Goal: Task Accomplishment & Management: Manage account settings

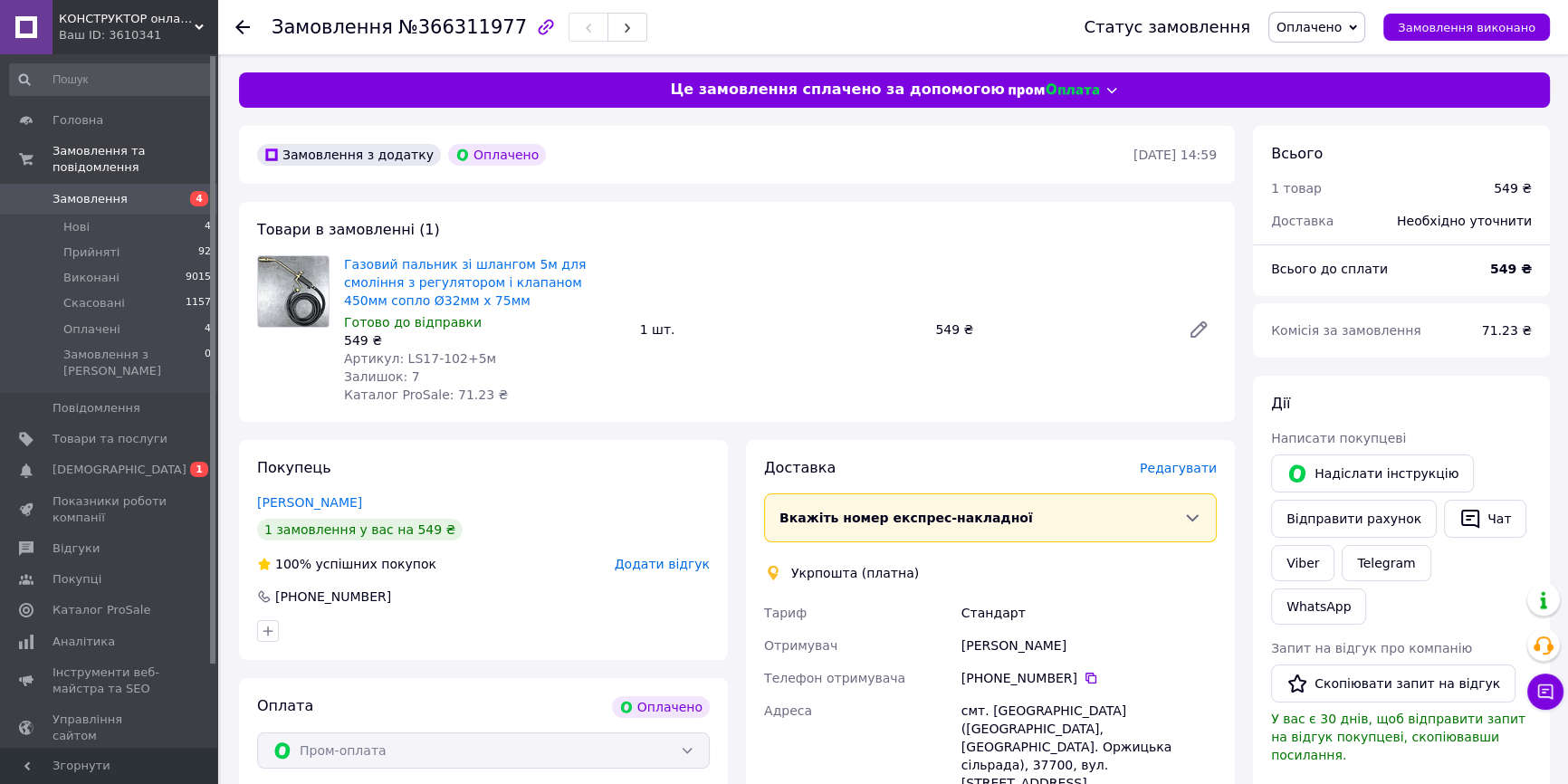
click at [1310, 33] on span "Оплачено" at bounding box center [1309, 27] width 65 height 15
click at [1322, 60] on li "Прийнято" at bounding box center [1316, 63] width 95 height 28
click at [1183, 463] on span "Редагувати" at bounding box center [1178, 467] width 77 height 15
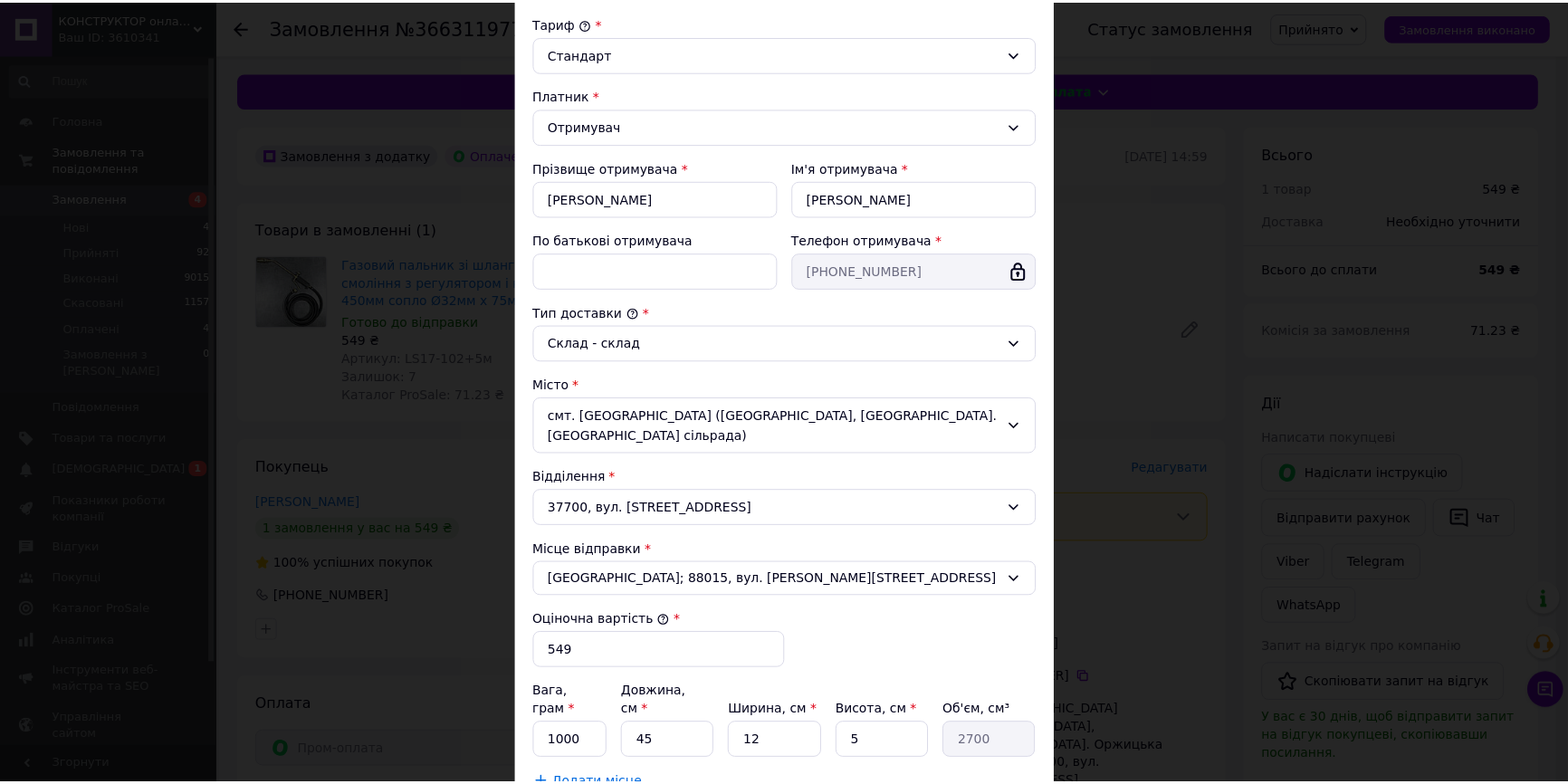
scroll to position [345, 0]
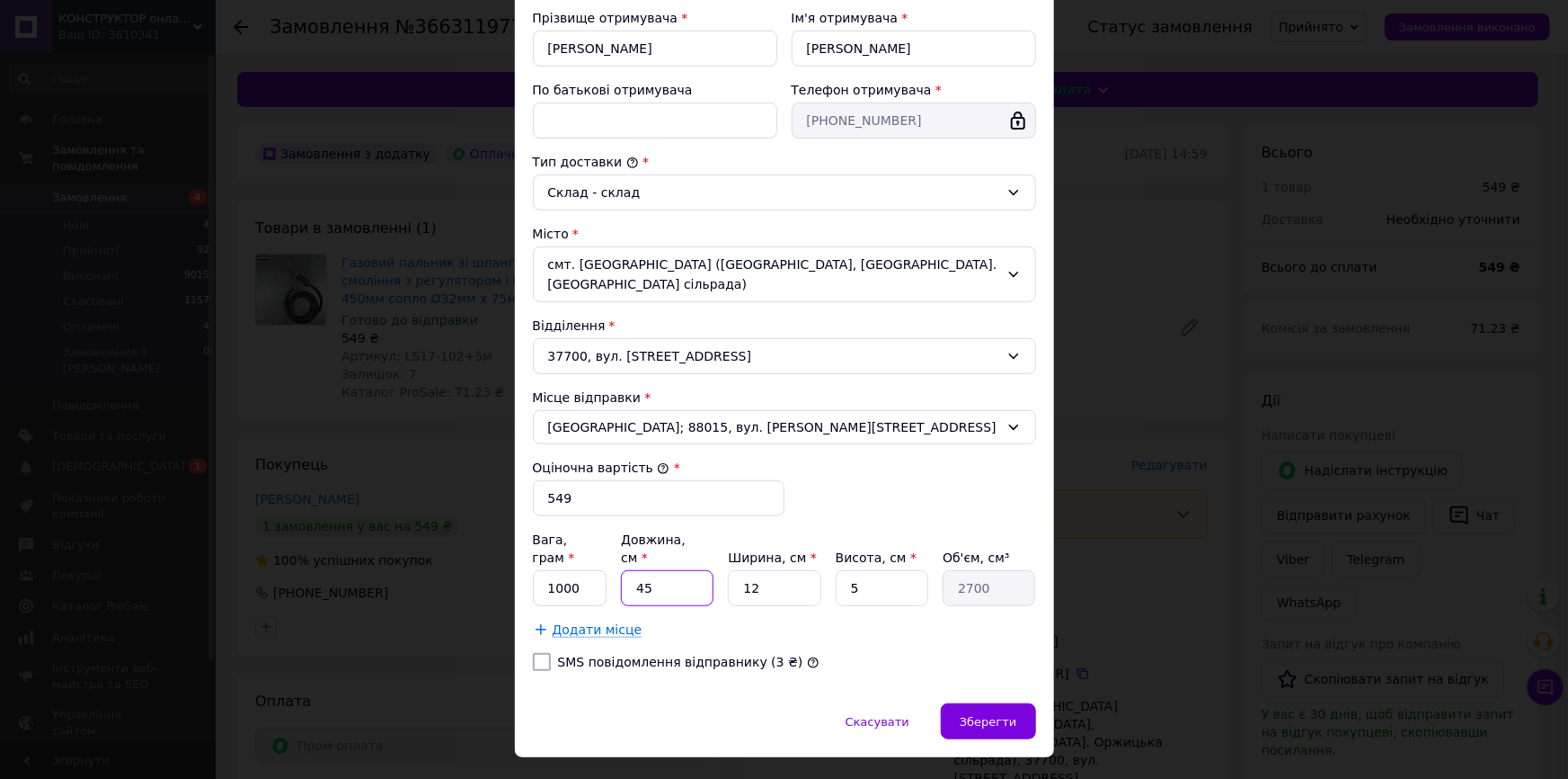
drag, startPoint x: 677, startPoint y: 541, endPoint x: 628, endPoint y: 548, distance: 49.5
click at [628, 570] on input "45" at bounding box center [667, 588] width 93 height 36
drag, startPoint x: 761, startPoint y: 549, endPoint x: 724, endPoint y: 552, distance: 37.1
click at [724, 552] on div "Вага, грам * 1000 Довжина, см * 45 Ширина, см * 12 Висота, см * 5 Об'єм, см³ 27…" at bounding box center [784, 567] width 503 height 75
type input "1"
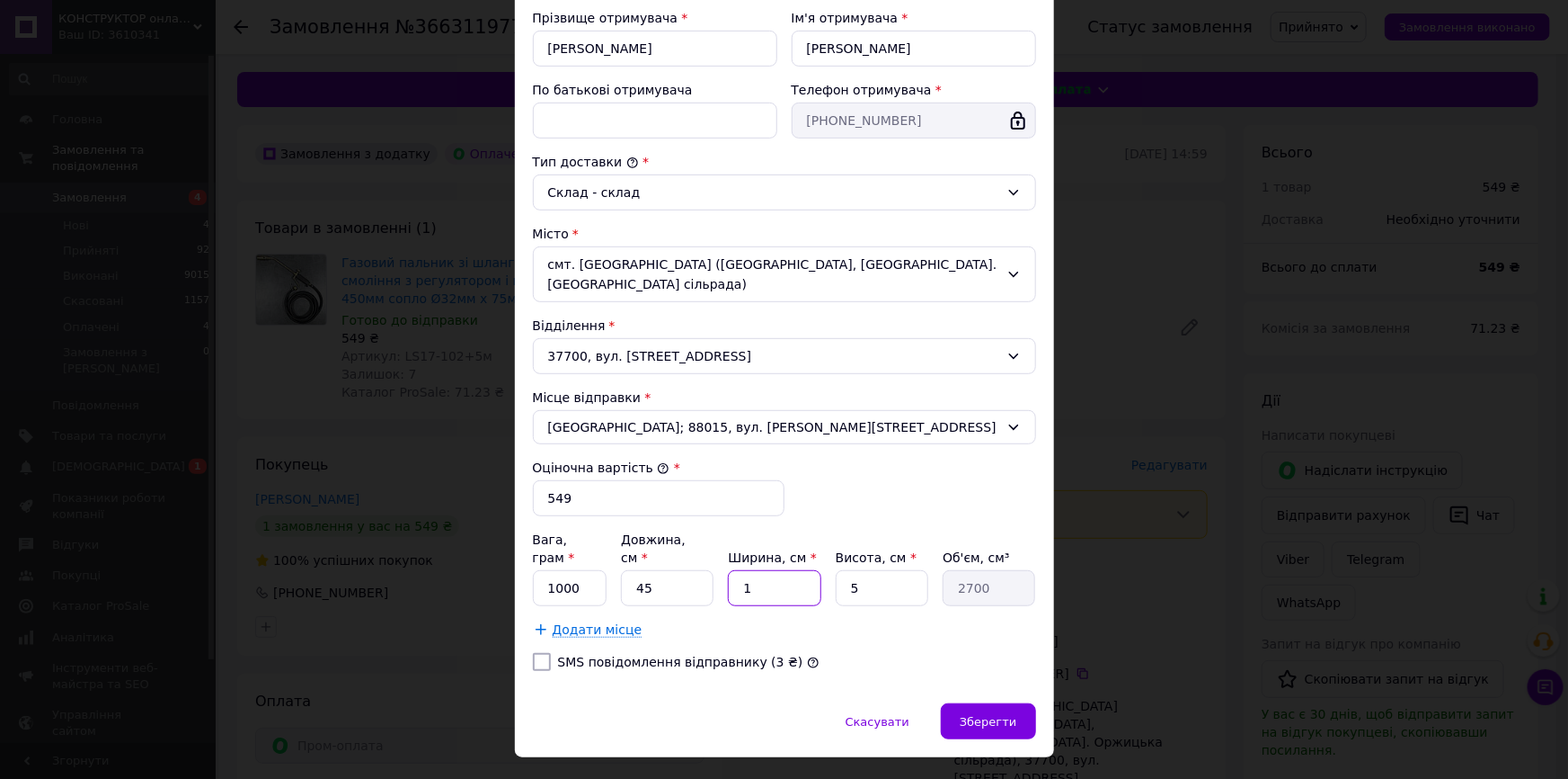
type input "225"
type input "18"
type input "4050"
type input "18"
drag, startPoint x: 564, startPoint y: 547, endPoint x: 532, endPoint y: 547, distance: 32.0
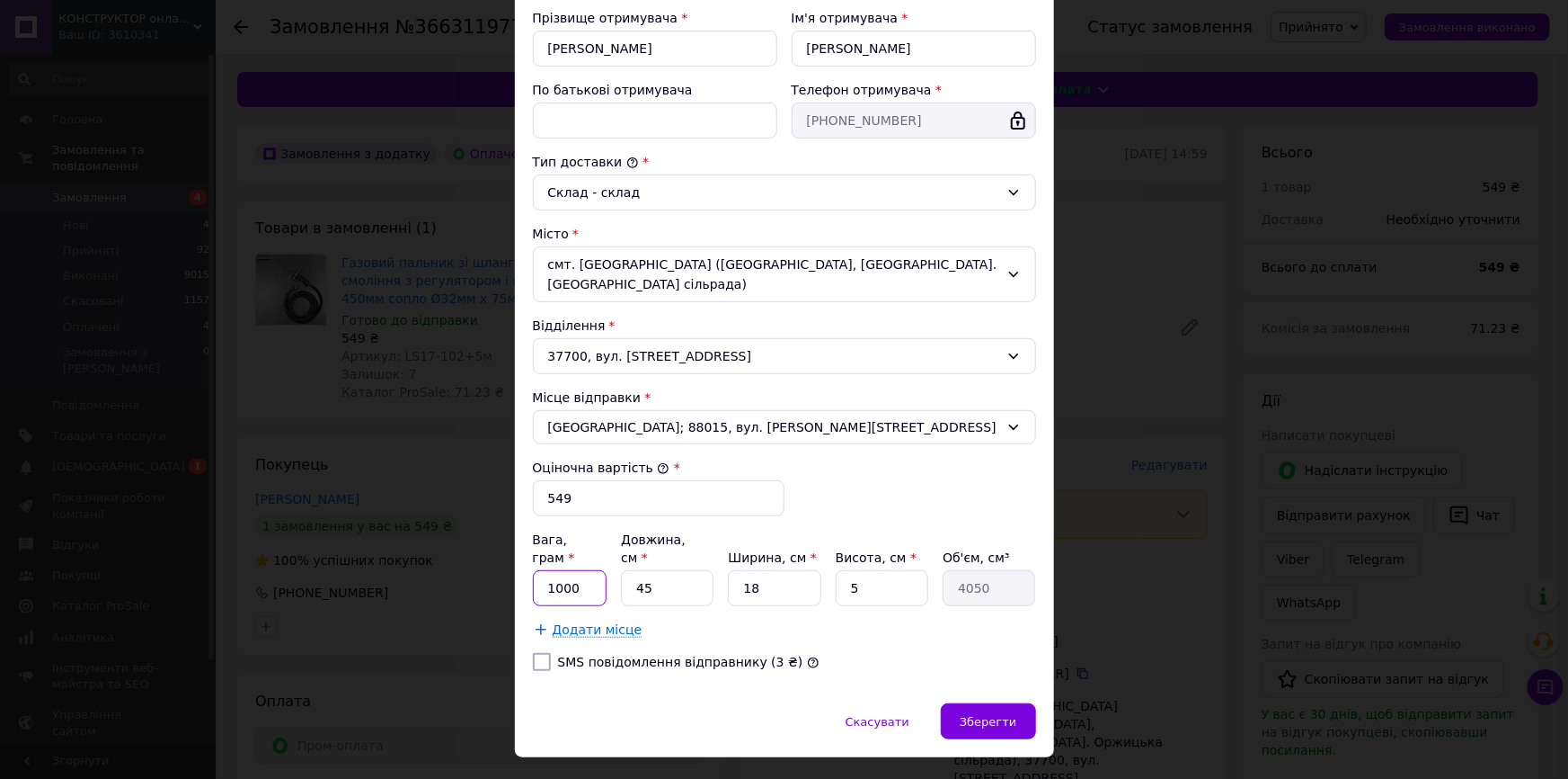
click at [533, 570] on input "1000" at bounding box center [570, 588] width 74 height 36
type input "1500"
click at [978, 714] on span "Зберегти" at bounding box center [988, 721] width 57 height 14
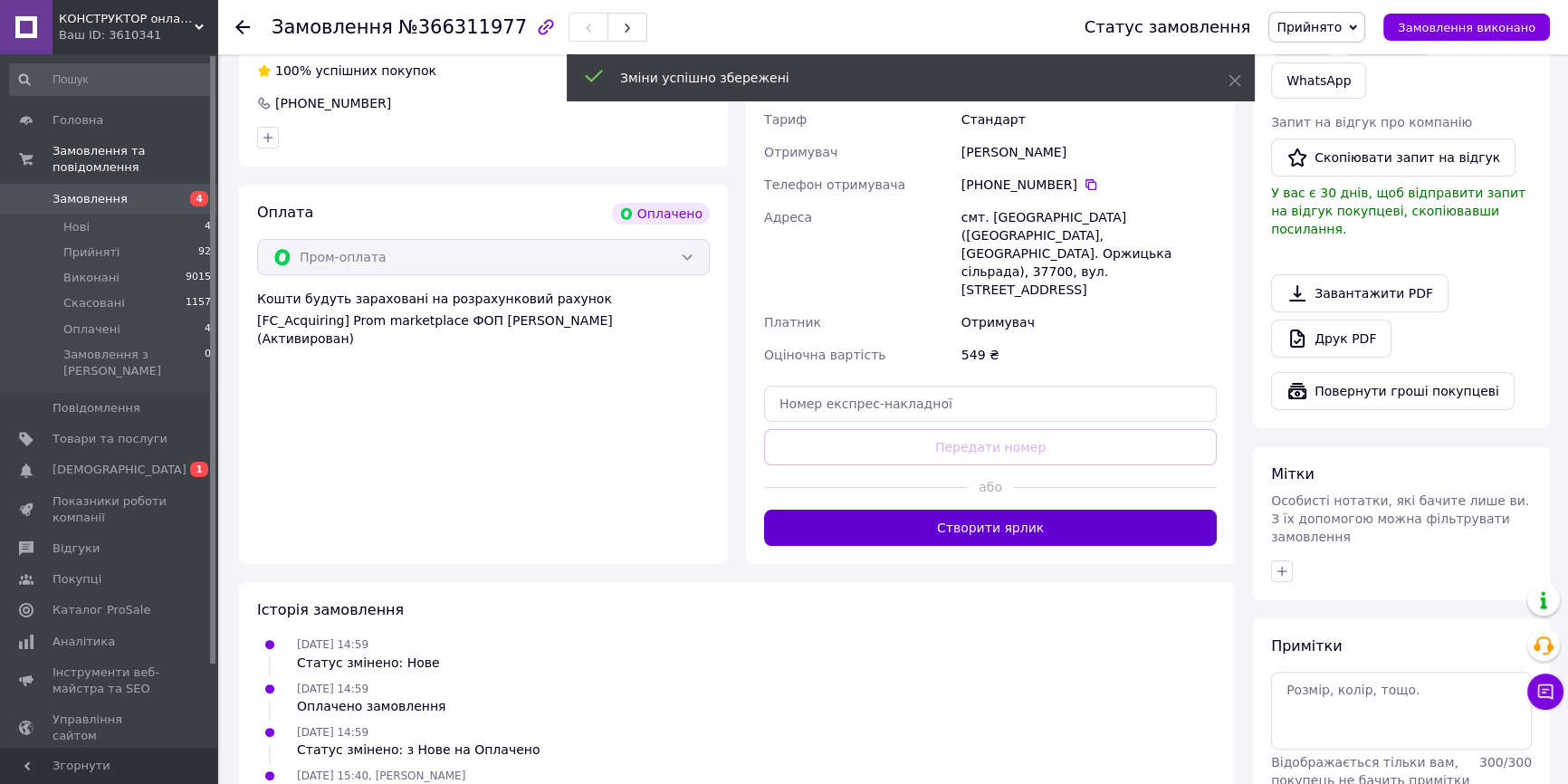
click at [976, 510] on button "Створити ярлик" at bounding box center [990, 528] width 453 height 36
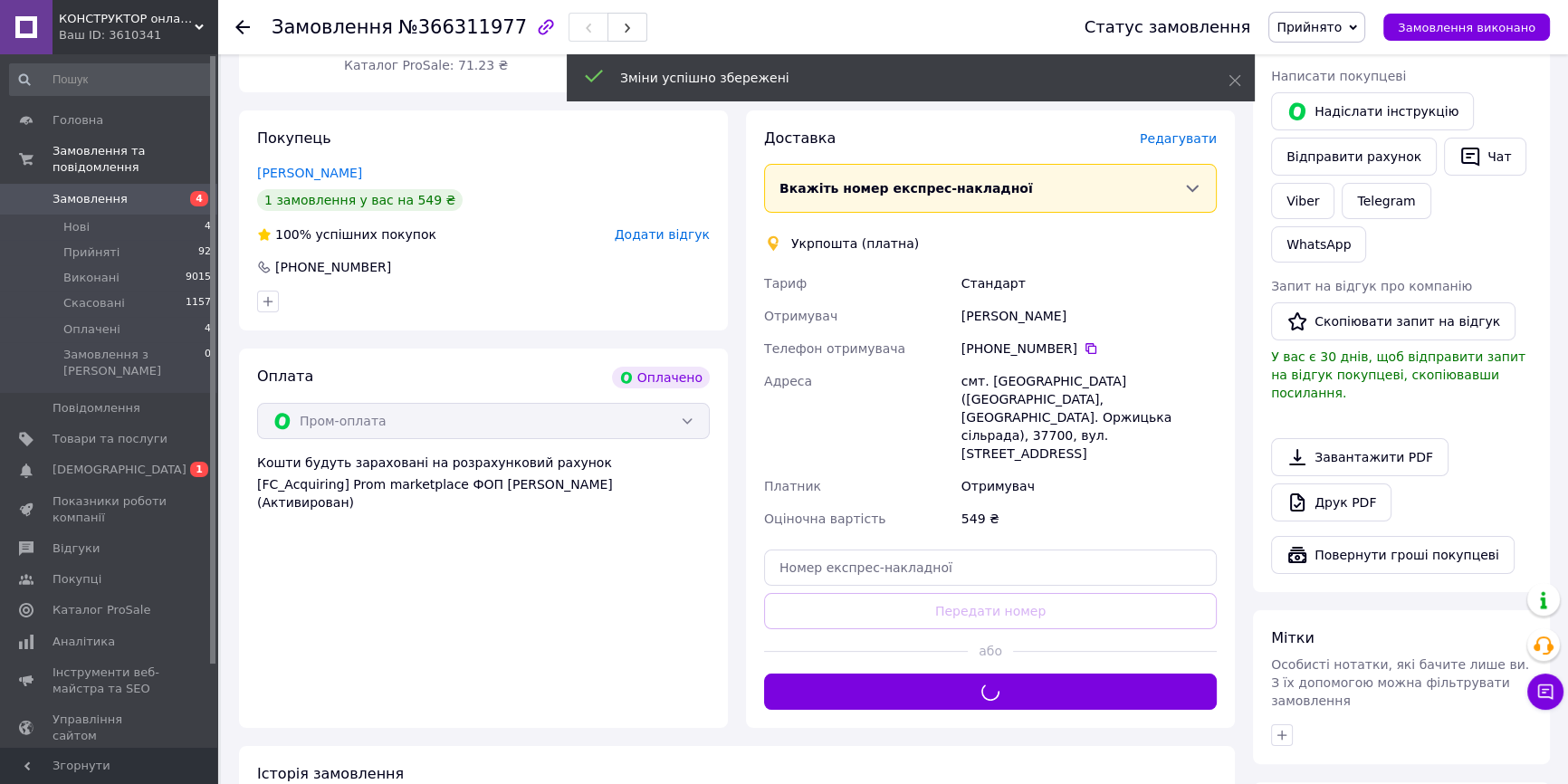
scroll to position [328, 0]
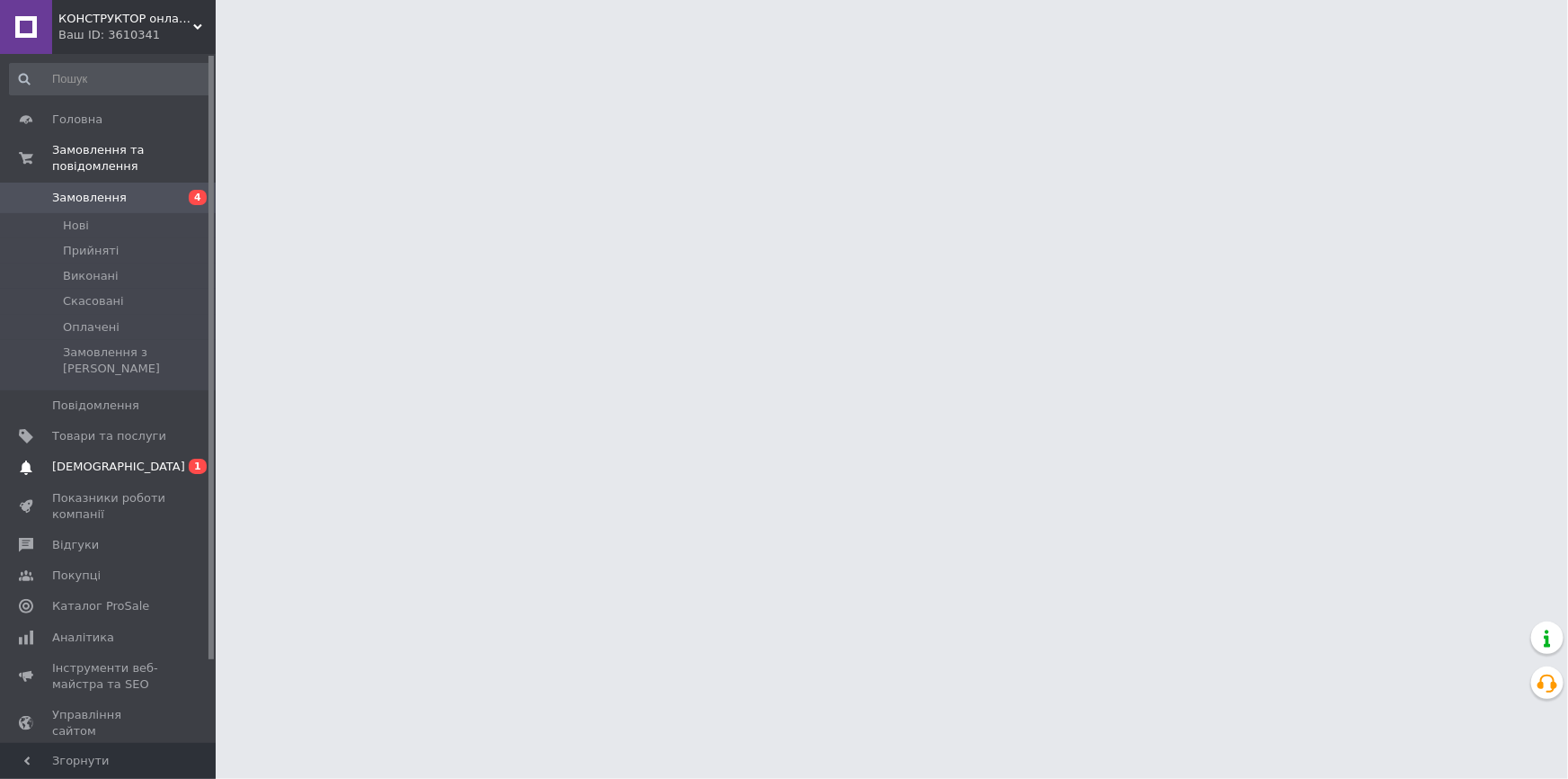
click at [119, 459] on span "[DEMOGRAPHIC_DATA]" at bounding box center [109, 466] width 115 height 17
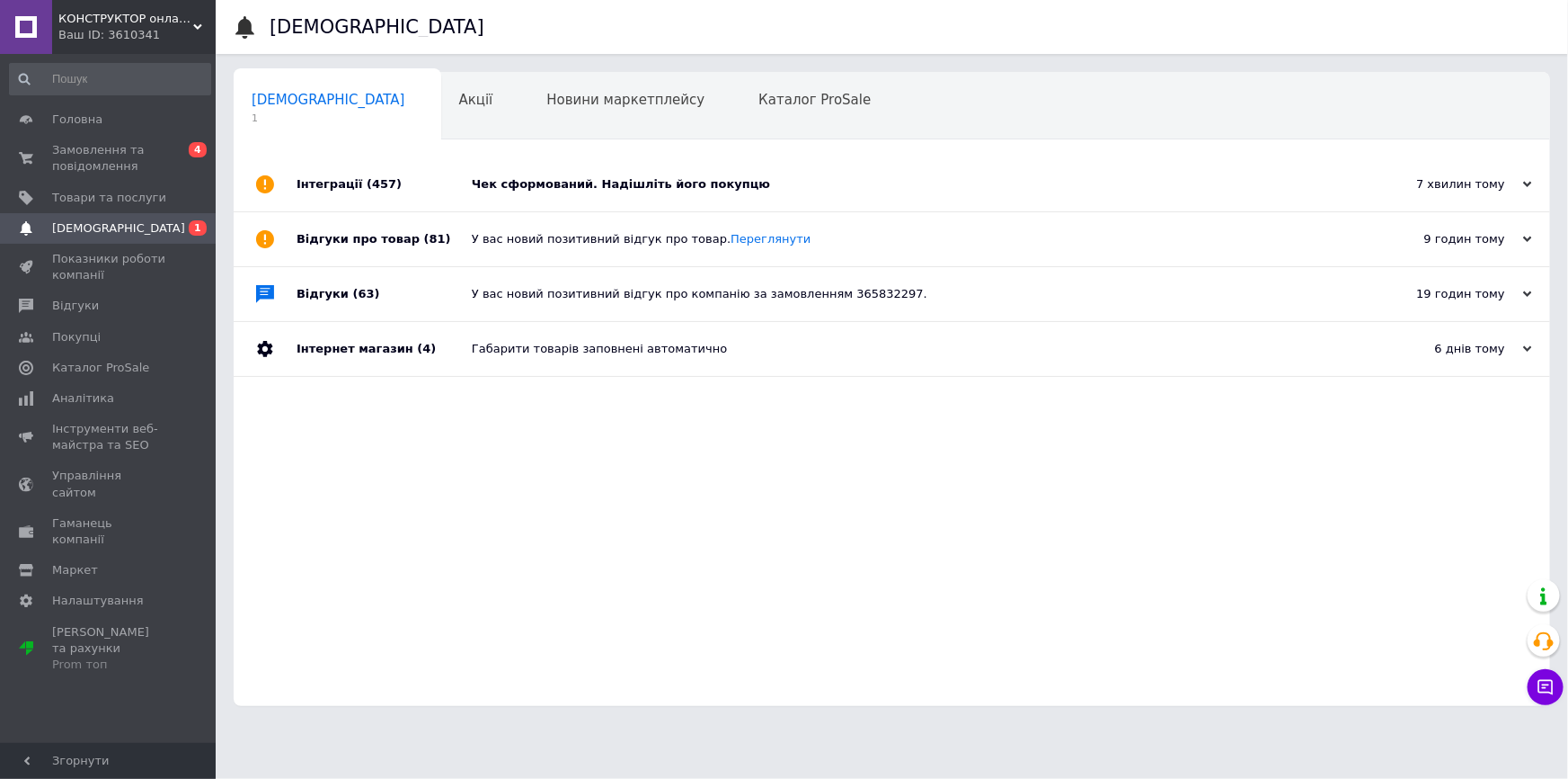
click at [566, 180] on div "Чек сформований. Надішліть його покупцю" at bounding box center [912, 184] width 880 height 17
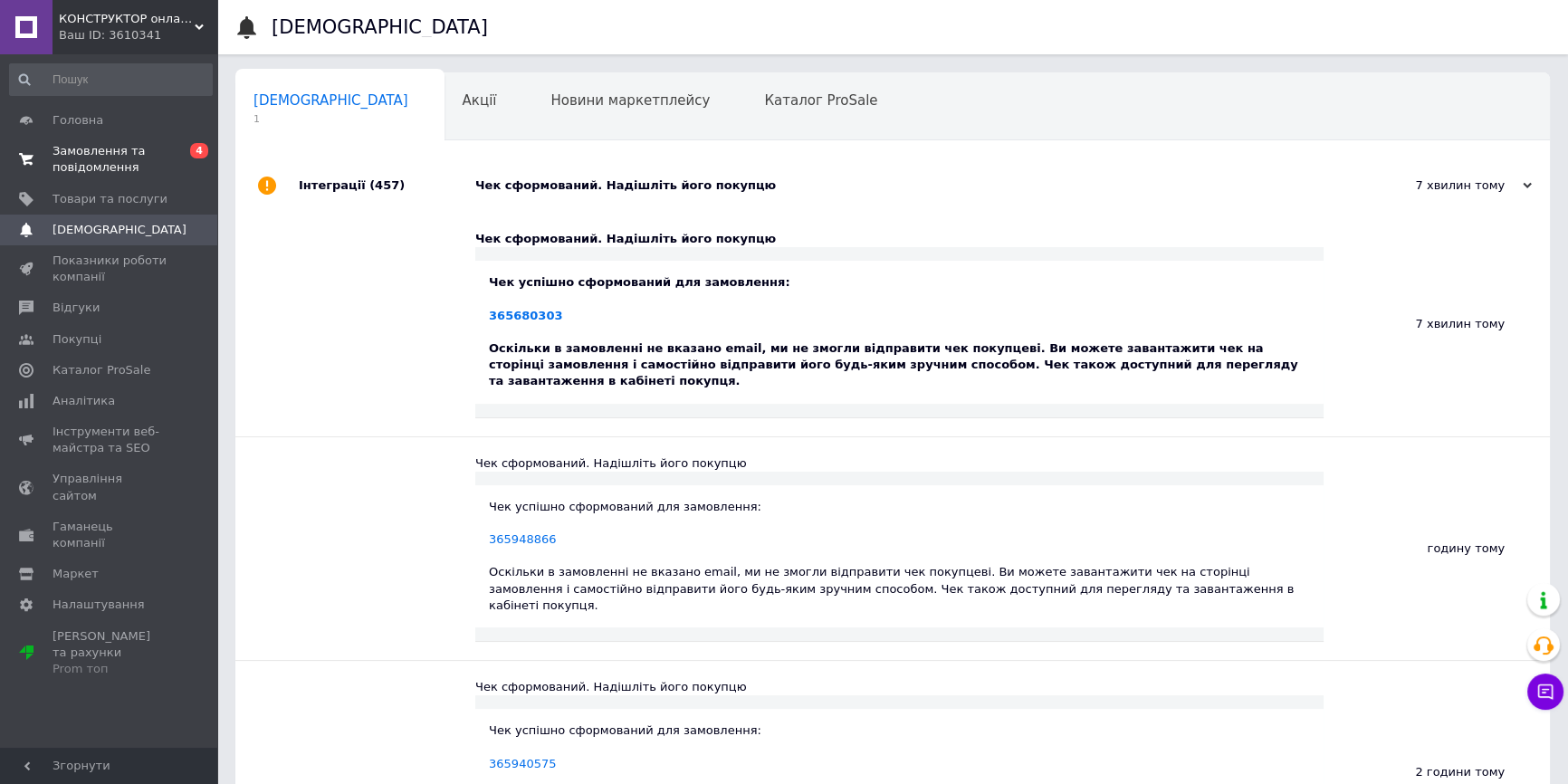
click at [123, 162] on span "Замовлення та повідомлення" at bounding box center [110, 159] width 115 height 33
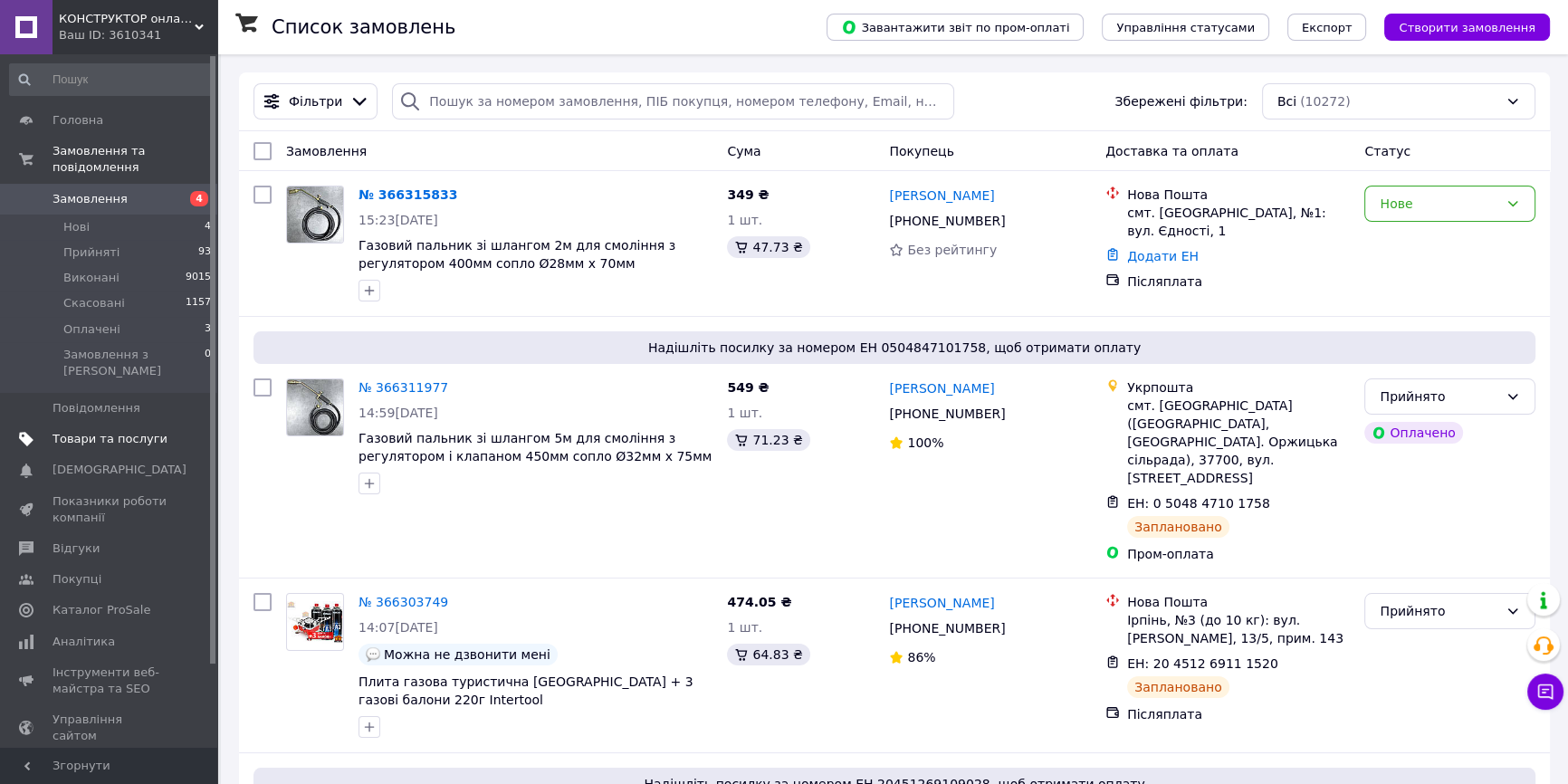
click at [129, 423] on link "Товари та послуги" at bounding box center [111, 438] width 222 height 31
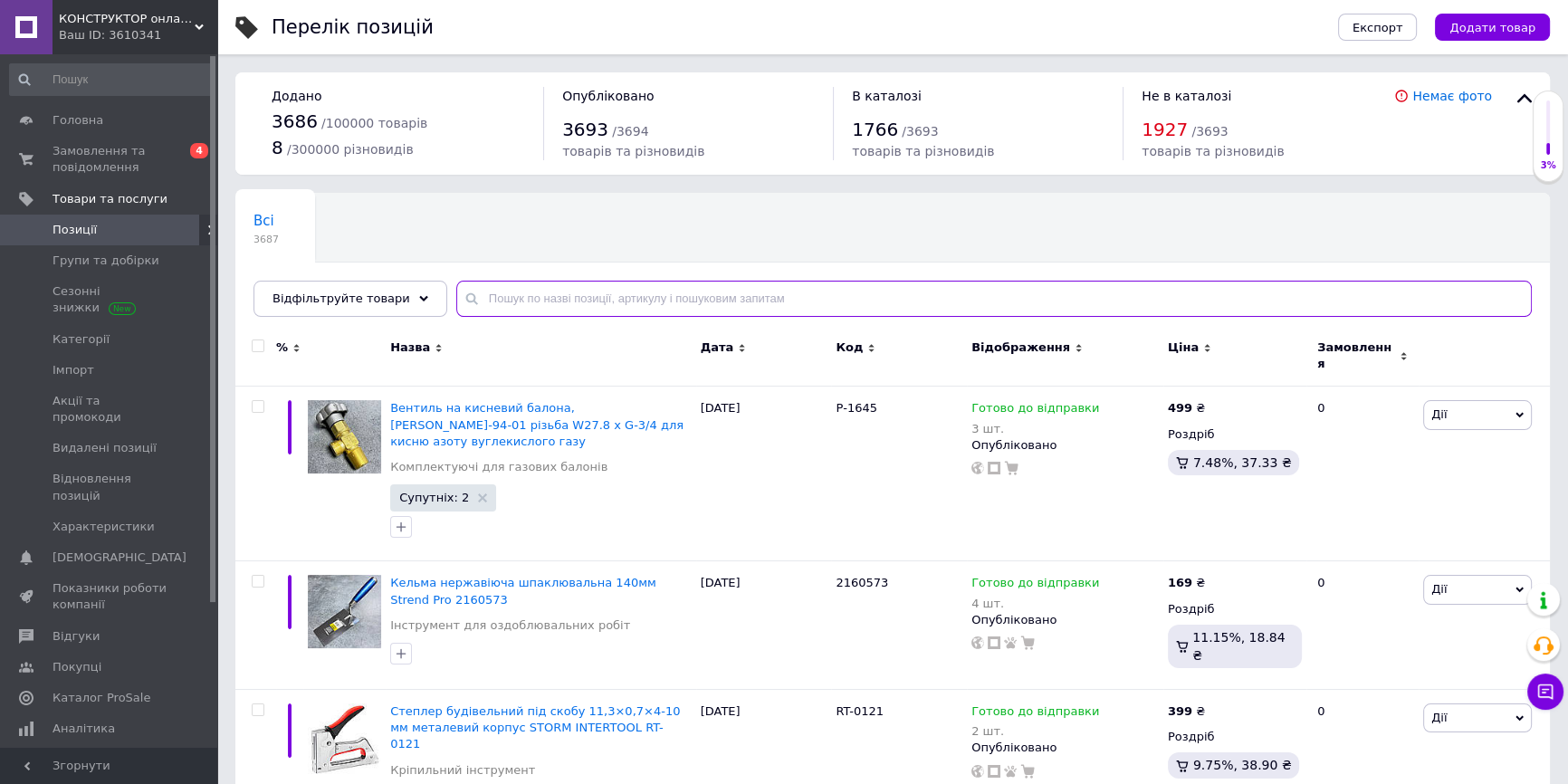
click at [532, 307] on input "text" at bounding box center [994, 298] width 1076 height 36
paste input "LS17-101"
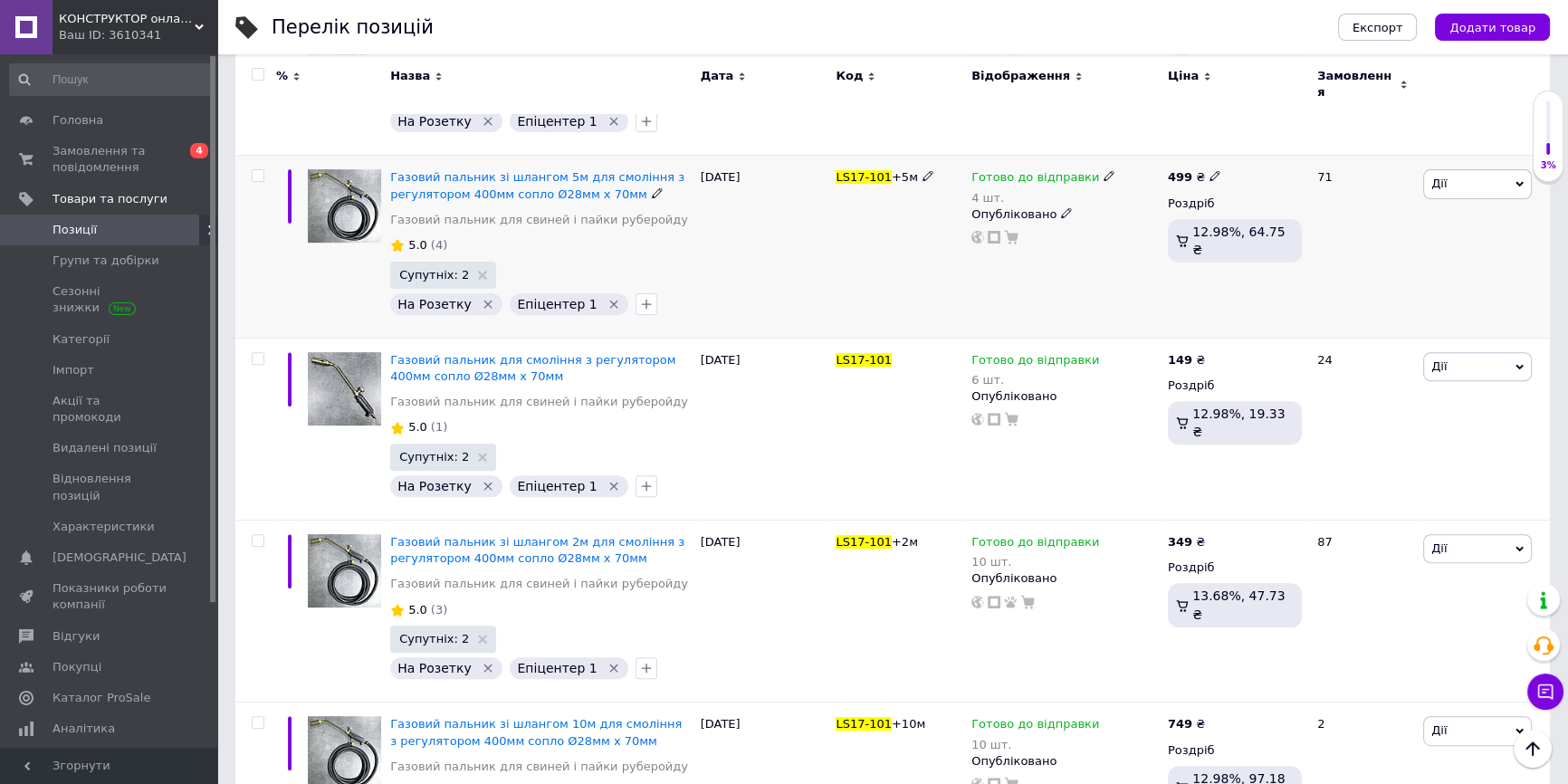
scroll to position [822, 0]
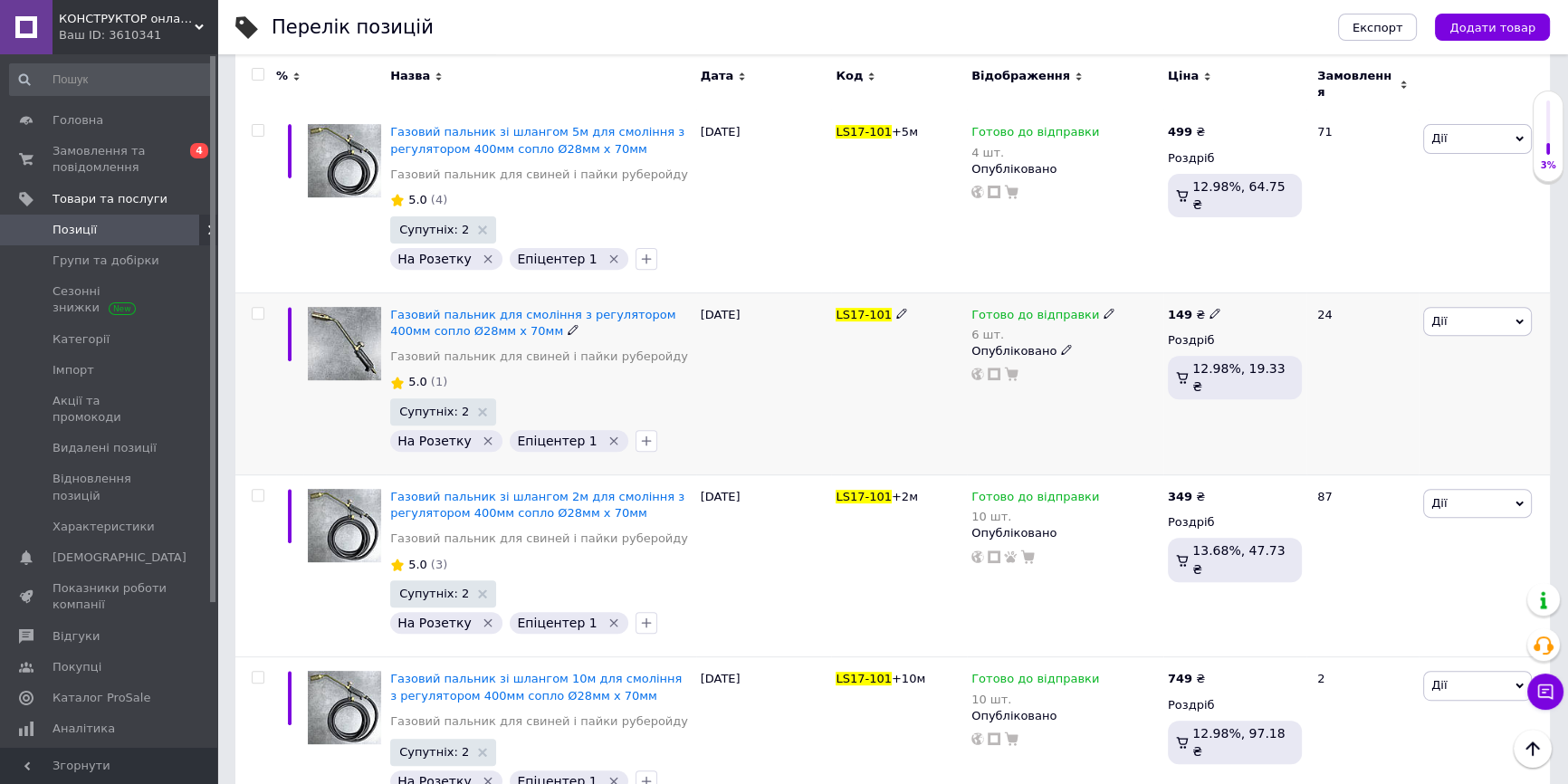
type input "LS17-101"
click at [1029, 308] on span "Готово до відправки" at bounding box center [1034, 317] width 127 height 19
drag, startPoint x: 1316, startPoint y: 344, endPoint x: 1174, endPoint y: 344, distance: 142.0
click at [1317, 348] on div "Залишки 6 шт." at bounding box center [1228, 377] width 226 height 57
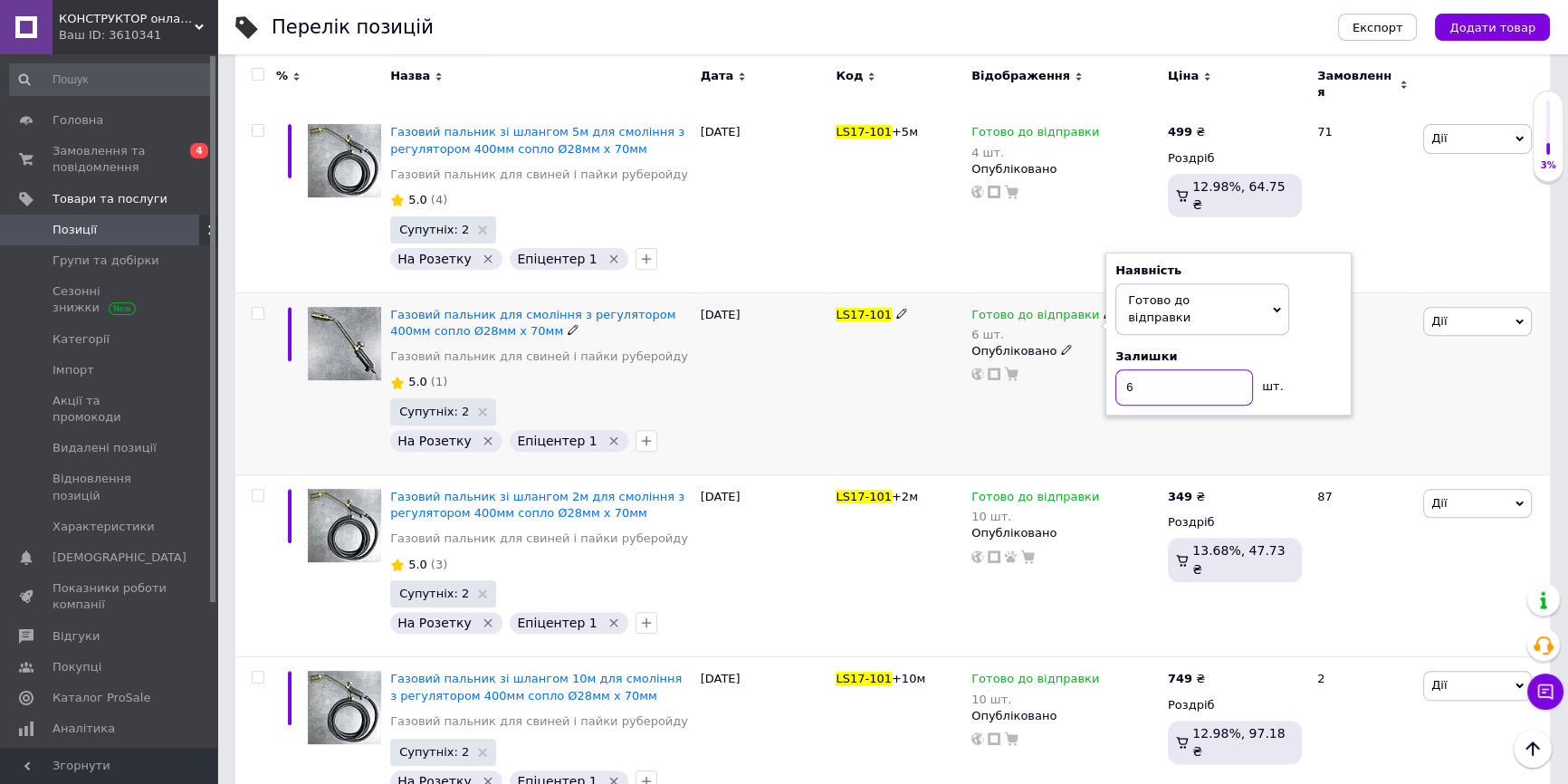
drag, startPoint x: 1126, startPoint y: 344, endPoint x: 1144, endPoint y: 352, distance: 19.7
click at [1144, 369] on input "6" at bounding box center [1183, 387] width 137 height 36
type input "5"
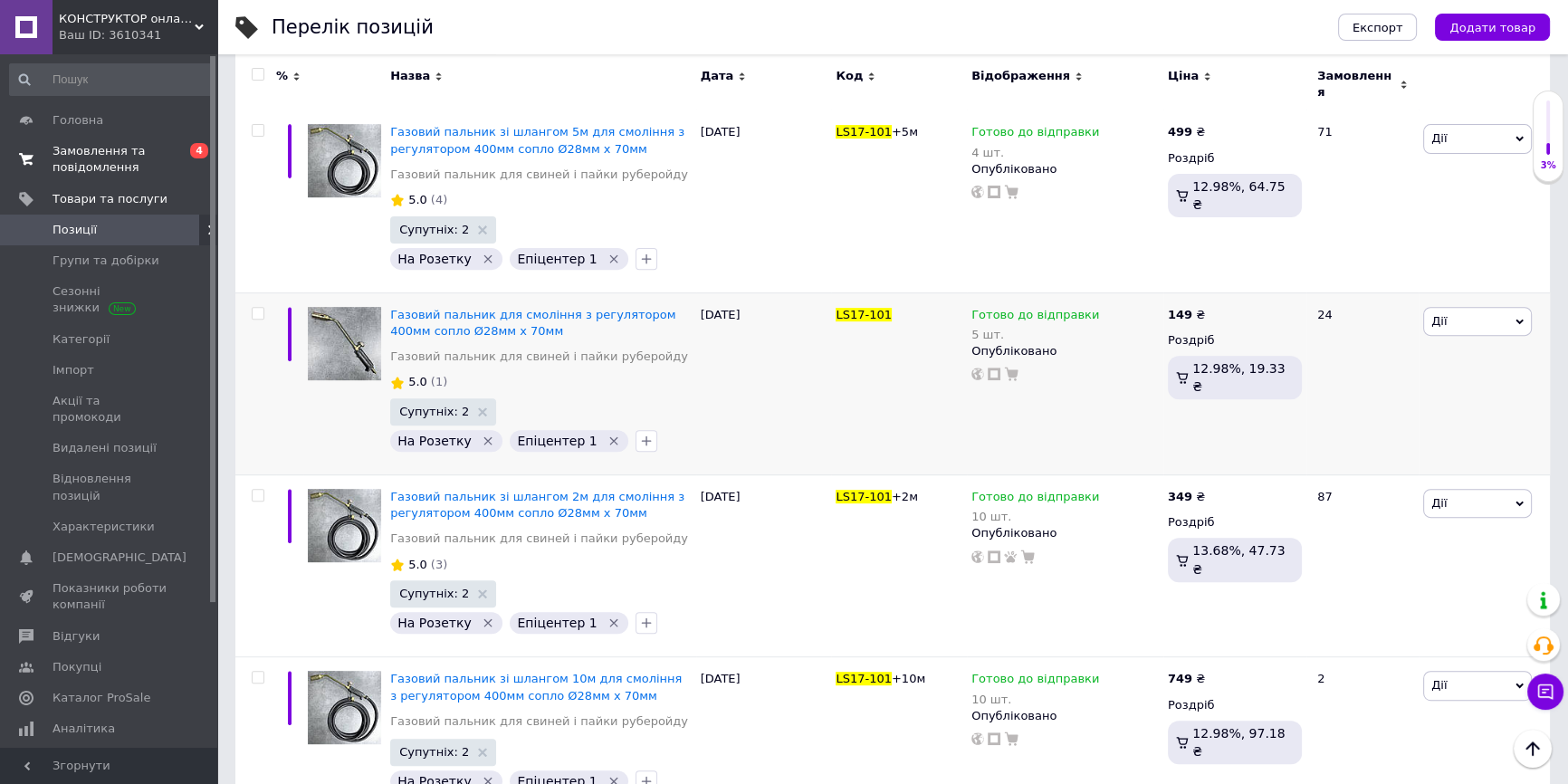
click at [118, 153] on span "Замовлення та повідомлення" at bounding box center [110, 159] width 115 height 33
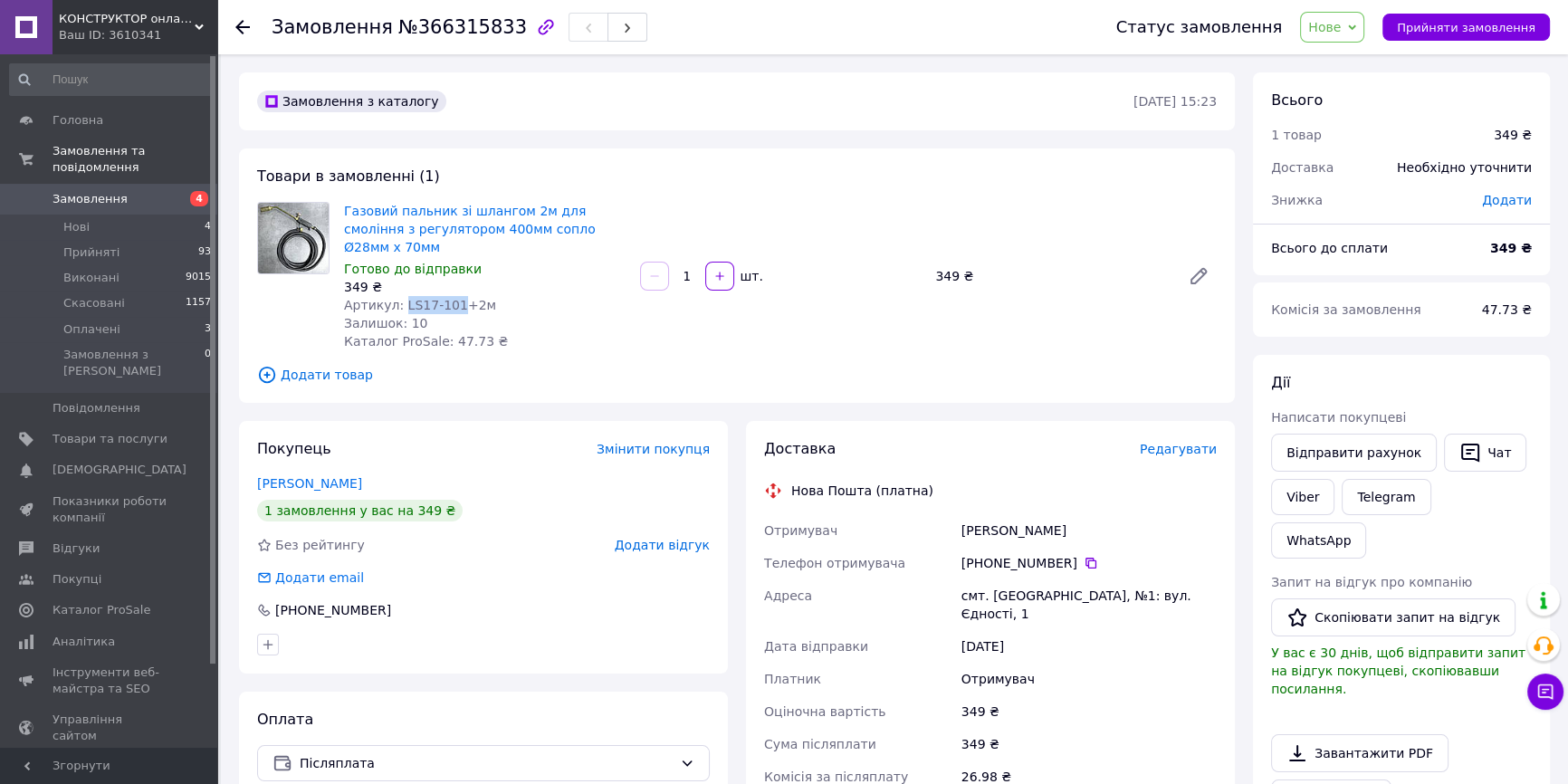
drag, startPoint x: 450, startPoint y: 286, endPoint x: 398, endPoint y: 282, distance: 52.2
click at [398, 298] on span "Артикул: LS17-101+2м" at bounding box center [420, 305] width 152 height 15
copy span "LS17-101"
click at [1341, 24] on span "Нове" at bounding box center [1324, 27] width 33 height 15
click at [1340, 60] on li "Прийнято" at bounding box center [1342, 63] width 83 height 28
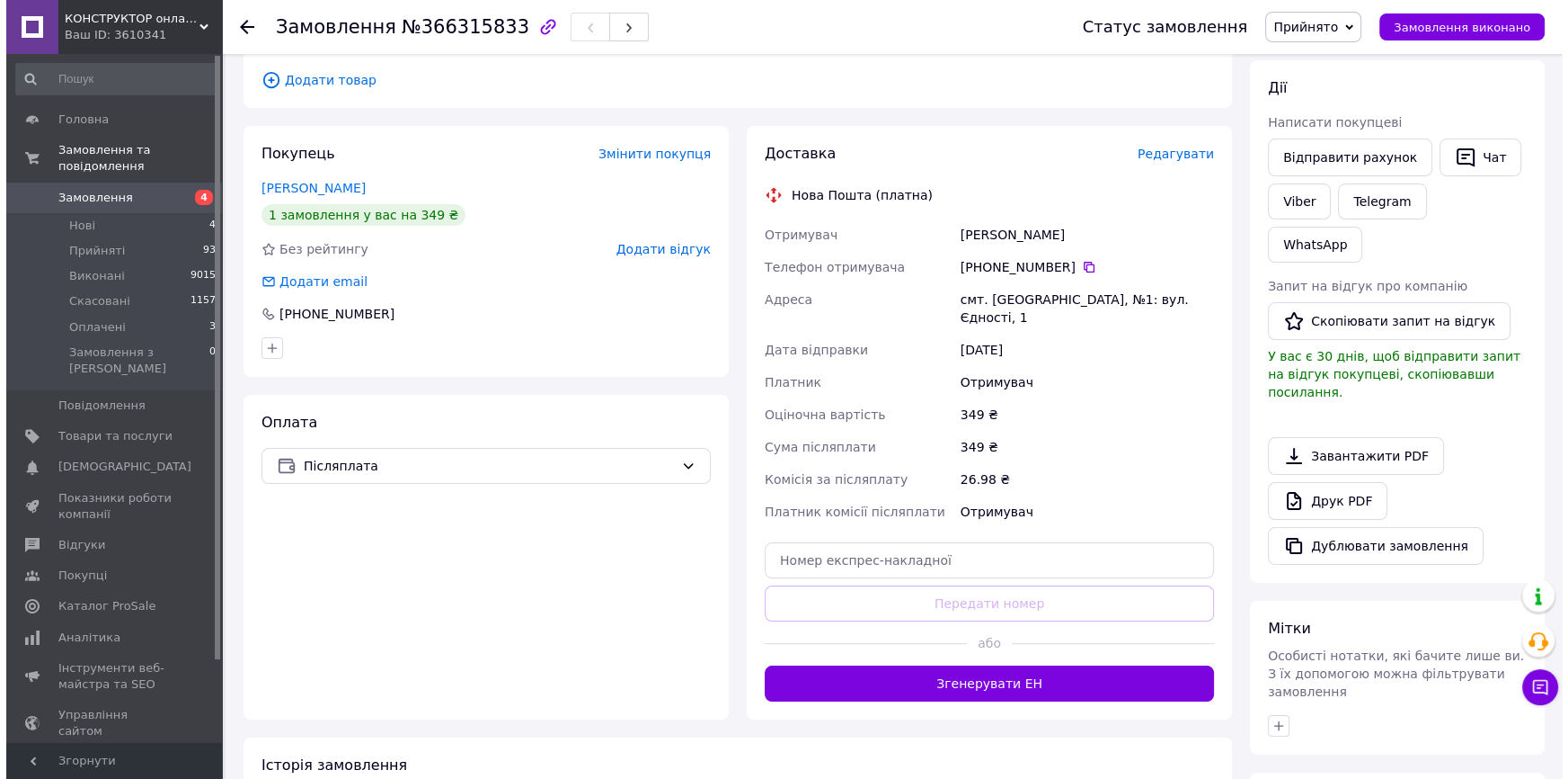
scroll to position [52, 0]
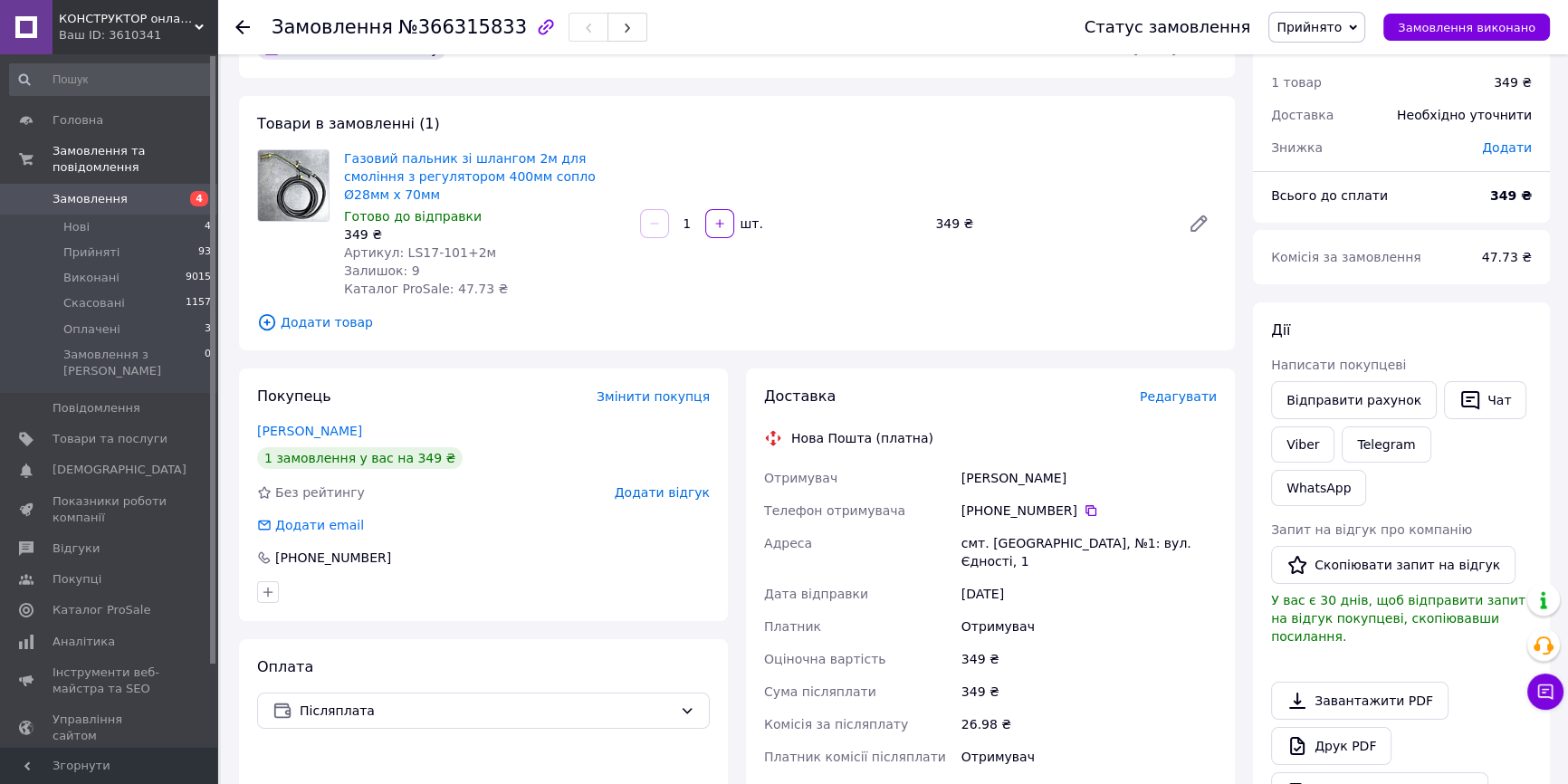
click at [1177, 390] on span "Редагувати" at bounding box center [1178, 396] width 77 height 15
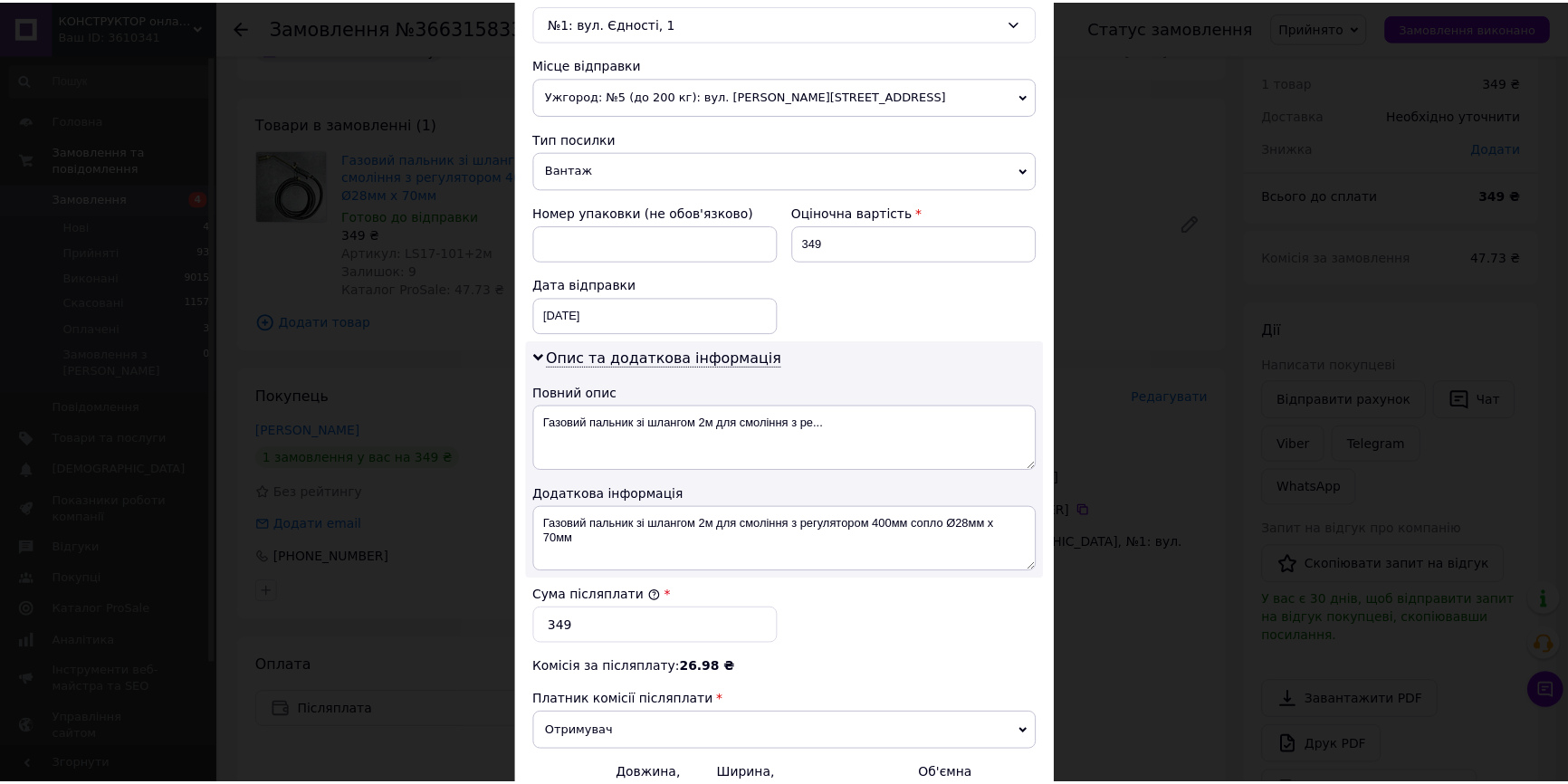
scroll to position [796, 0]
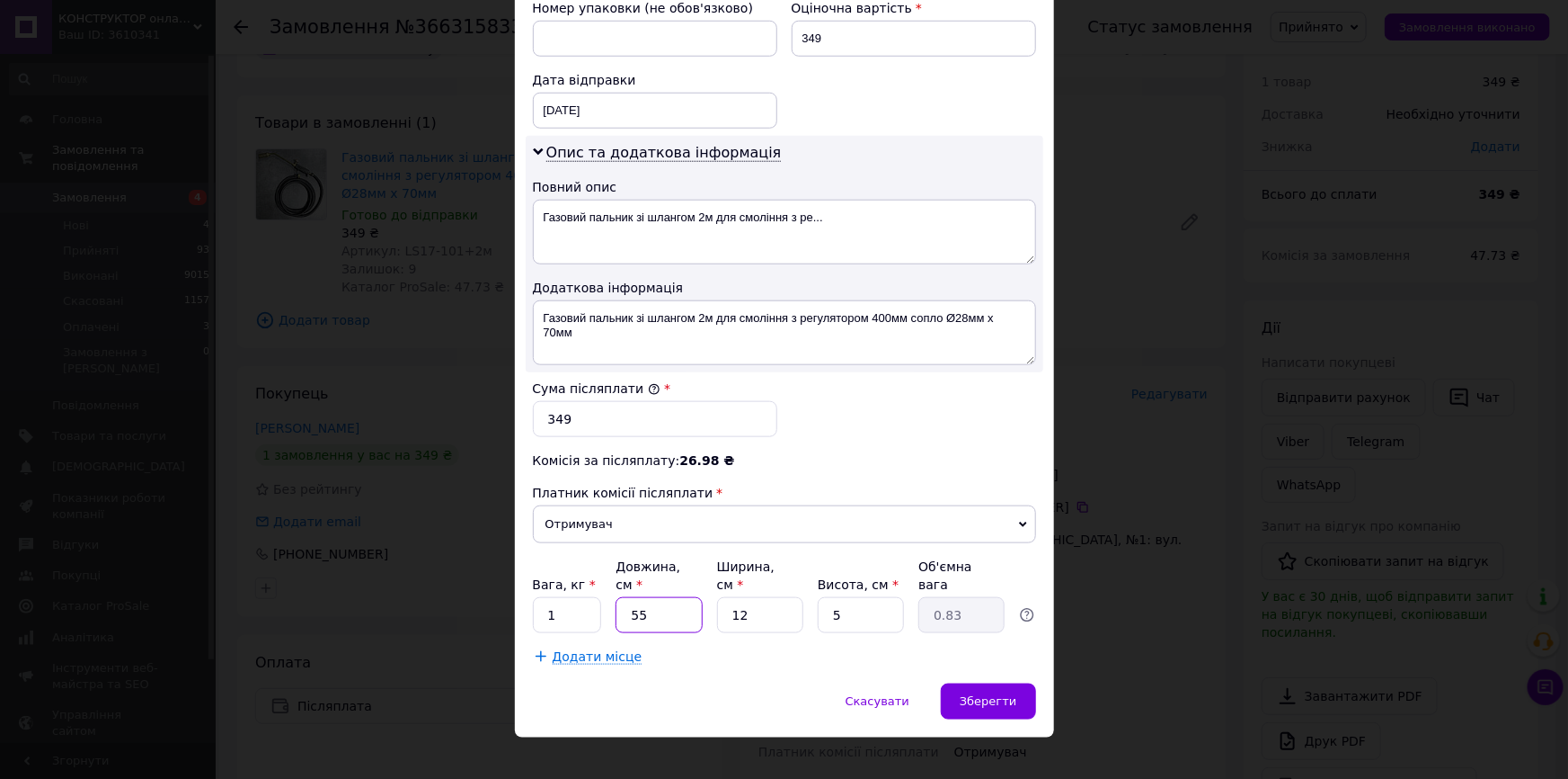
drag, startPoint x: 647, startPoint y: 600, endPoint x: 610, endPoint y: 600, distance: 37.0
click at [610, 600] on div "Вага, кг * 1 Довжина, см * 55 Ширина, см * 12 Висота, см * 5 Об'ємна вага 0.83" at bounding box center [784, 595] width 503 height 75
type input "4"
type input "0.1"
type input "40"
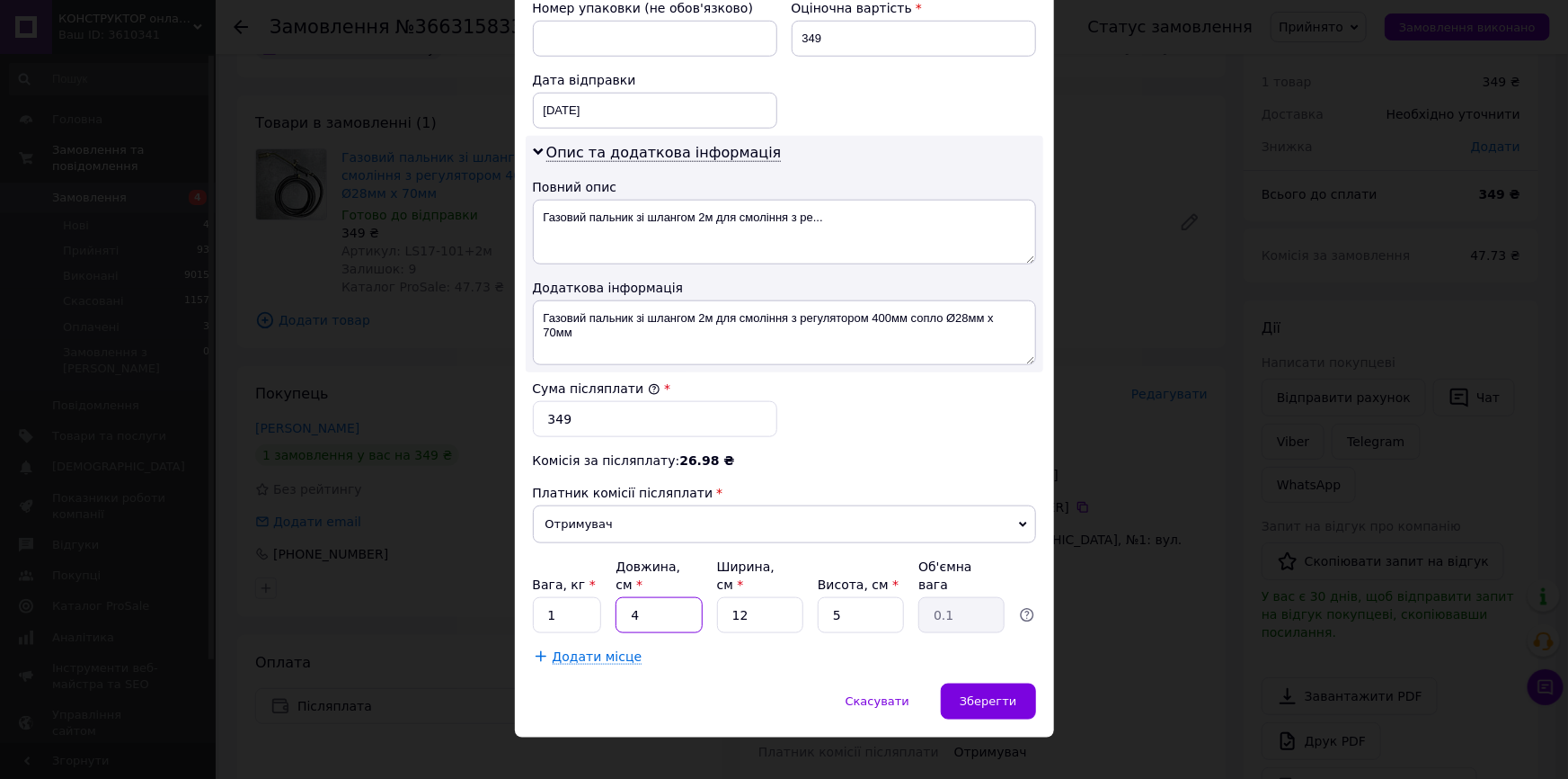
type input "0.6"
type input "40"
drag, startPoint x: 756, startPoint y: 591, endPoint x: 722, endPoint y: 594, distance: 34.1
click at [722, 597] on input "12" at bounding box center [760, 614] width 86 height 36
type input "1"
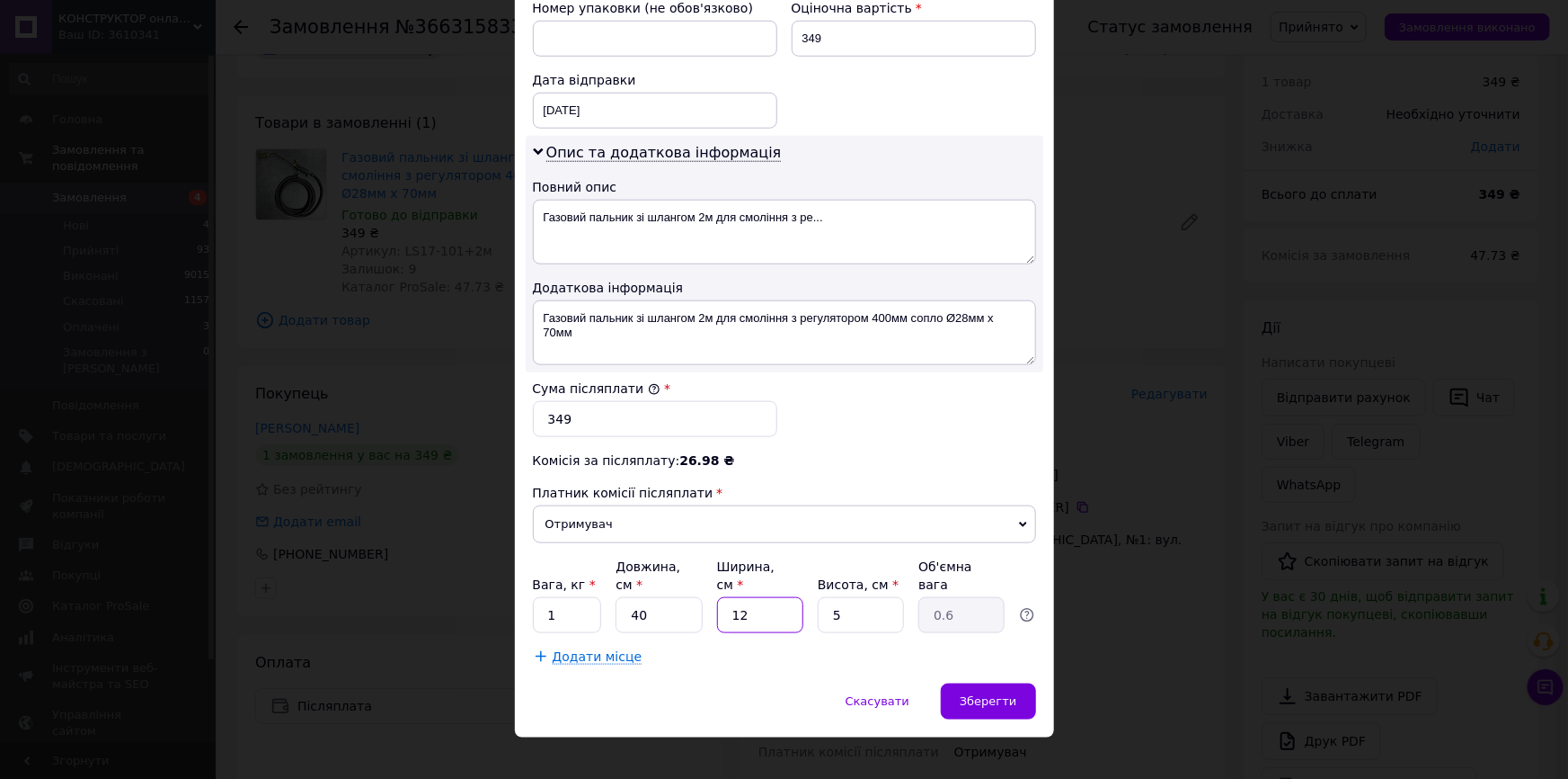
type input "0.1"
type input "15"
type input "0.75"
type input "15"
click at [969, 694] on span "Зберегти" at bounding box center [988, 701] width 57 height 14
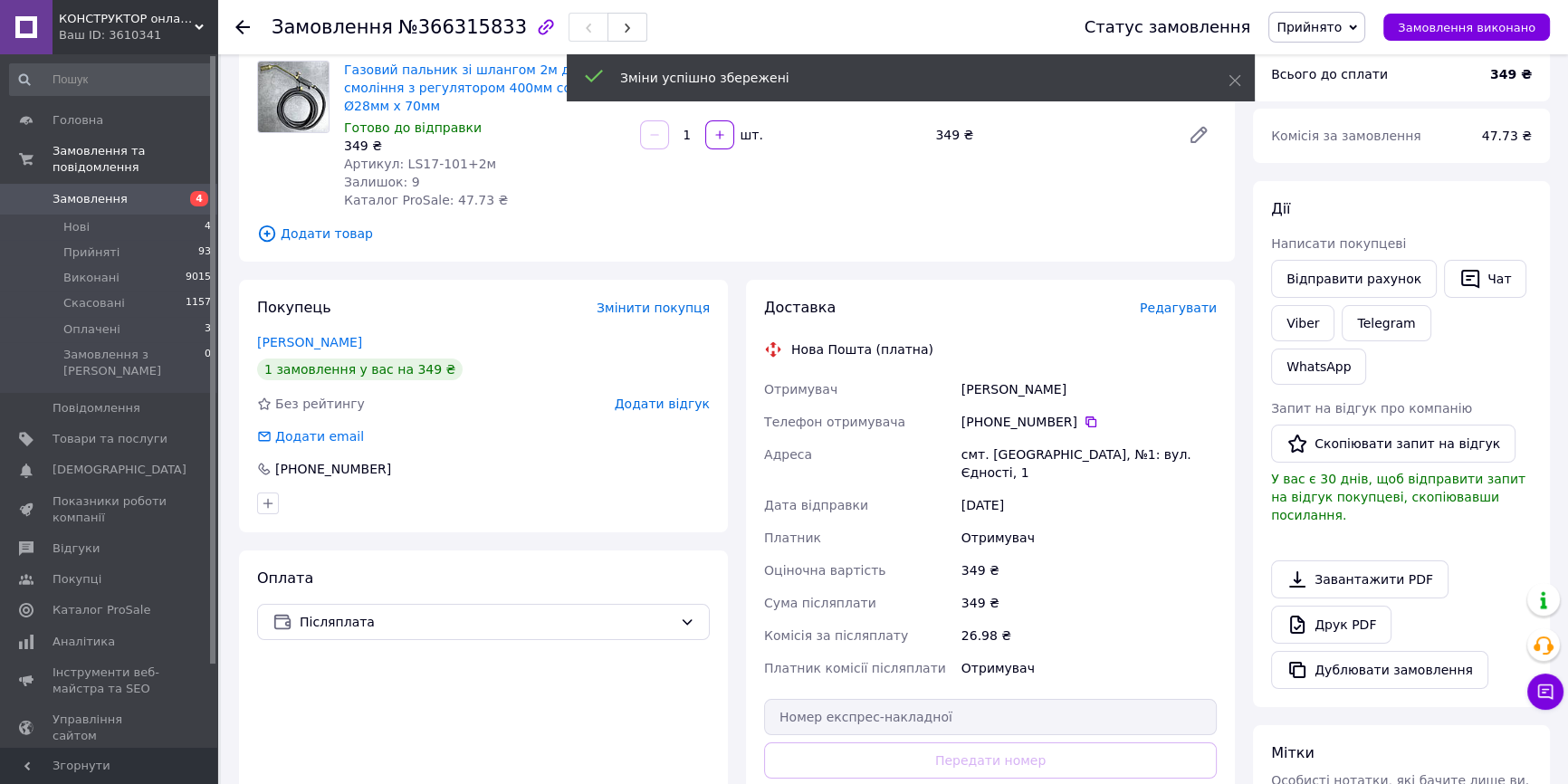
scroll to position [381, 0]
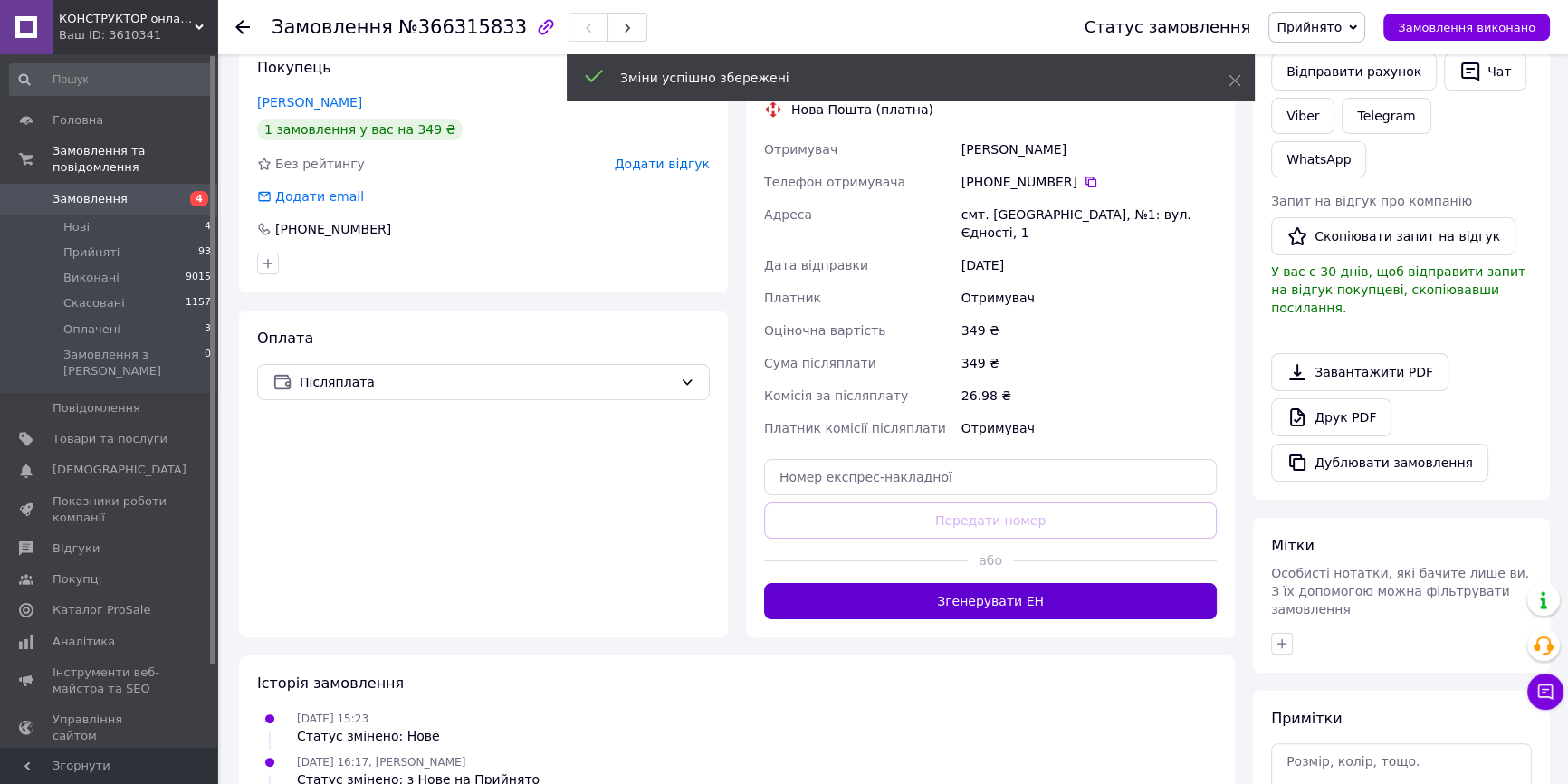
click at [969, 586] on button "Згенерувати ЕН" at bounding box center [990, 601] width 453 height 36
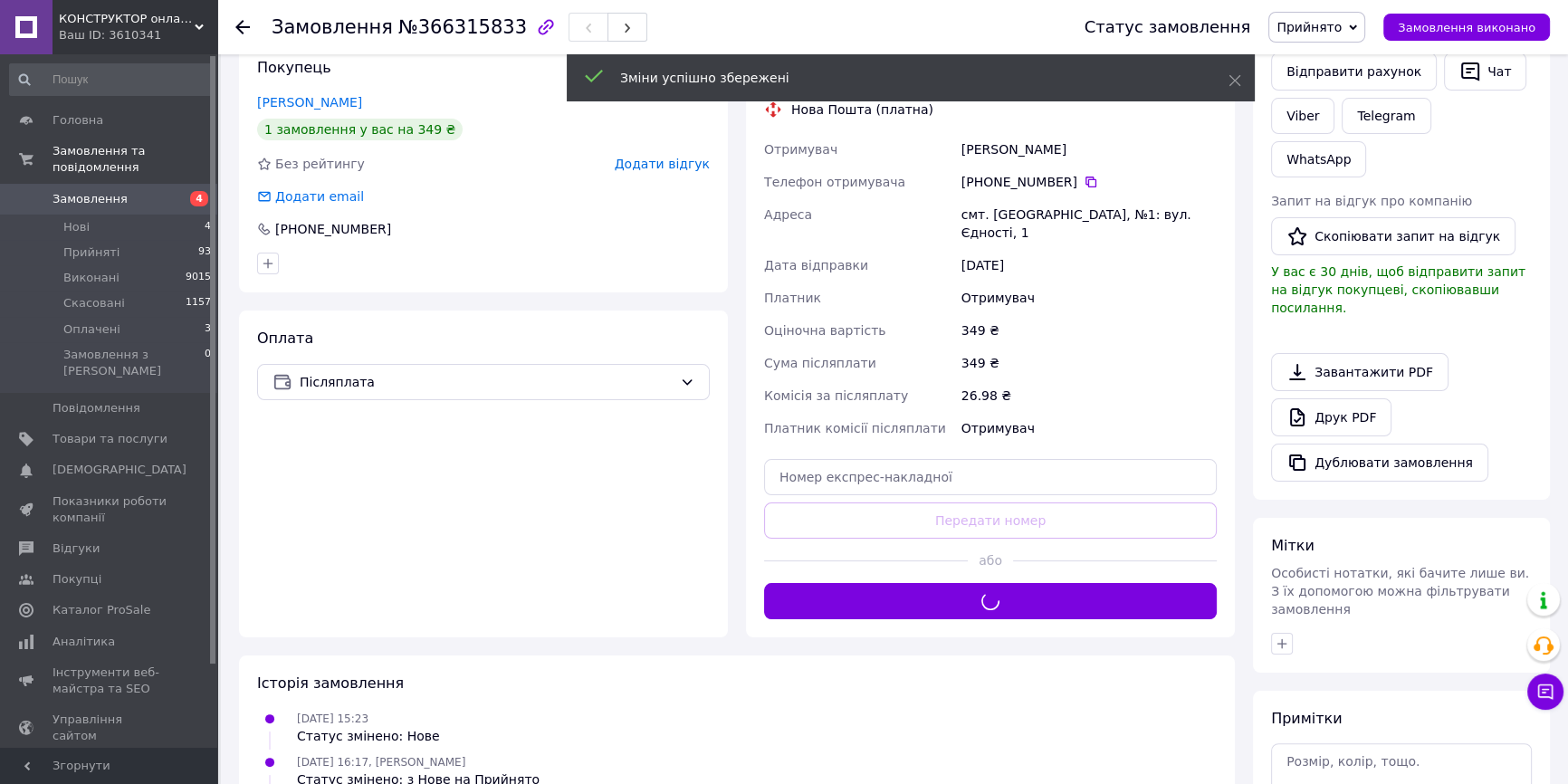
scroll to position [135, 0]
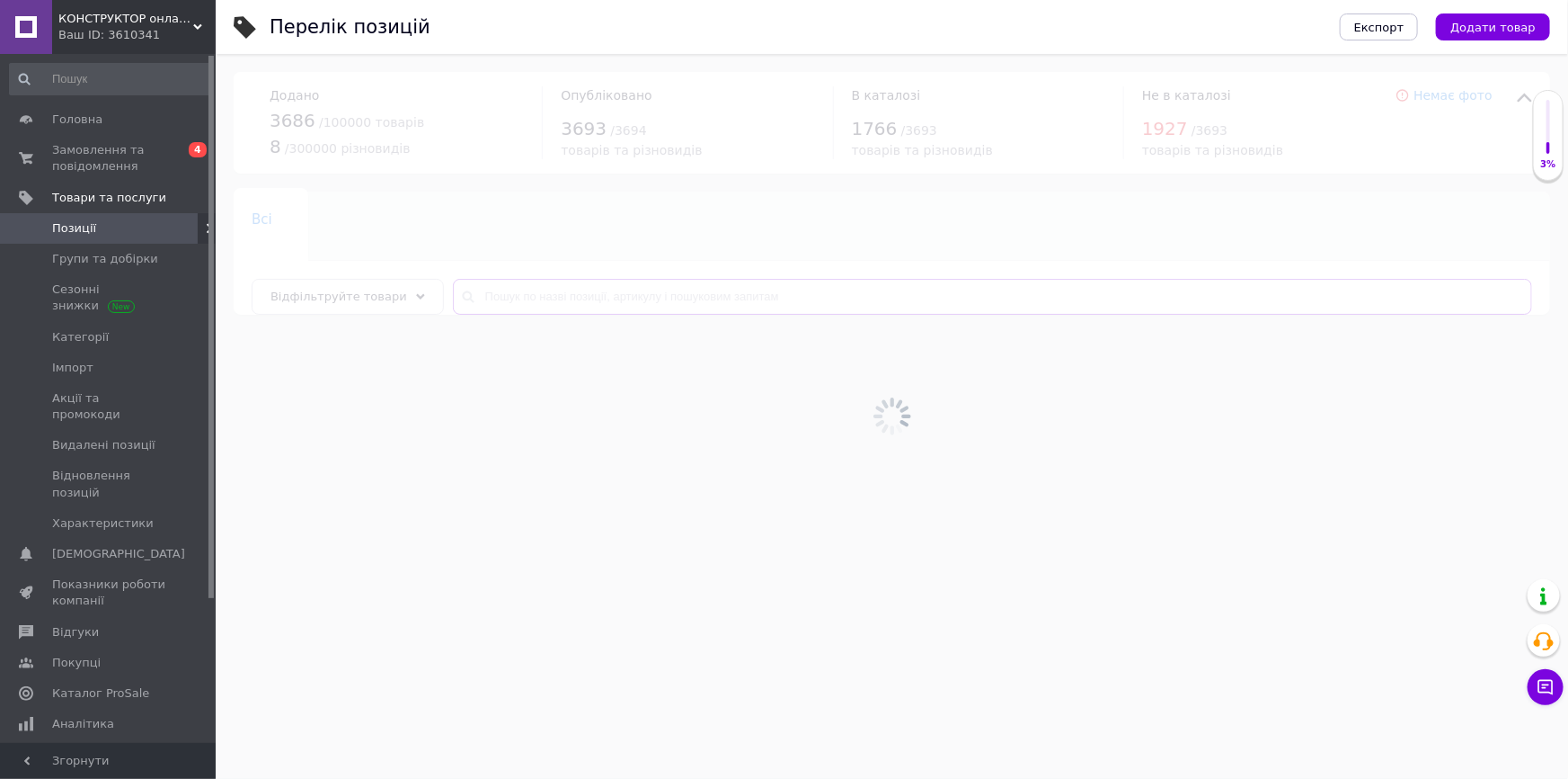
click at [600, 304] on input "text" at bounding box center [992, 296] width 1079 height 36
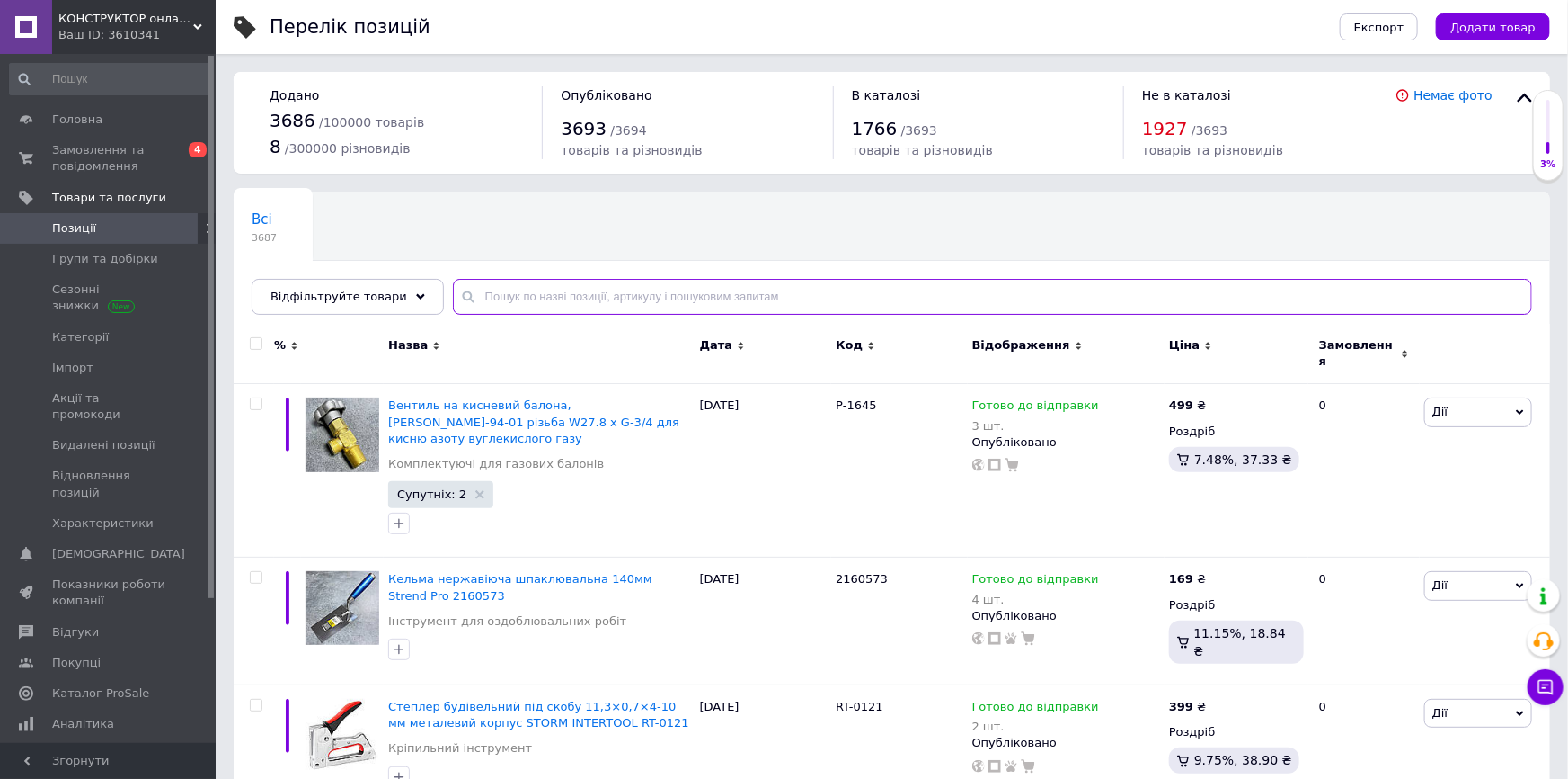
paste input "3059"
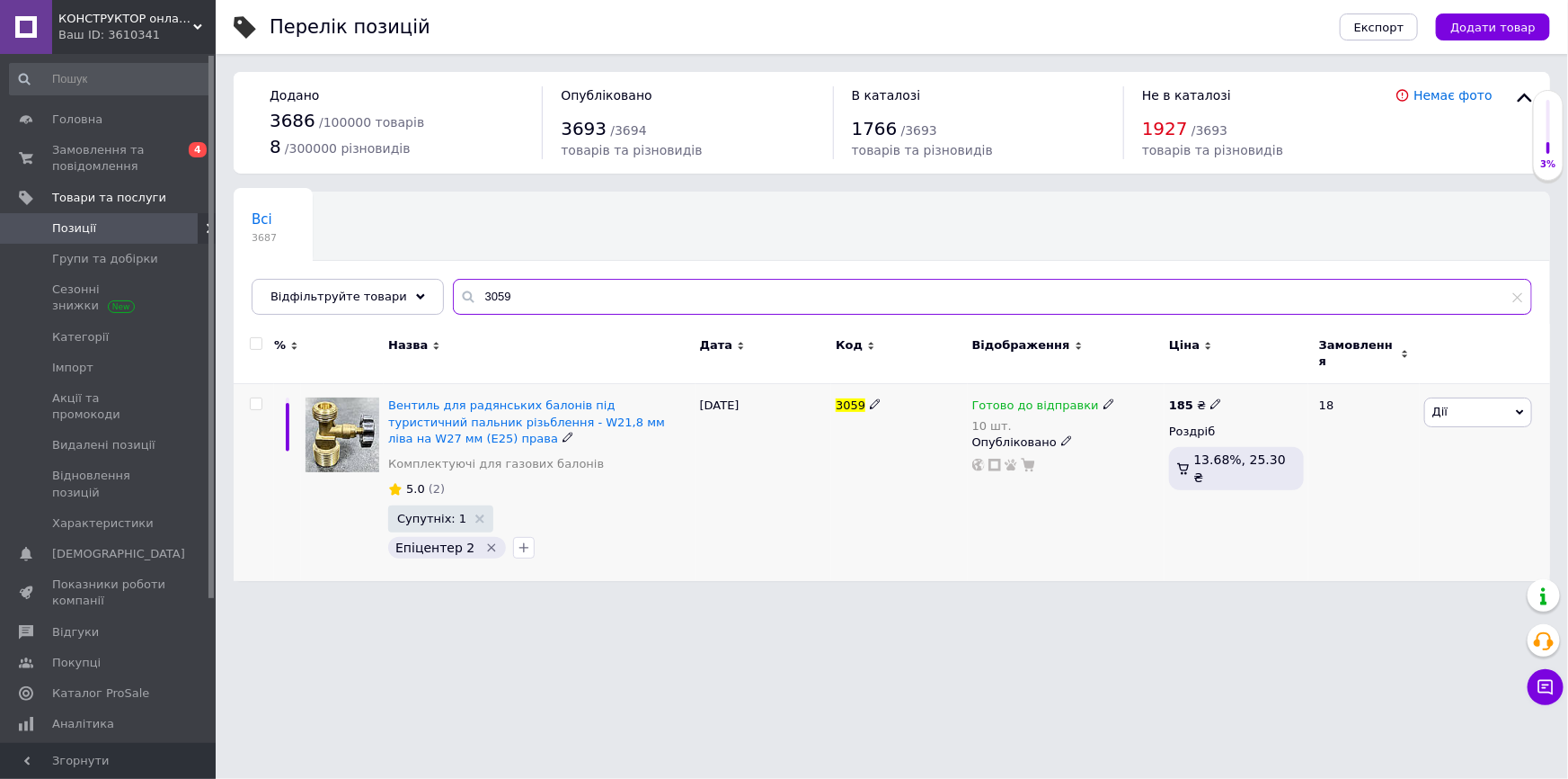
type input "3059"
click at [996, 403] on span "Готово до відправки" at bounding box center [1035, 407] width 126 height 19
click at [1316, 439] on div "Залишки" at bounding box center [1227, 447] width 224 height 17
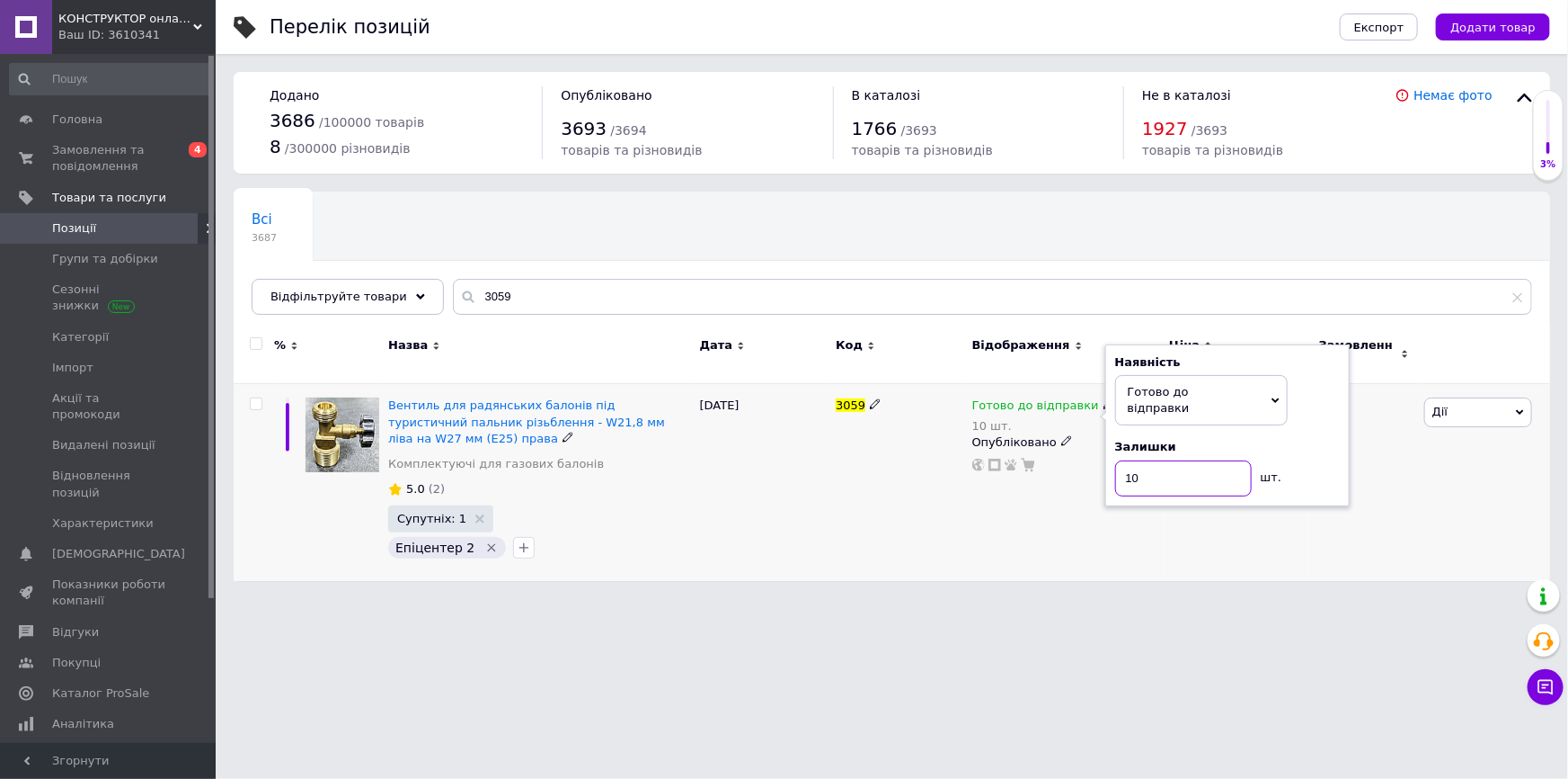
drag, startPoint x: 1192, startPoint y: 449, endPoint x: 1069, endPoint y: 441, distance: 123.3
click at [1082, 445] on div "Готово до відправки 10 шт. Наявність Готово до відправки В наявності Немає в на…" at bounding box center [1067, 435] width 188 height 74
type input "9"
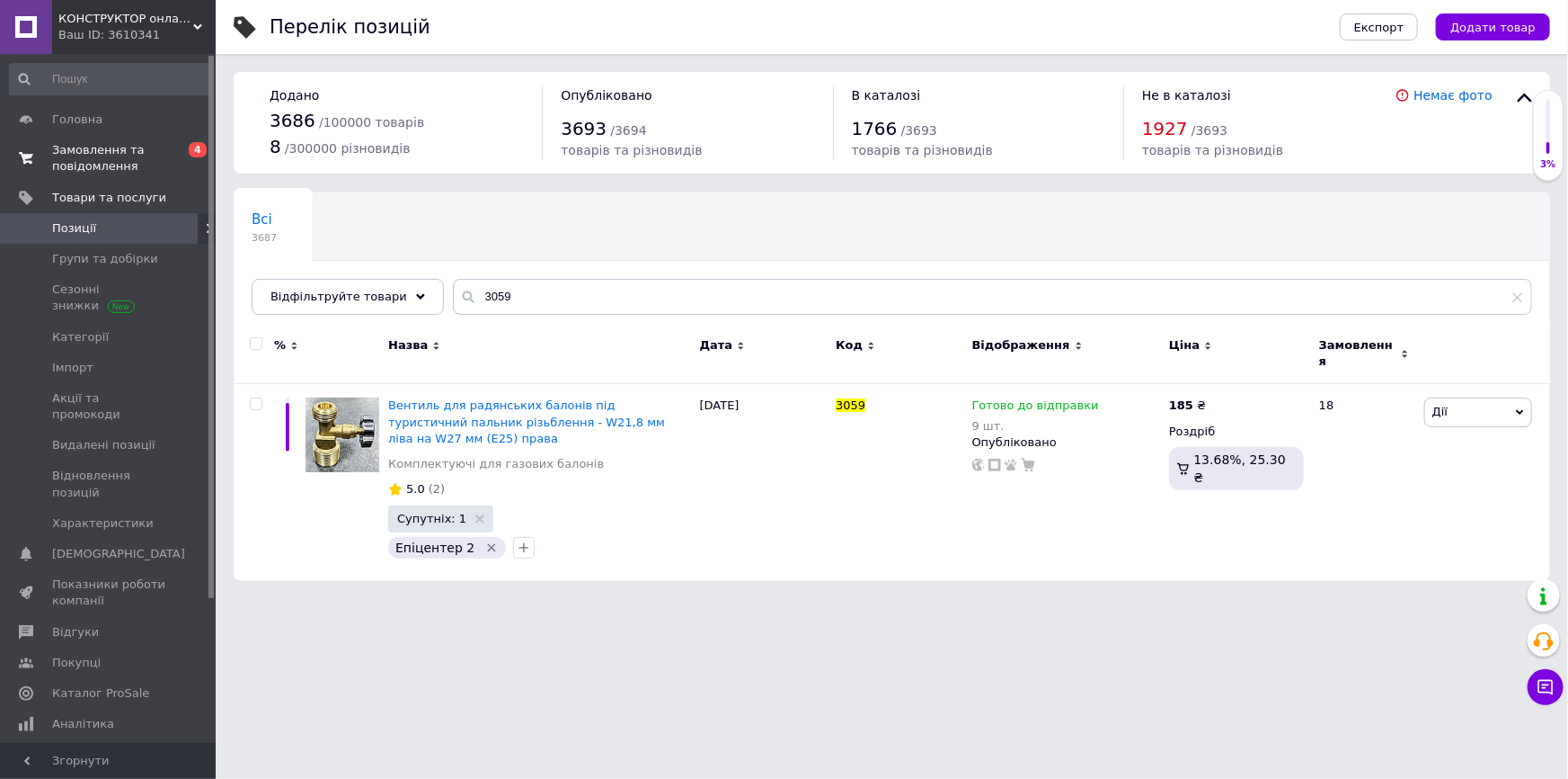
click at [80, 170] on span "Замовлення та повідомлення" at bounding box center [109, 158] width 115 height 32
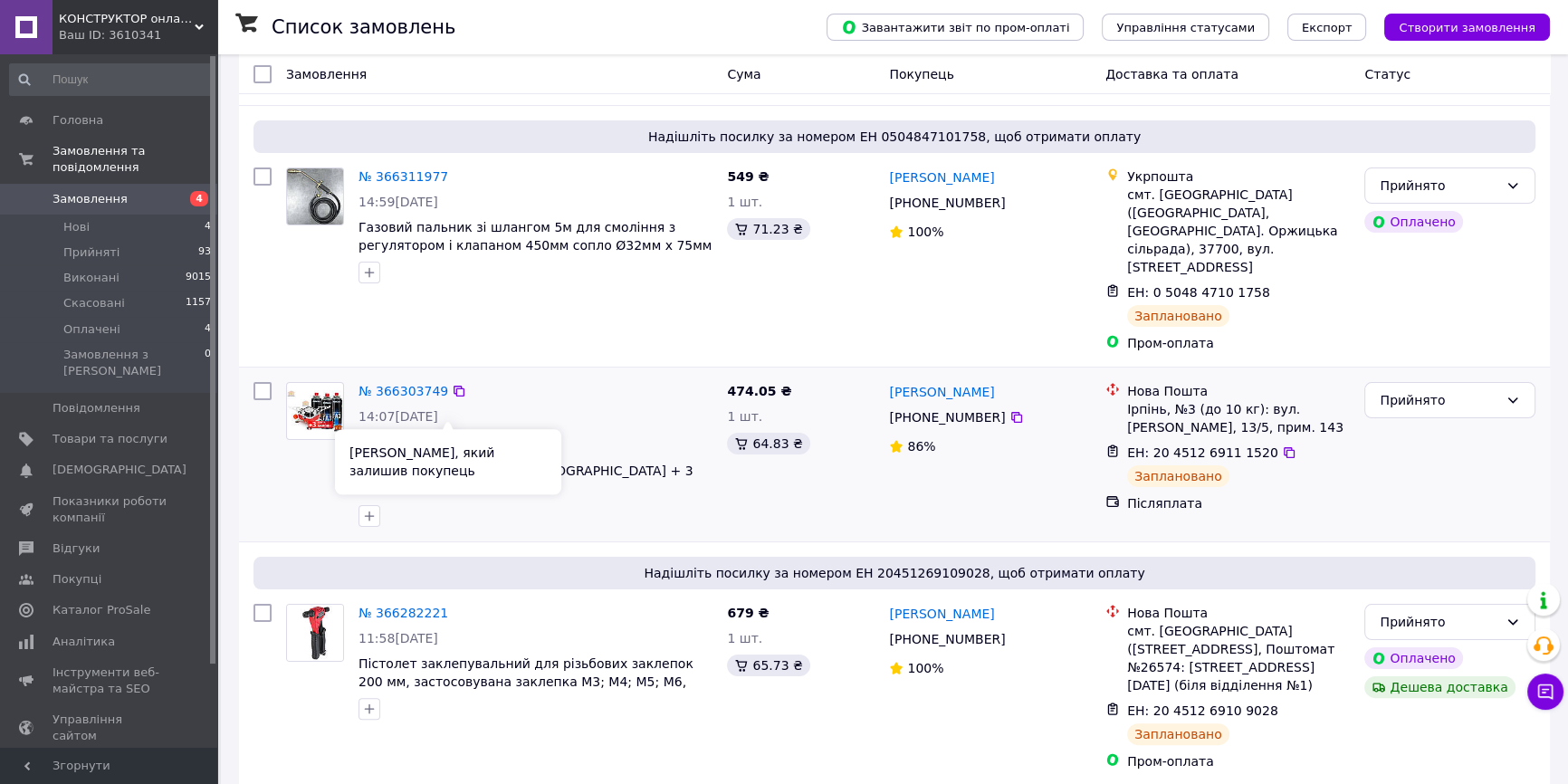
scroll to position [411, 0]
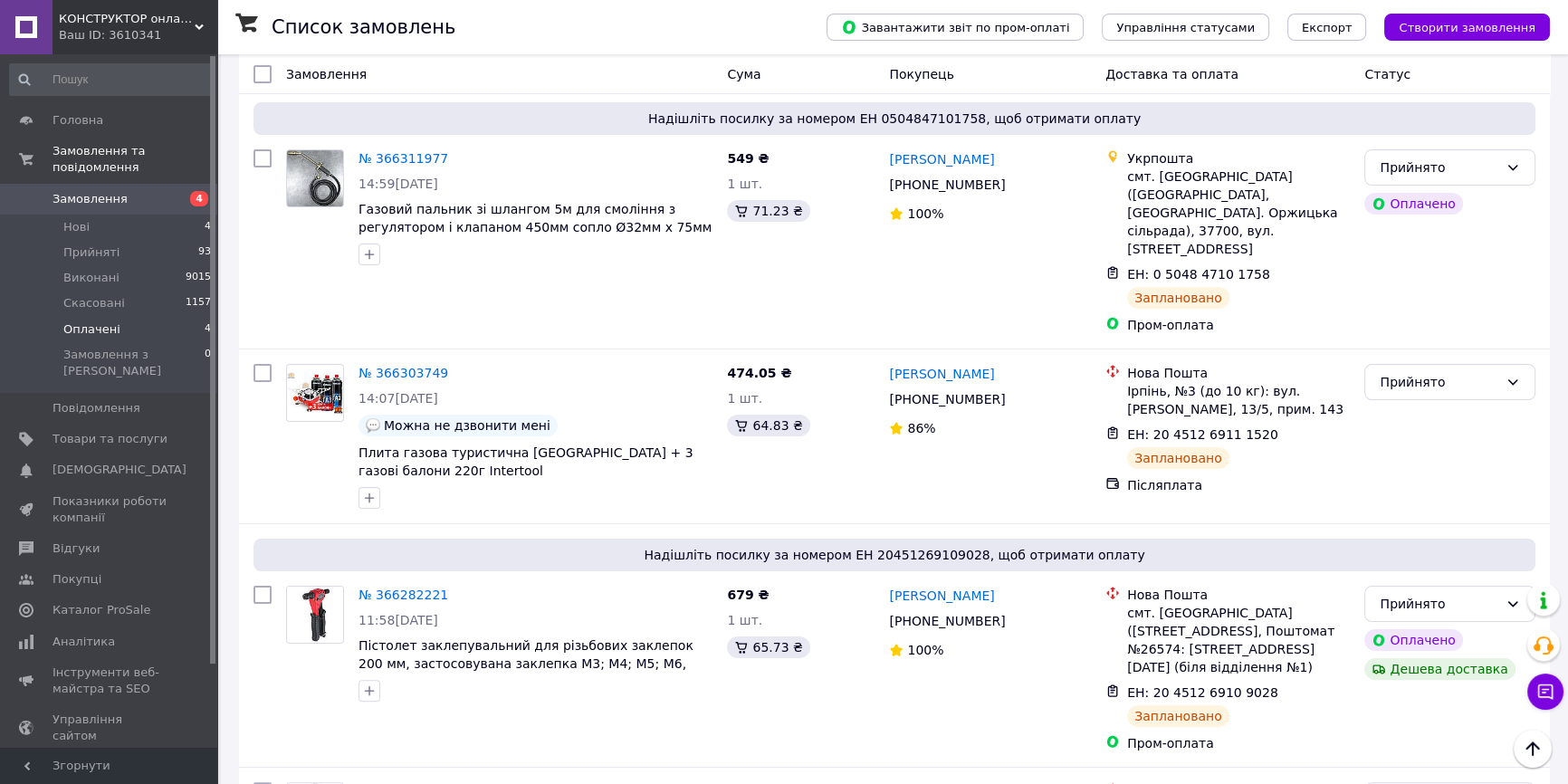
click at [120, 317] on li "Оплачені 4" at bounding box center [111, 329] width 222 height 26
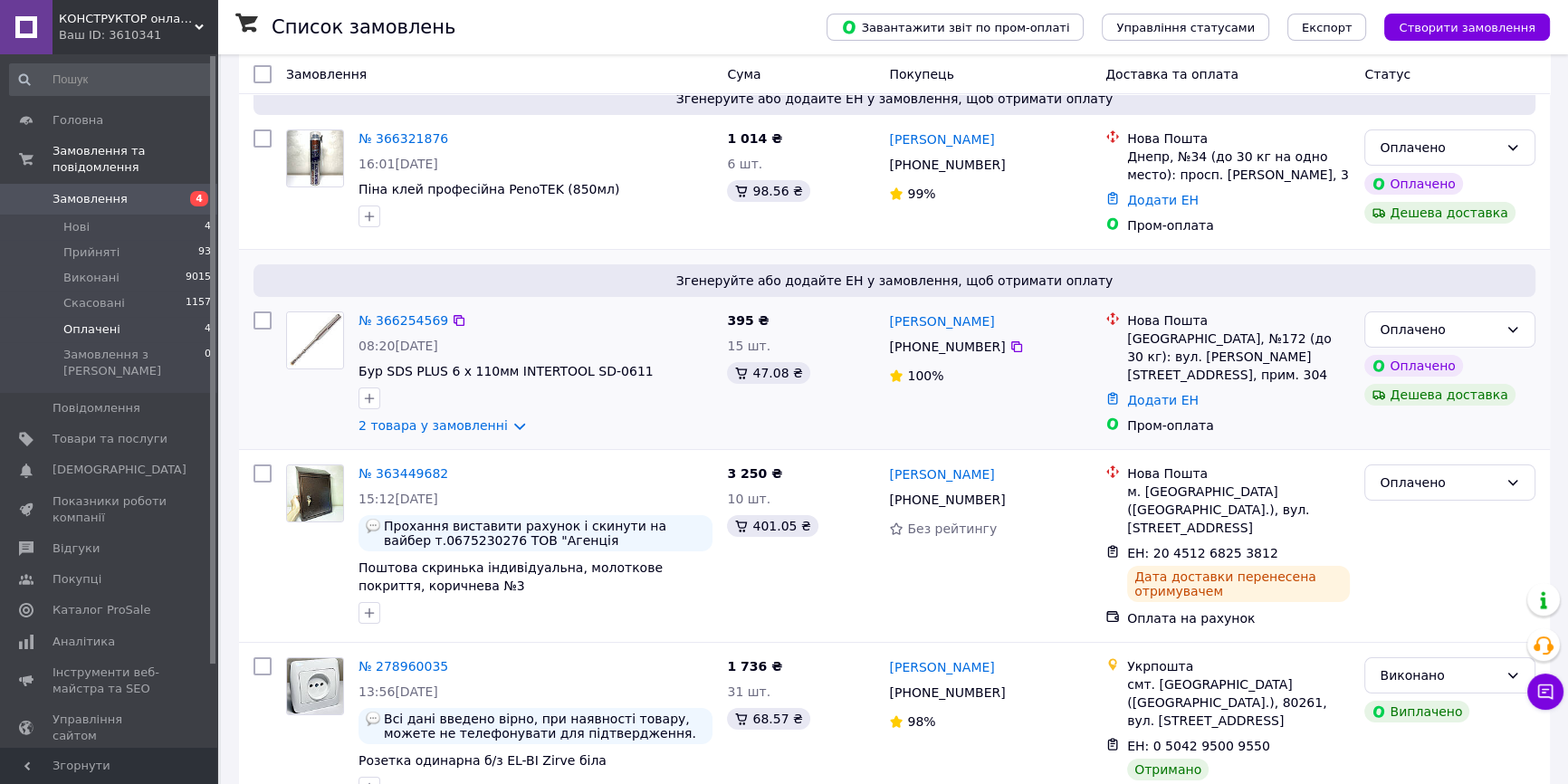
scroll to position [205, 0]
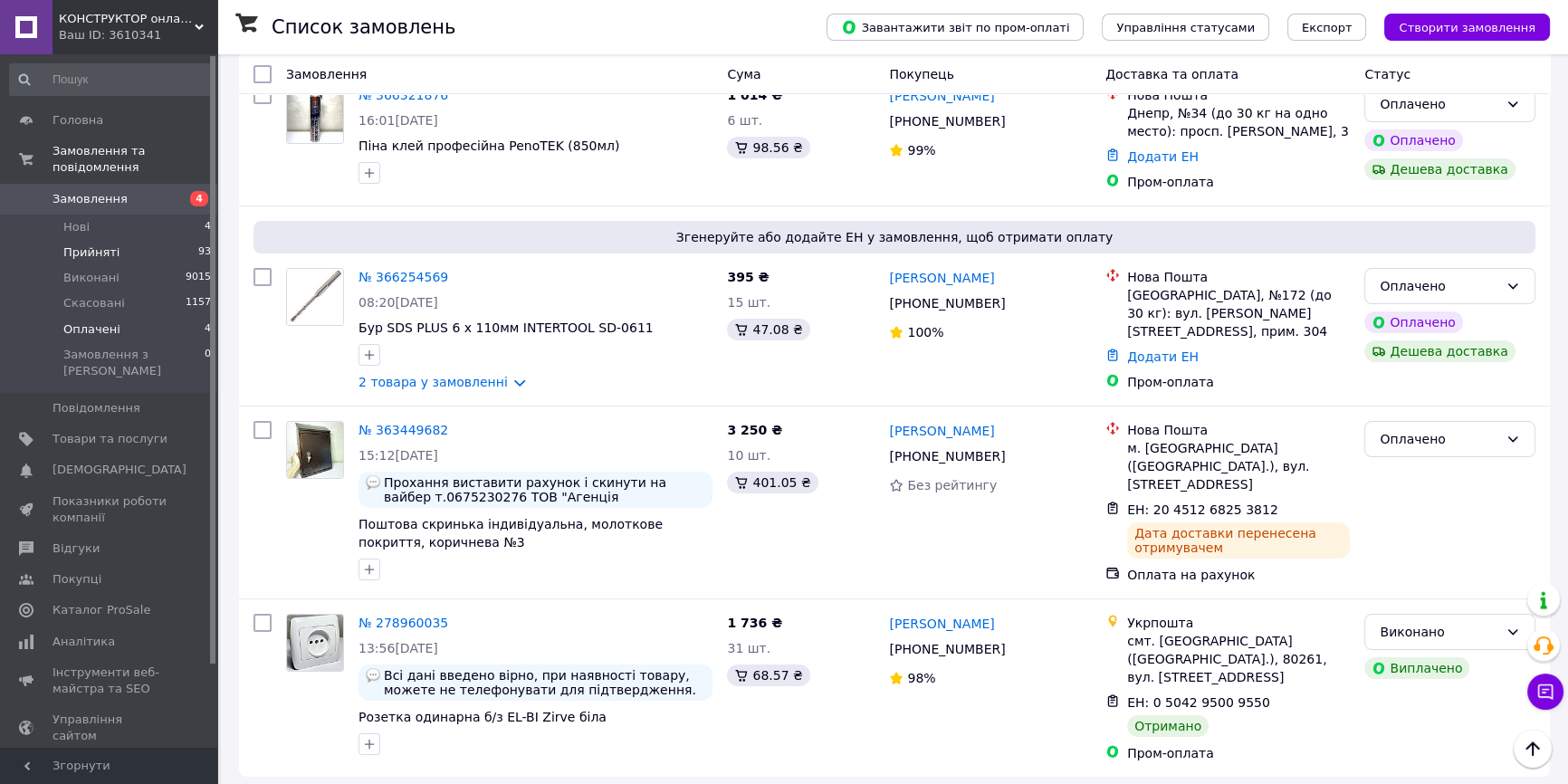
click at [95, 245] on span "Прийняті" at bounding box center [91, 252] width 56 height 17
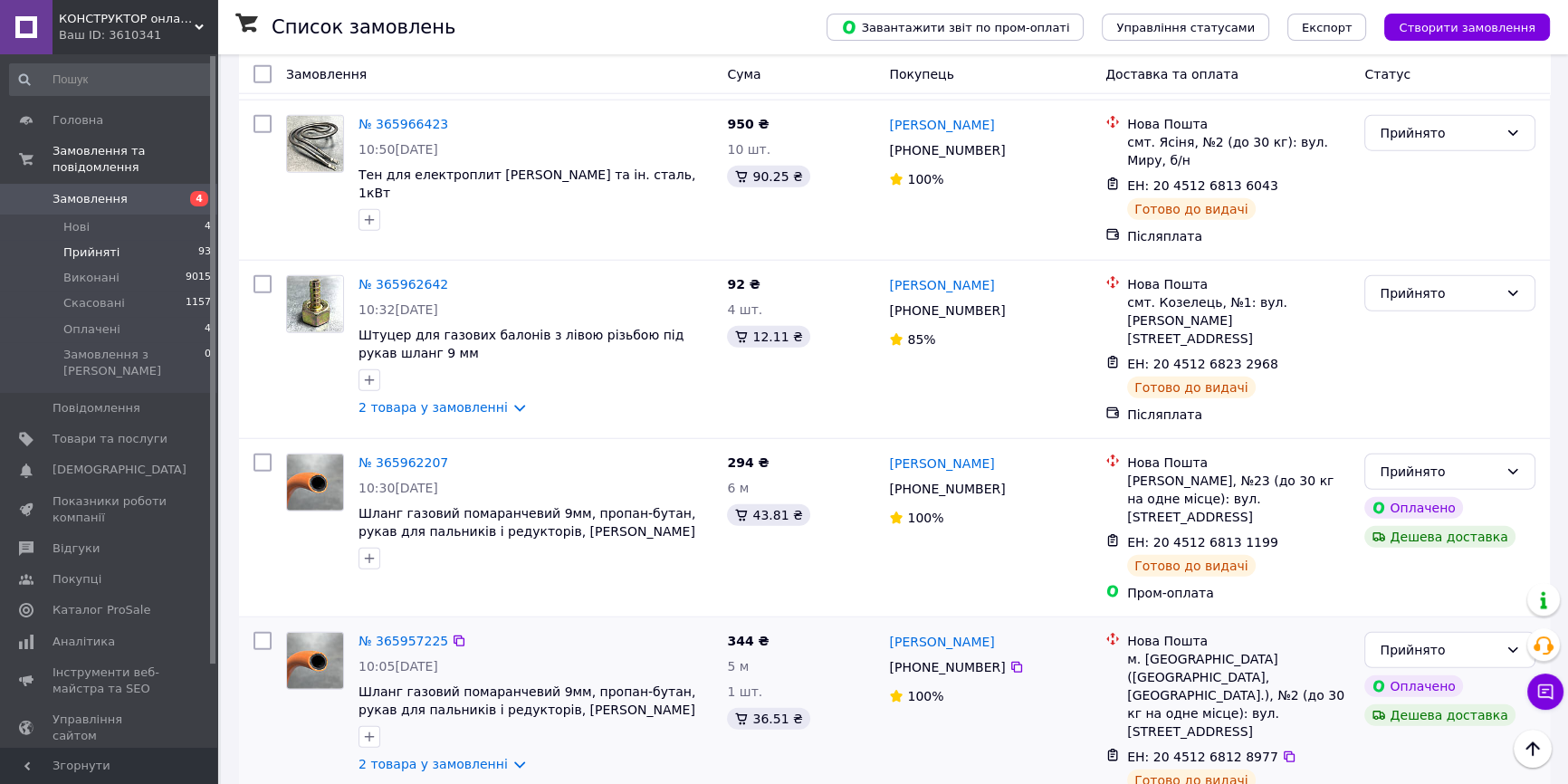
scroll to position [6017, 0]
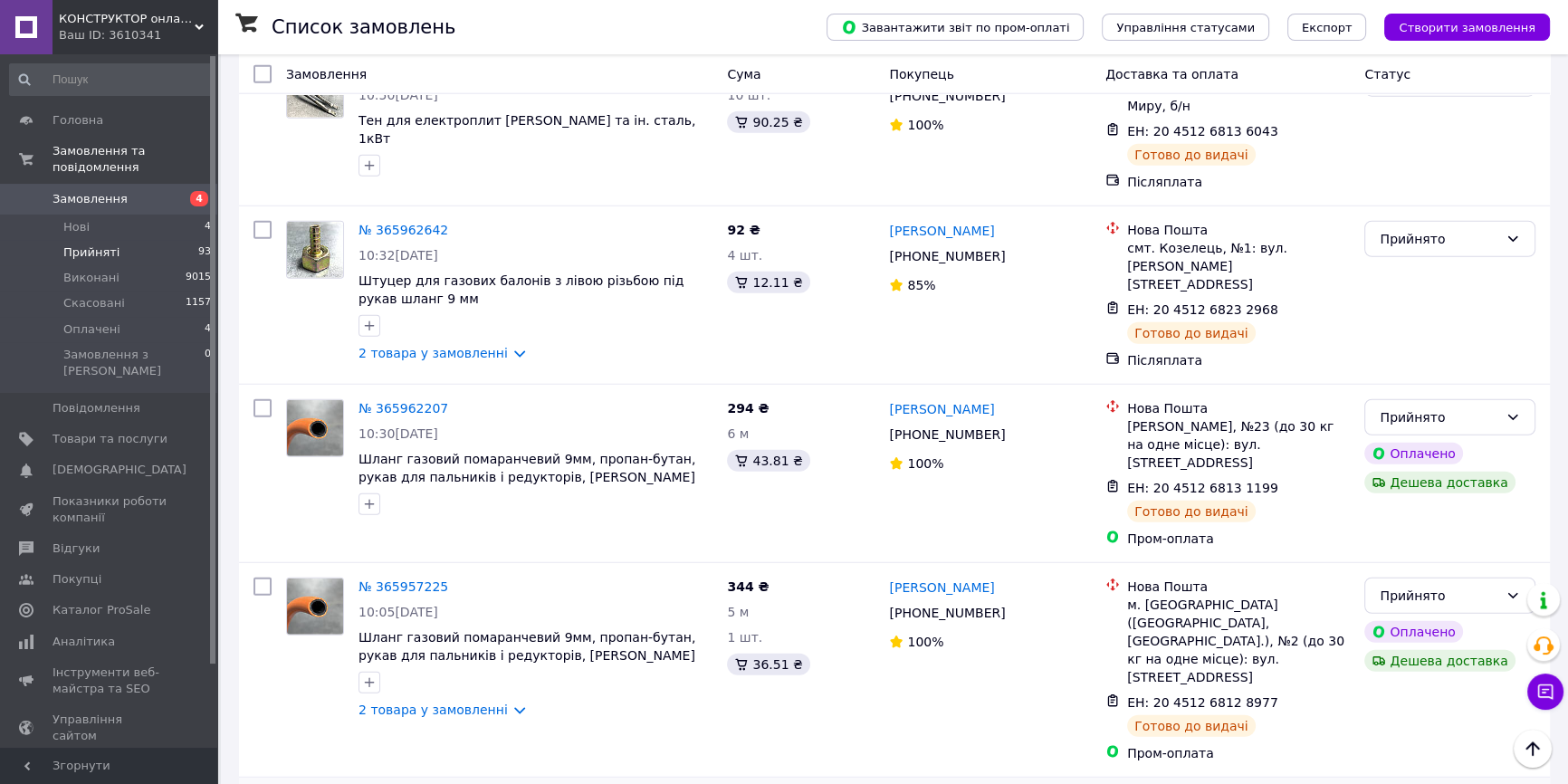
click at [1399, 377] on li "Виконано" at bounding box center [1451, 374] width 170 height 33
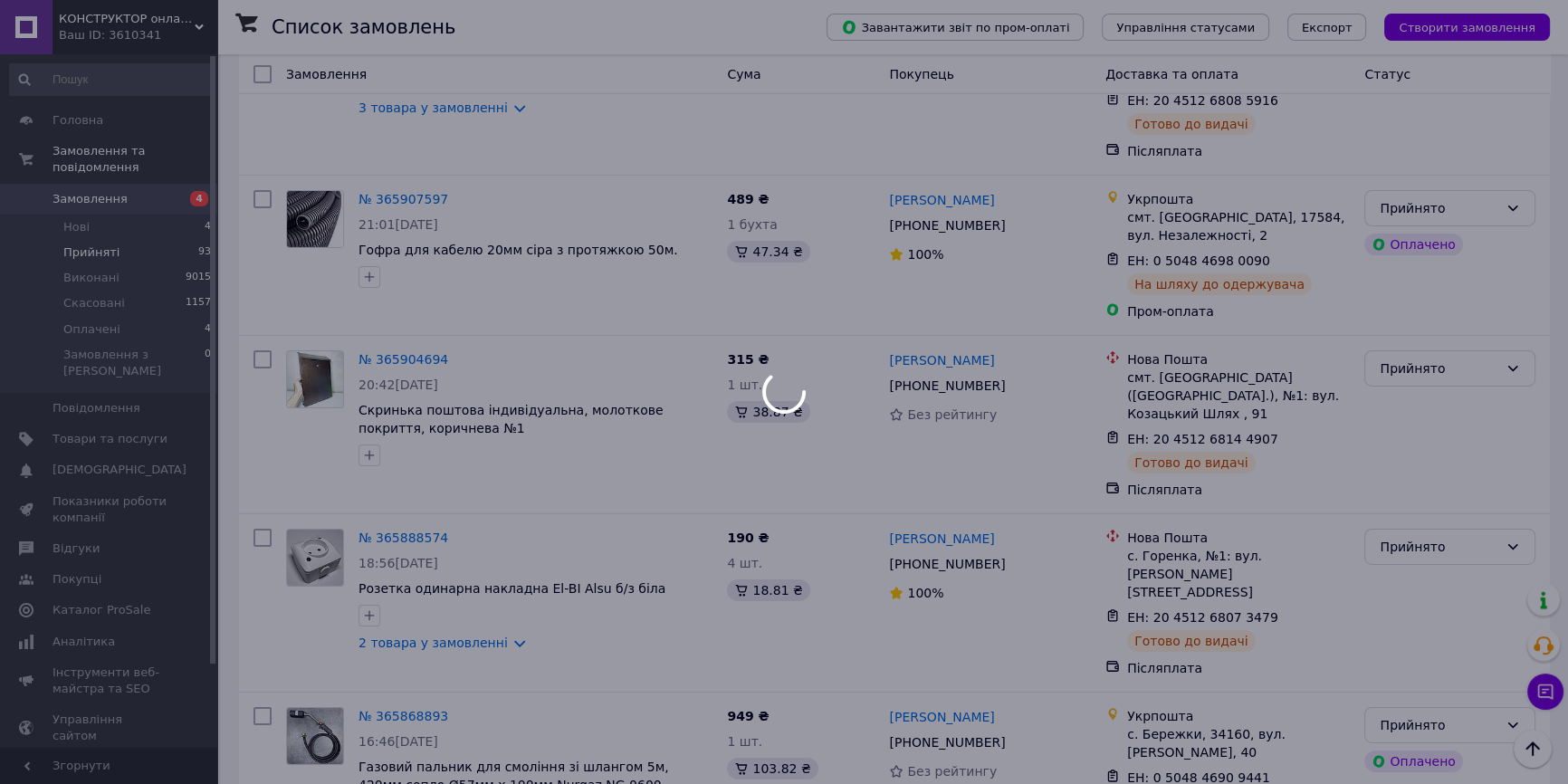
scroll to position [7662, 0]
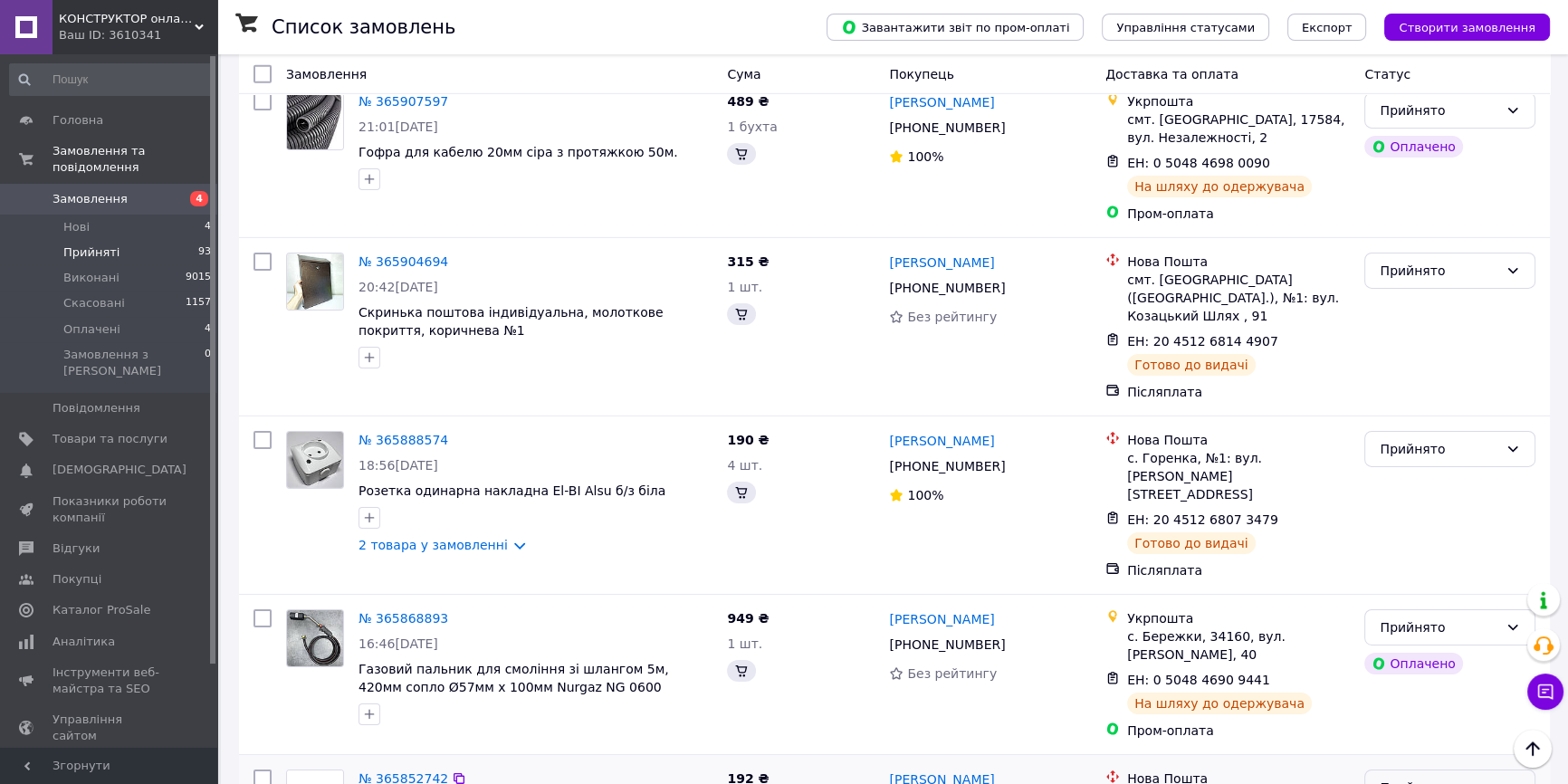
click at [1395, 777] on div "Прийнято" at bounding box center [1439, 787] width 118 height 20
click at [1406, 777] on div "Прийнято" at bounding box center [1439, 787] width 118 height 20
click at [1400, 229] on li "Виконано" at bounding box center [1451, 229] width 170 height 33
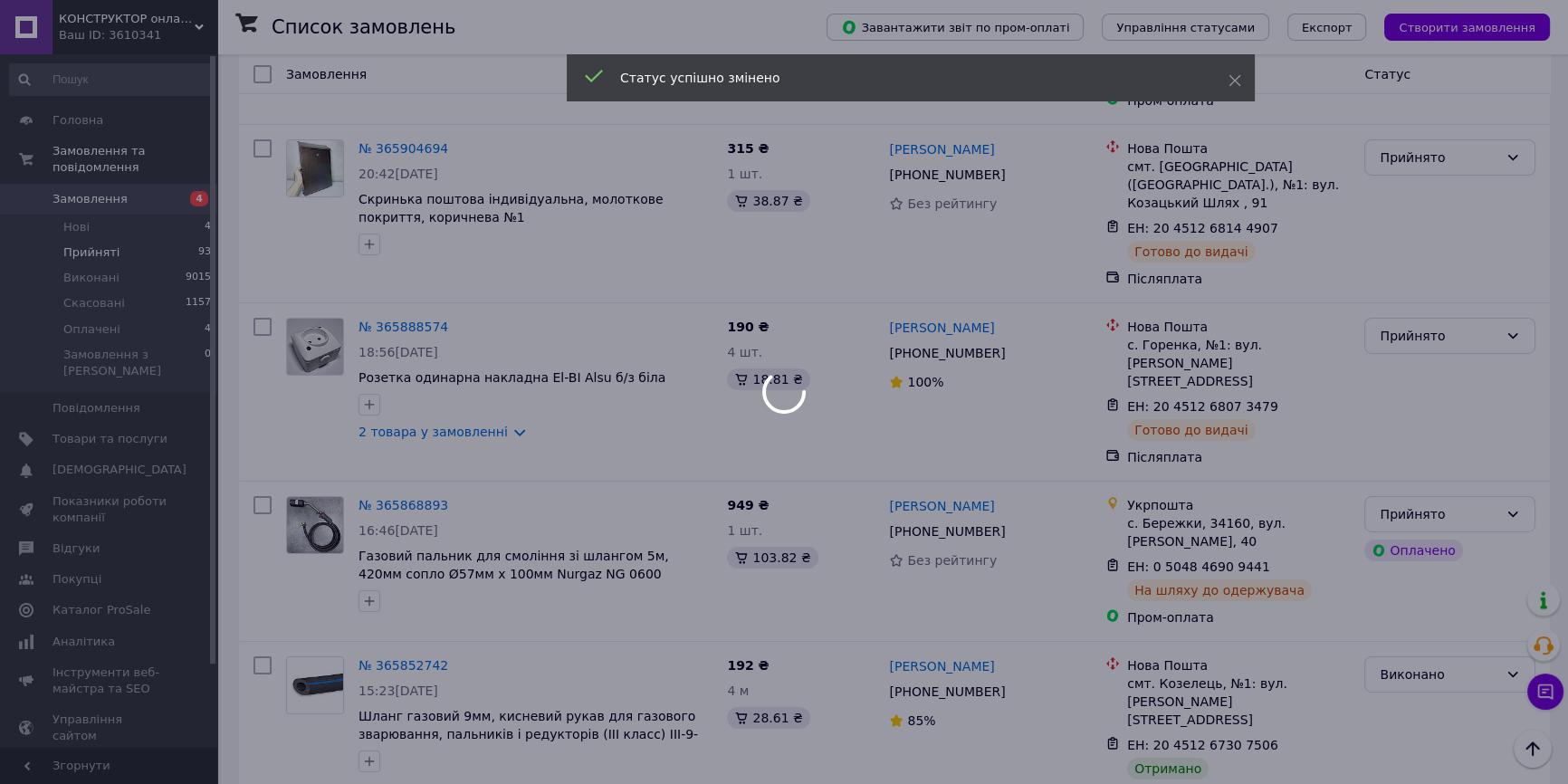
scroll to position [7826, 0]
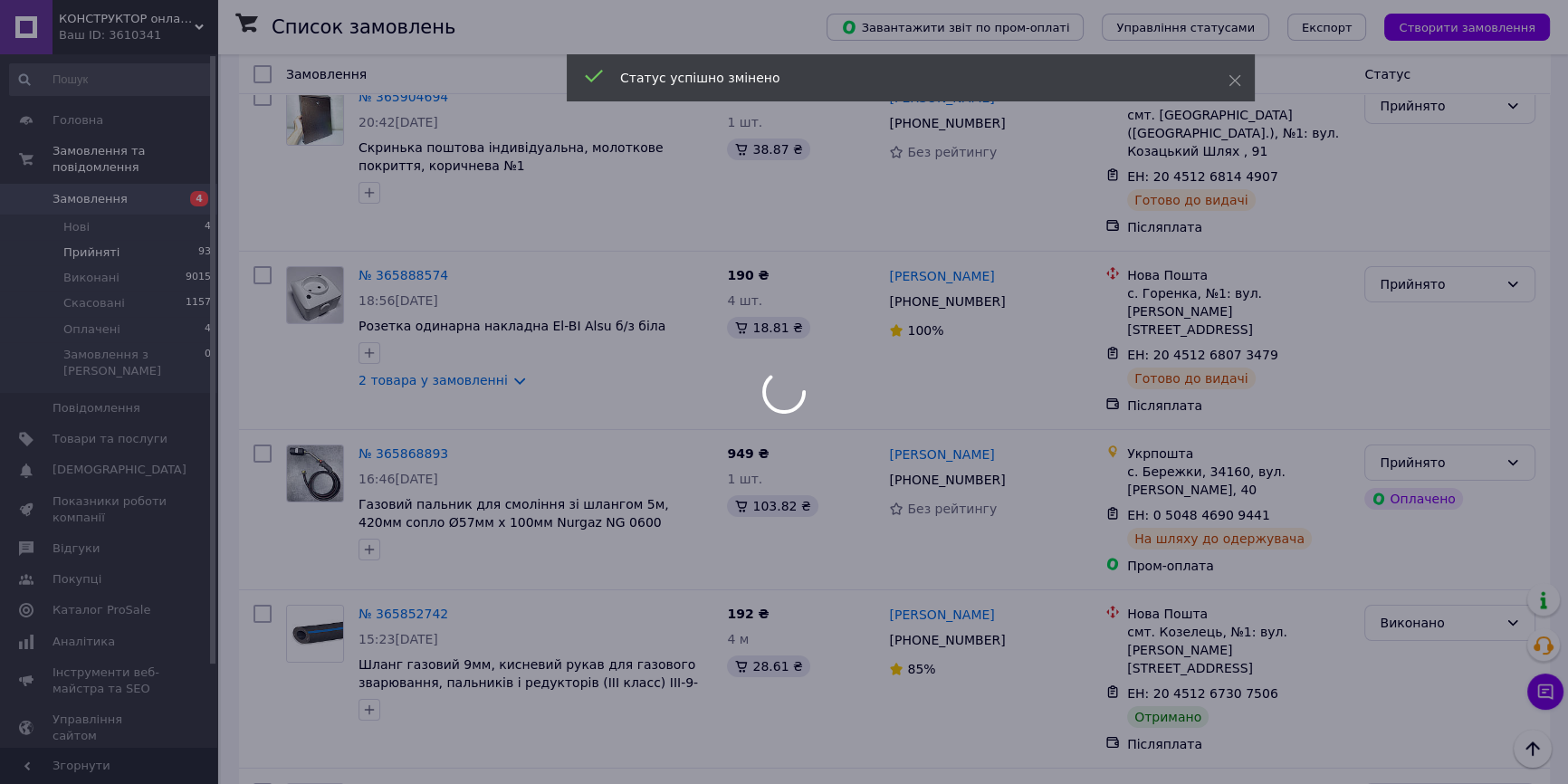
click at [1421, 188] on div at bounding box center [784, 392] width 1568 height 784
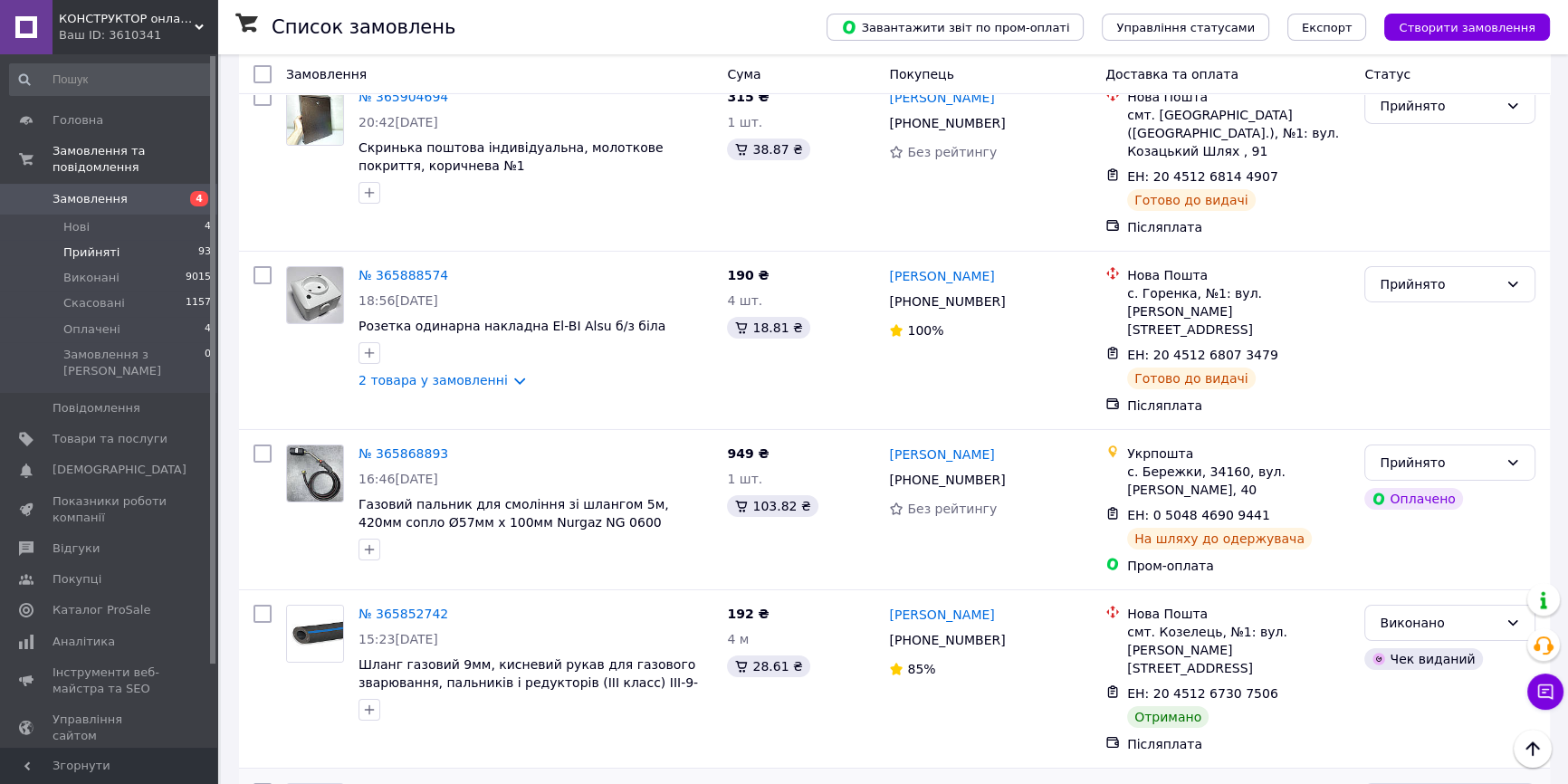
click at [1394, 226] on li "Виконано" at bounding box center [1451, 224] width 170 height 33
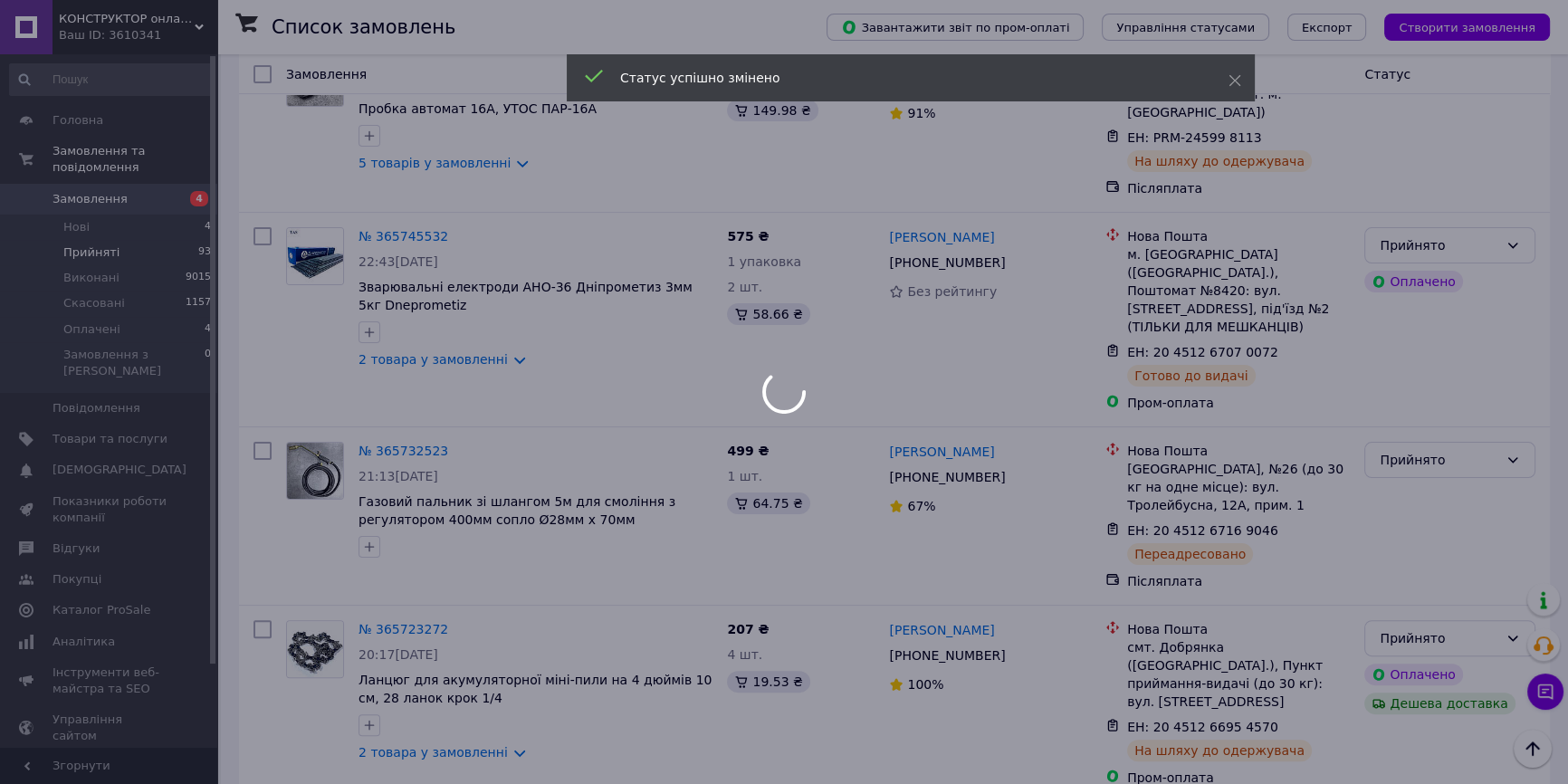
scroll to position [9142, 0]
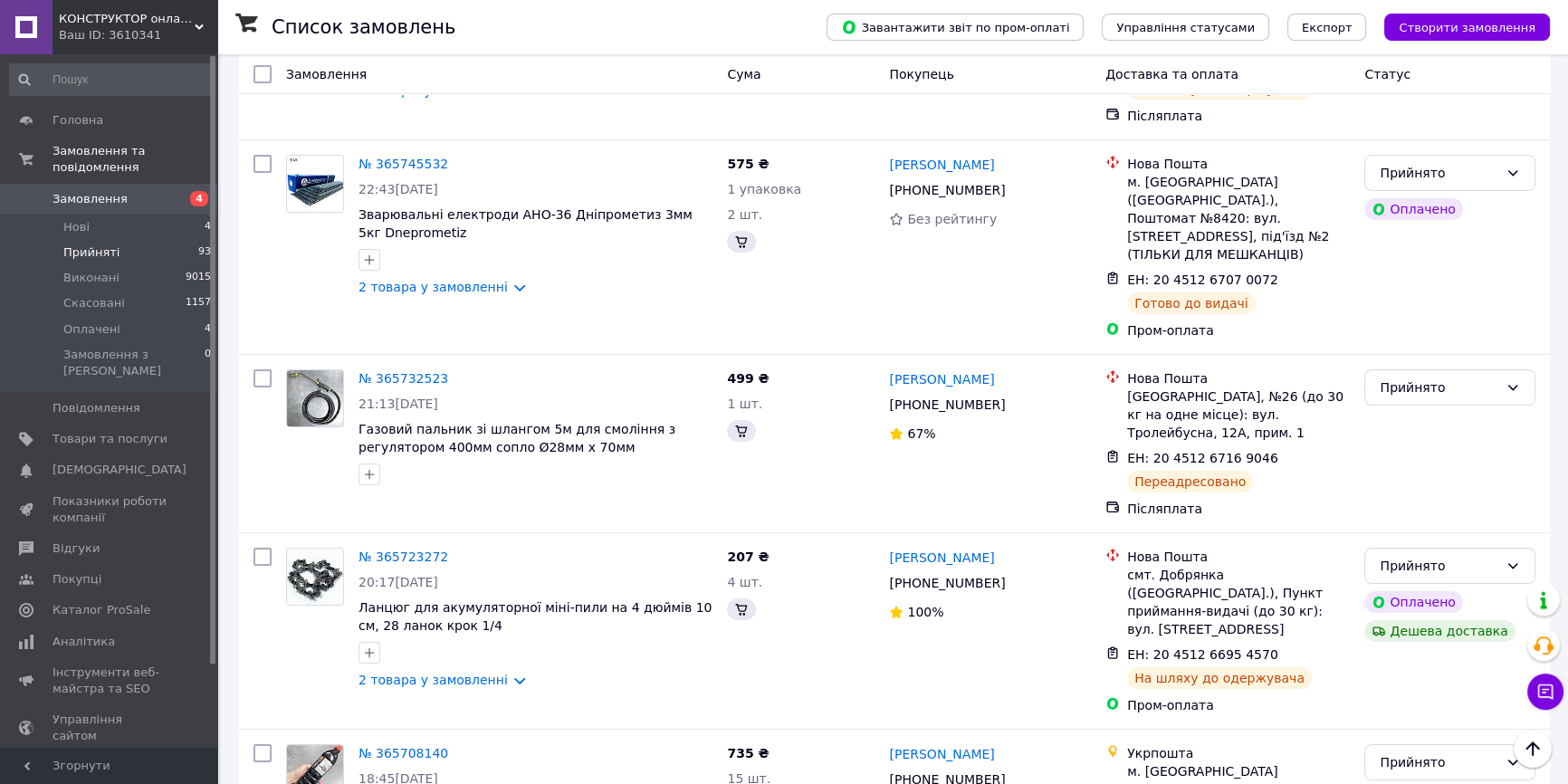
click at [1403, 253] on li "Виконано" at bounding box center [1451, 253] width 170 height 33
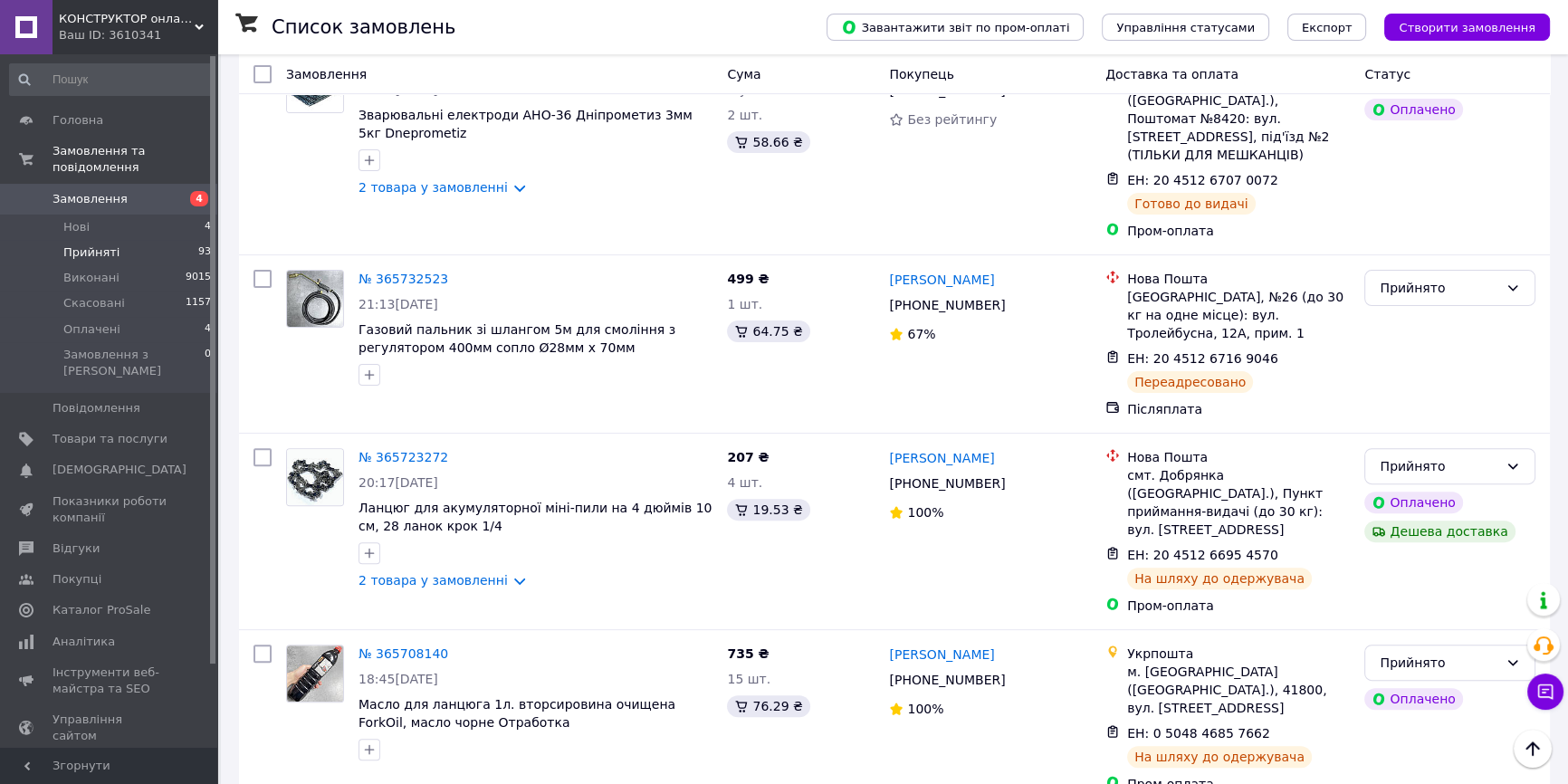
scroll to position [9306, 0]
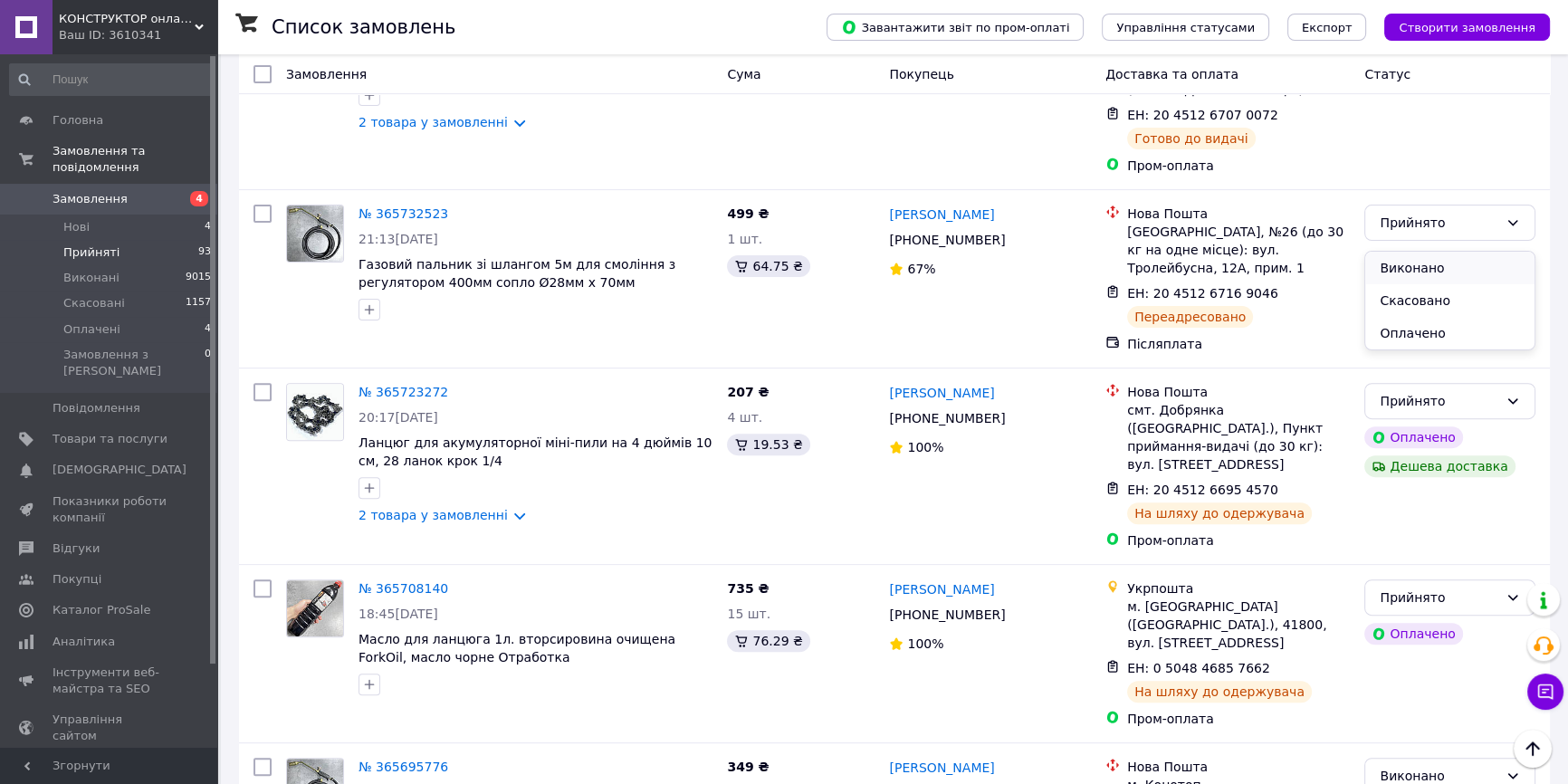
click at [1409, 265] on li "Виконано" at bounding box center [1451, 267] width 170 height 33
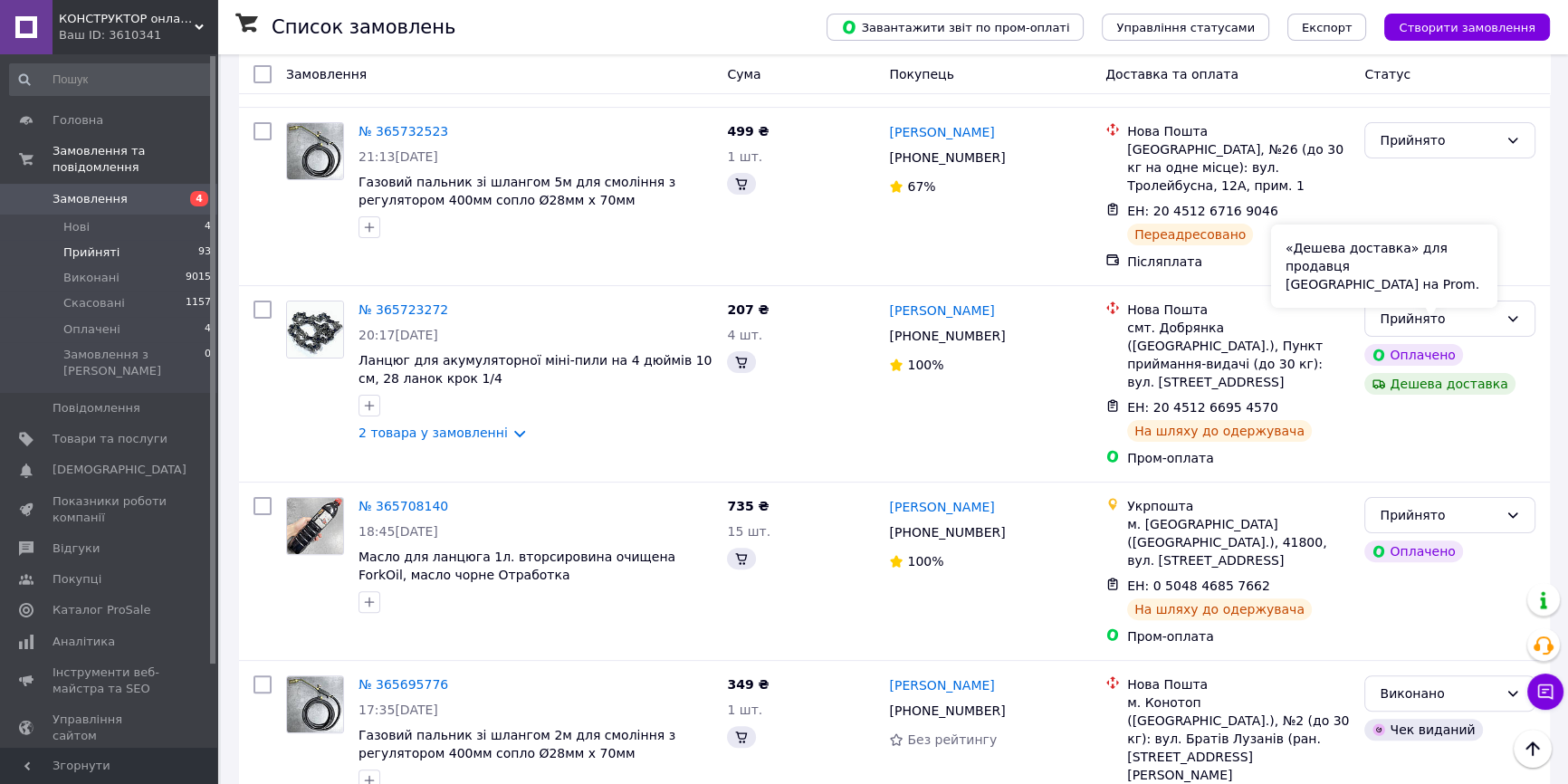
scroll to position [9389, 0]
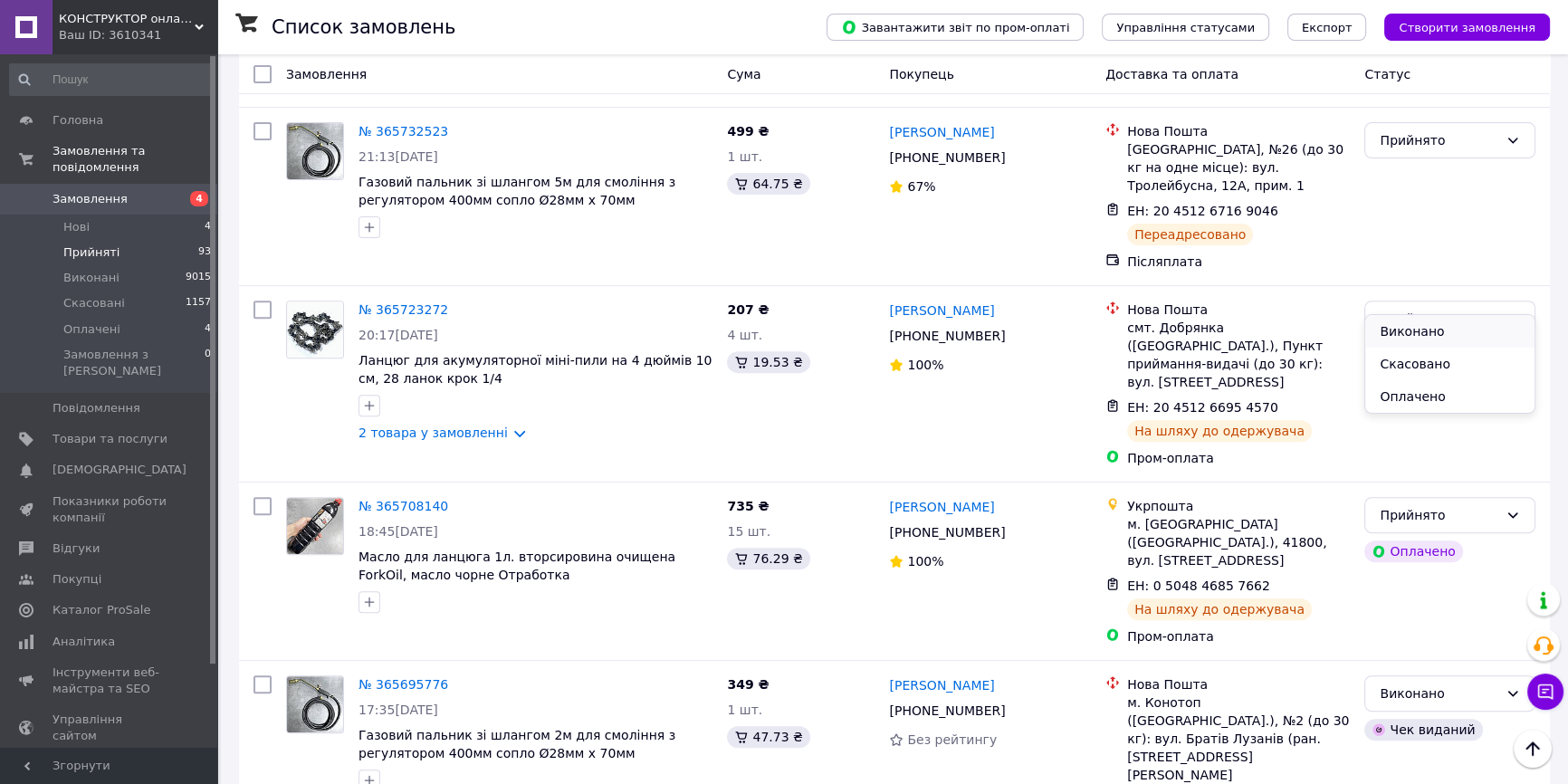
click at [1410, 329] on li "Виконано" at bounding box center [1451, 330] width 170 height 33
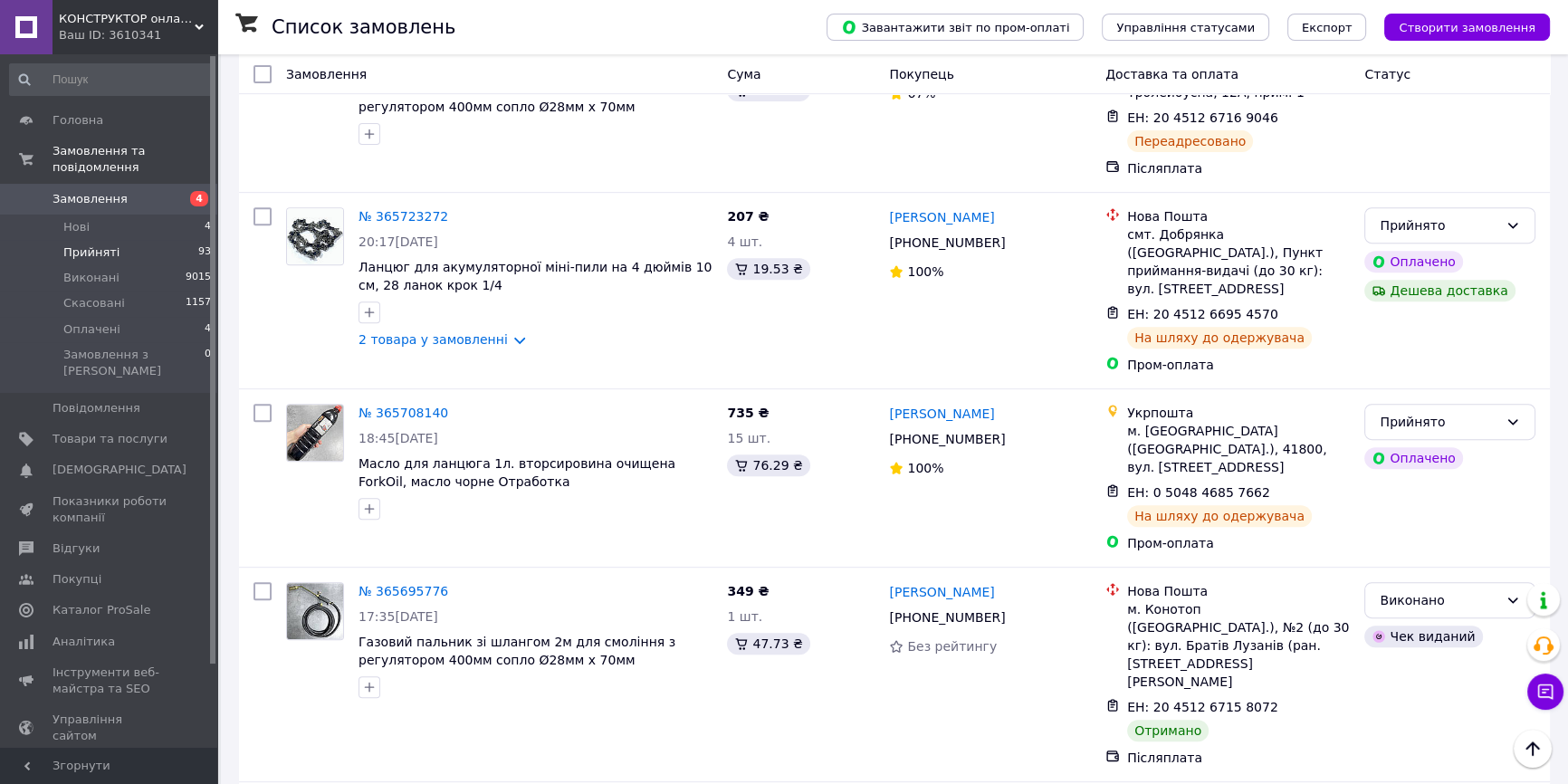
scroll to position [9718, 0]
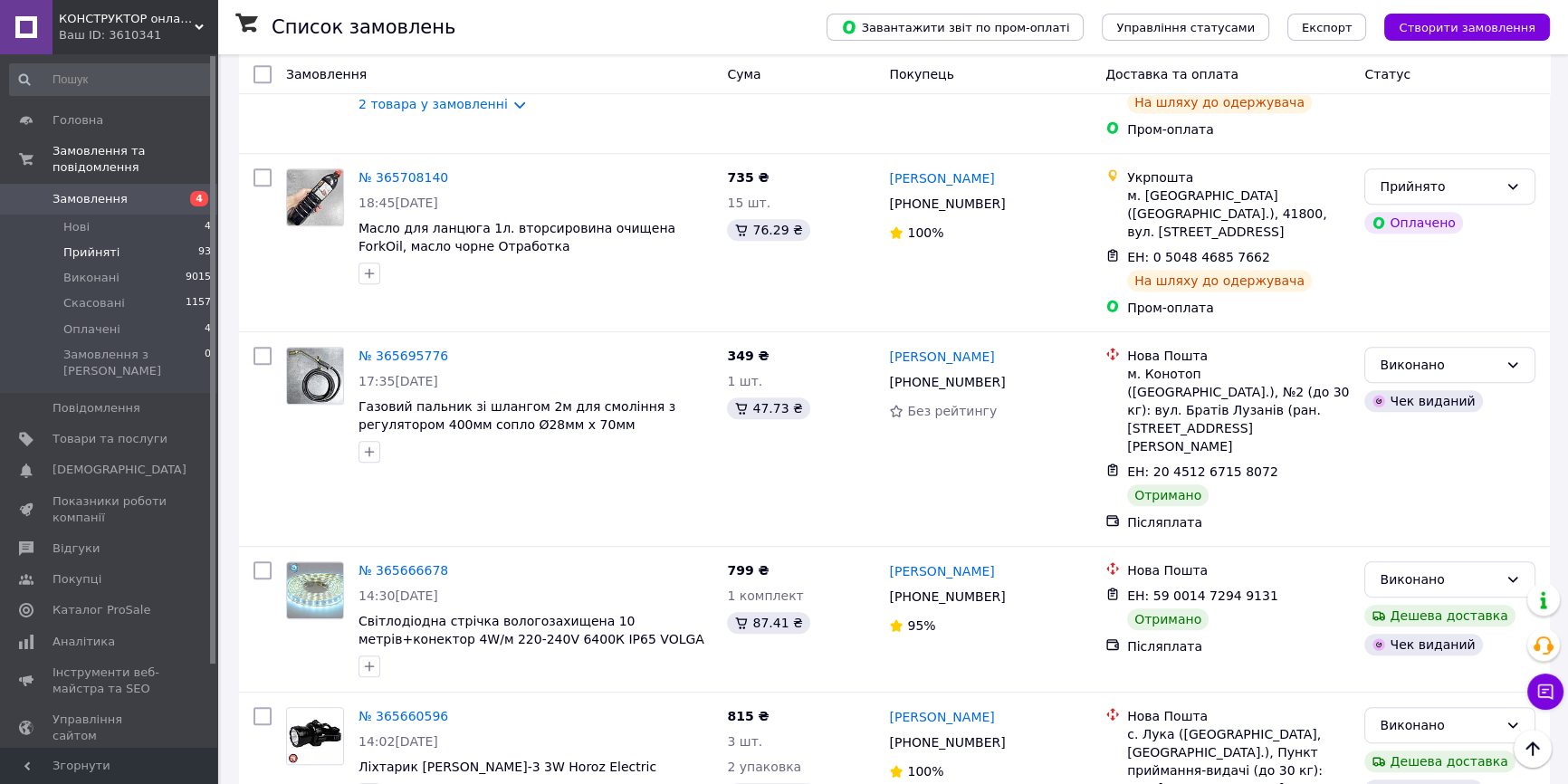
click at [1399, 380] on li "Виконано" at bounding box center [1451, 376] width 170 height 33
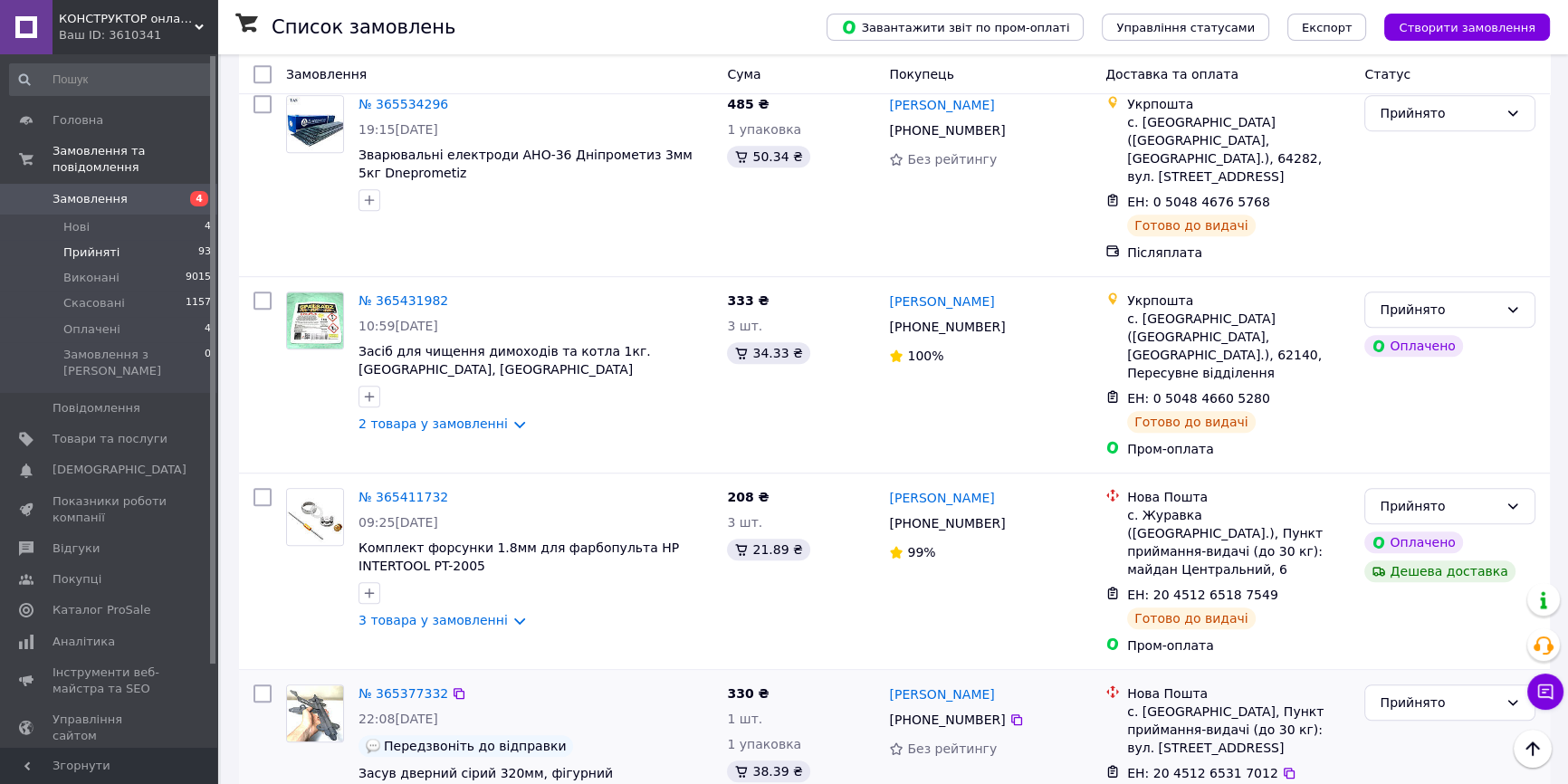
scroll to position [10187, 0]
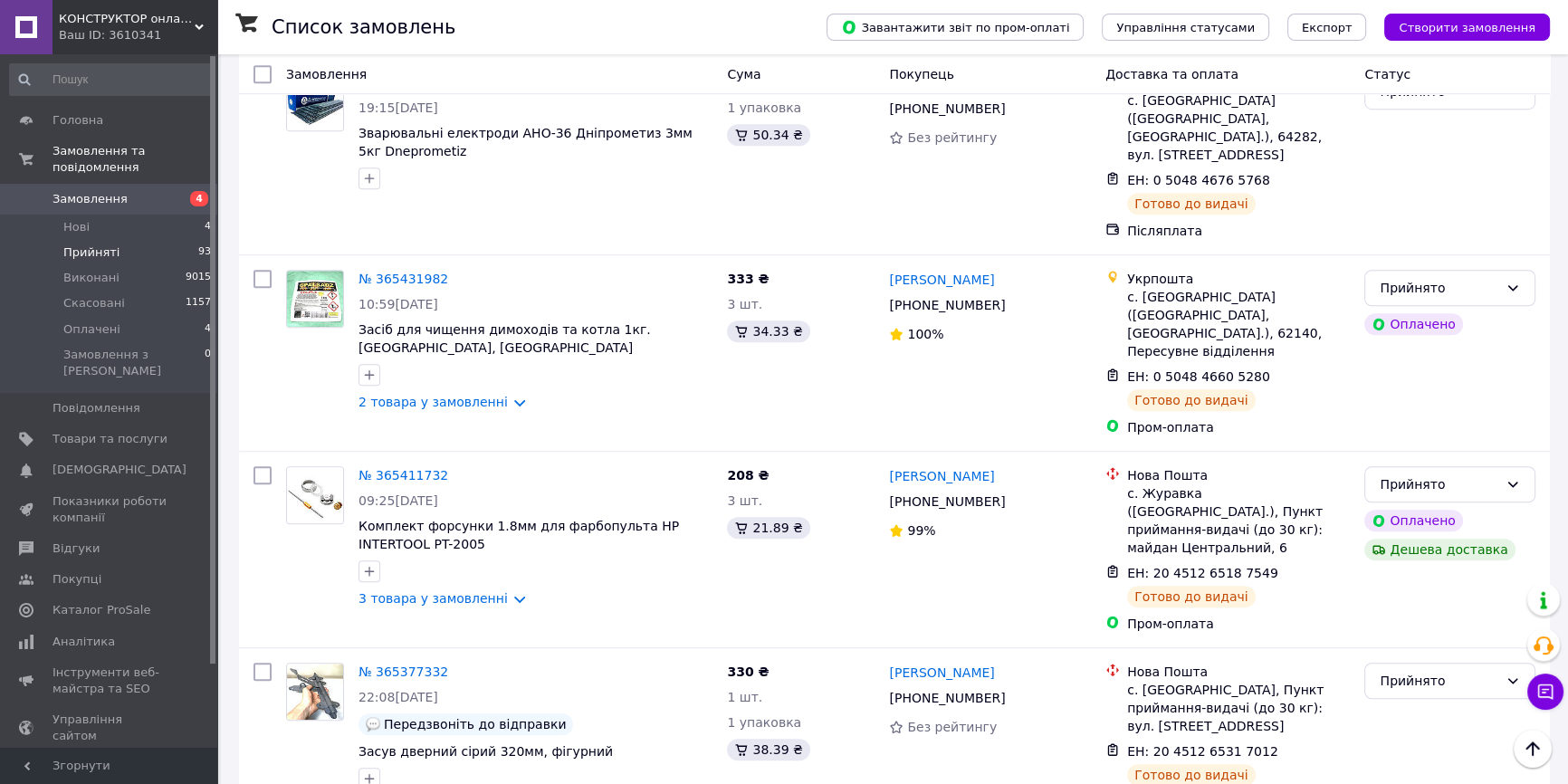
click at [1394, 452] on li "Виконано" at bounding box center [1451, 453] width 170 height 33
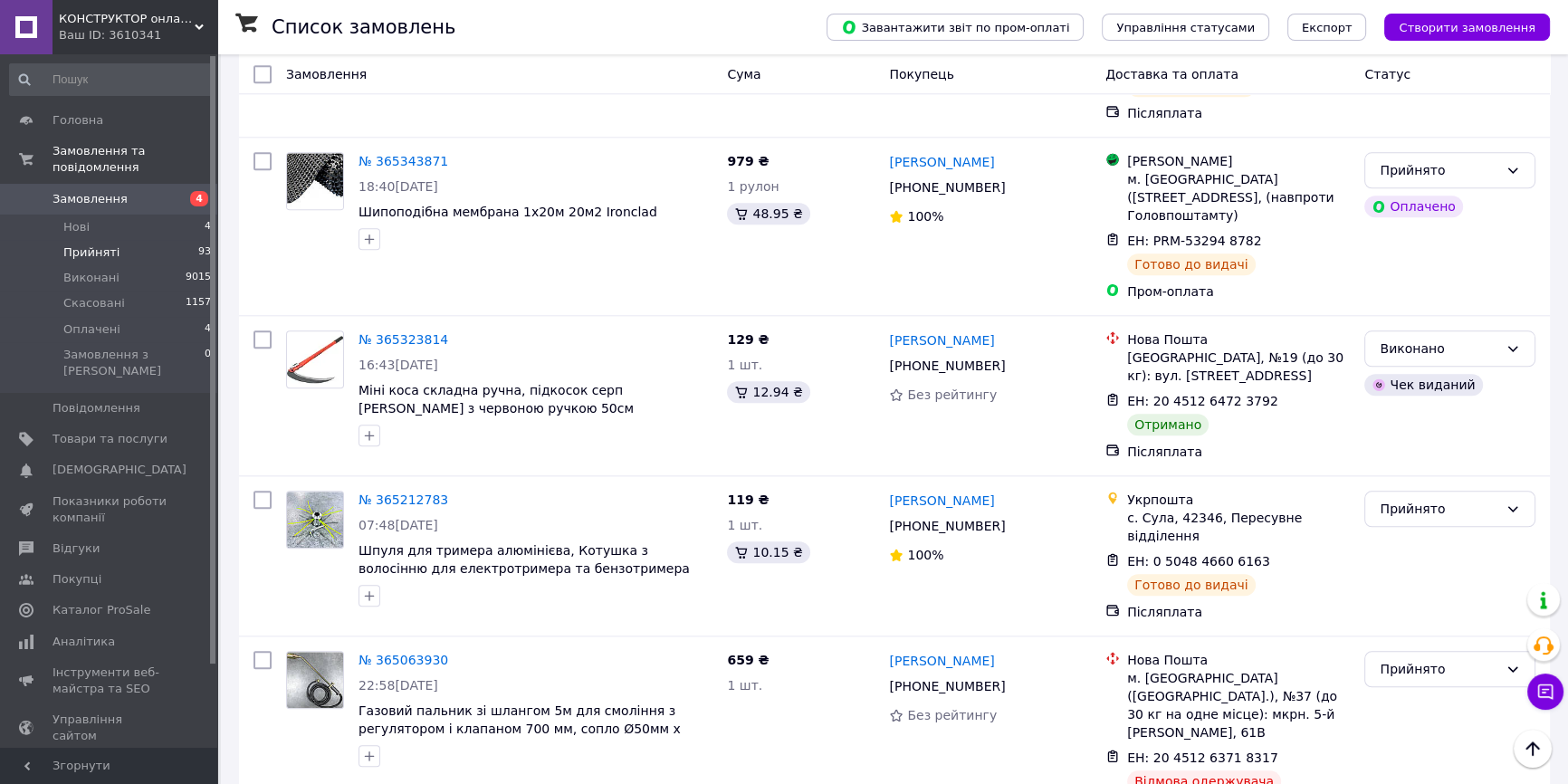
scroll to position [11092, 0]
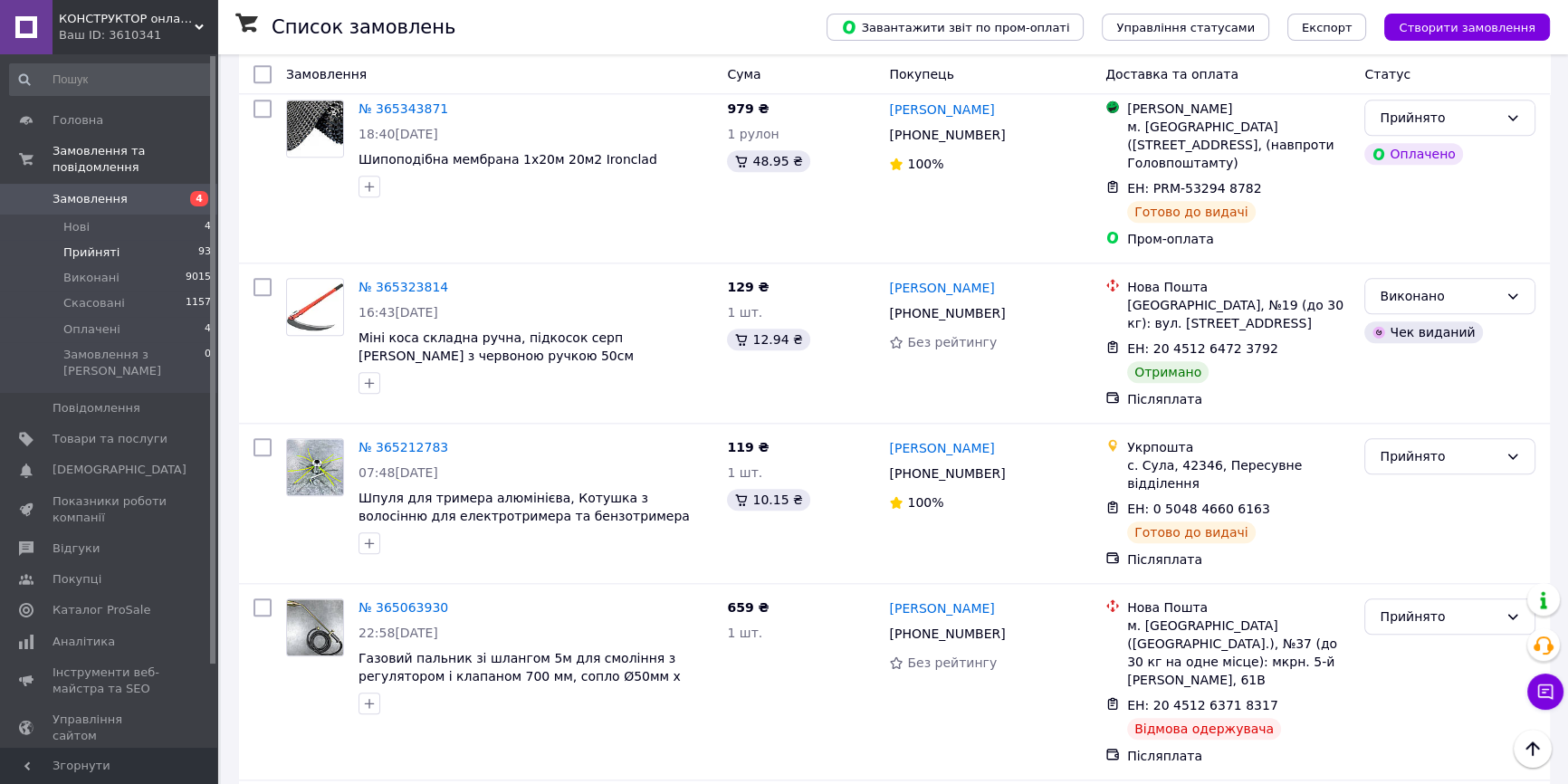
click at [1408, 369] on li "Виконано" at bounding box center [1451, 370] width 170 height 33
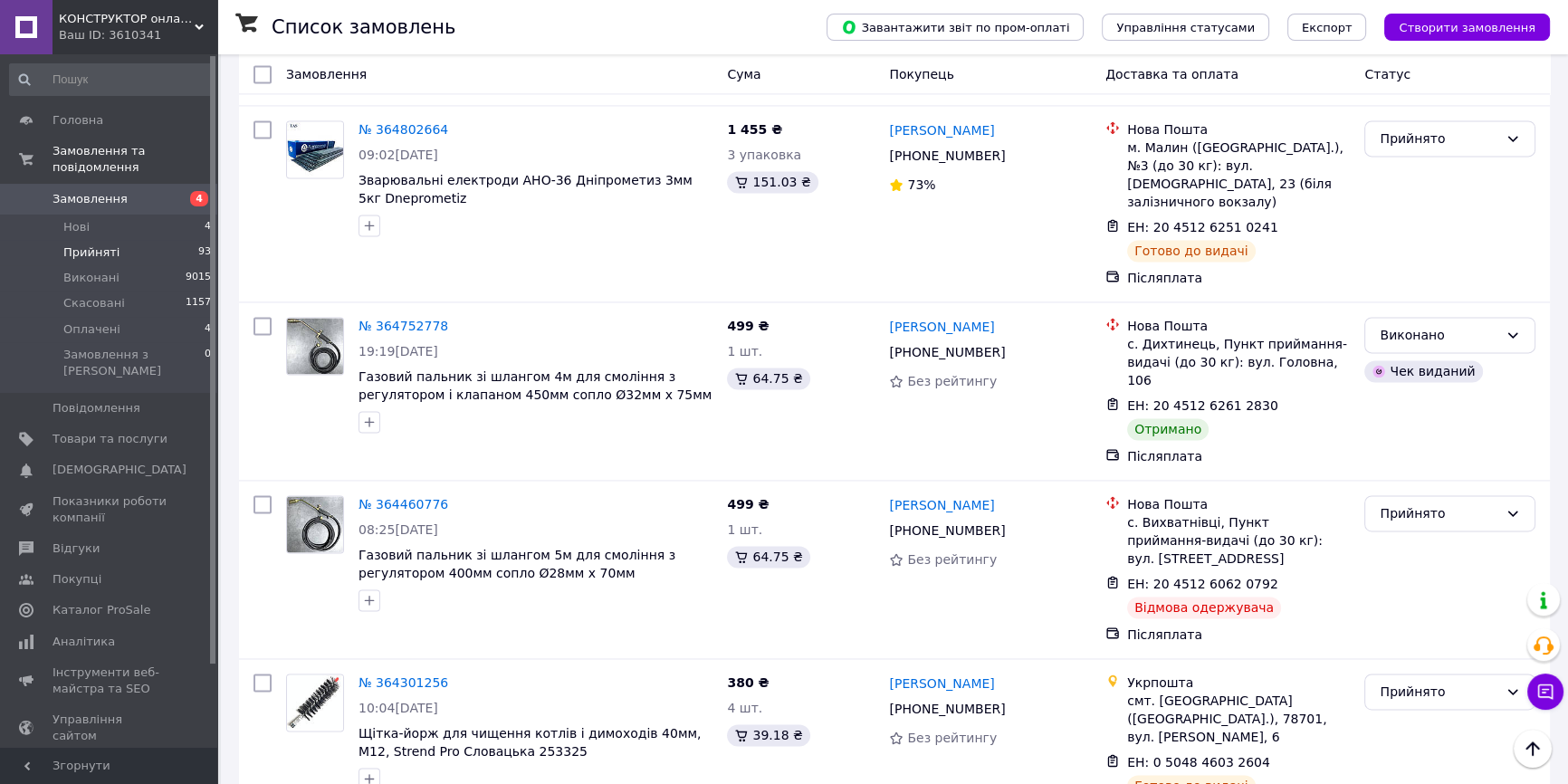
scroll to position [12160, 0]
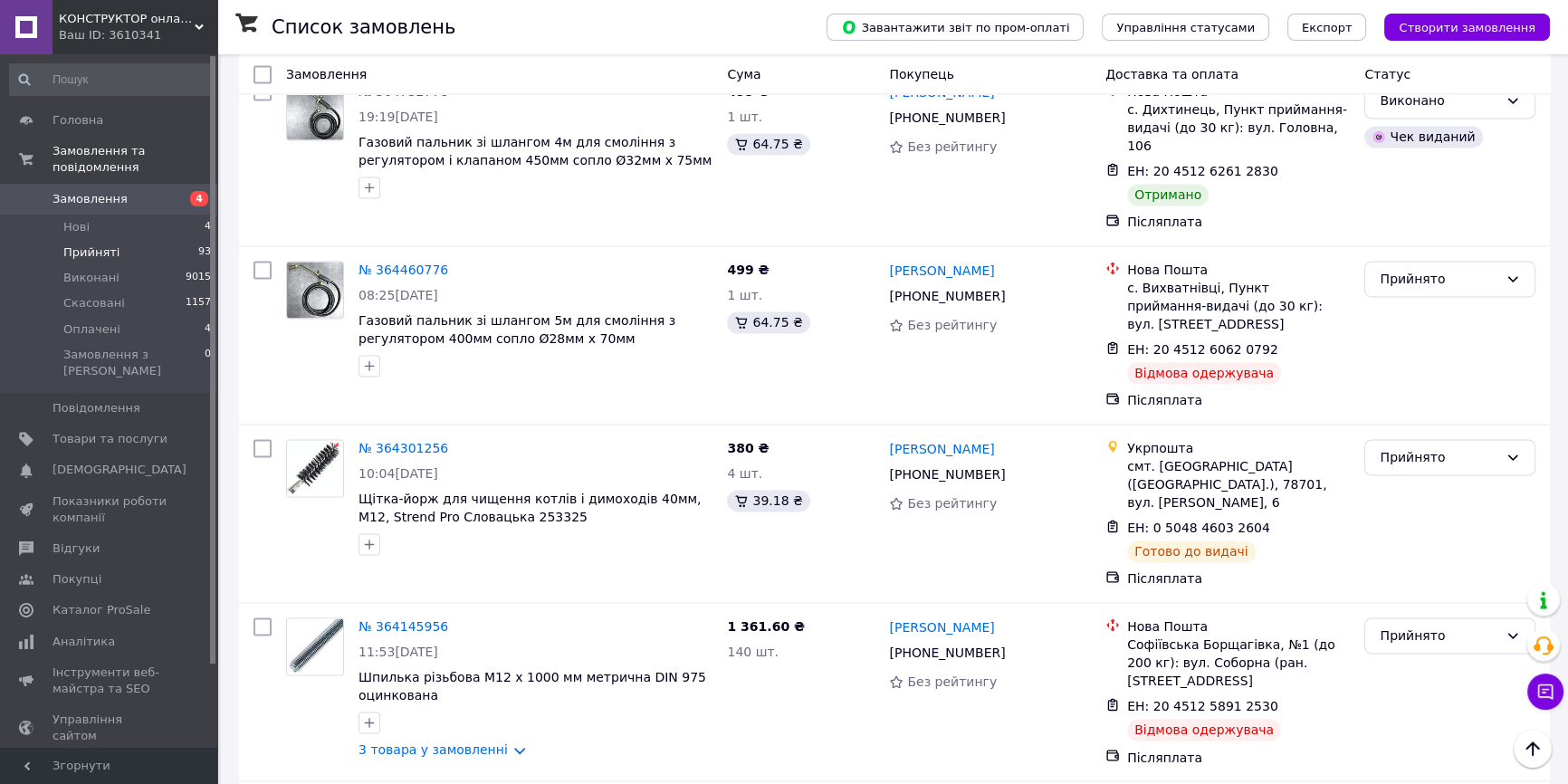
click at [127, 240] on li "Прийняті 93" at bounding box center [111, 252] width 222 height 26
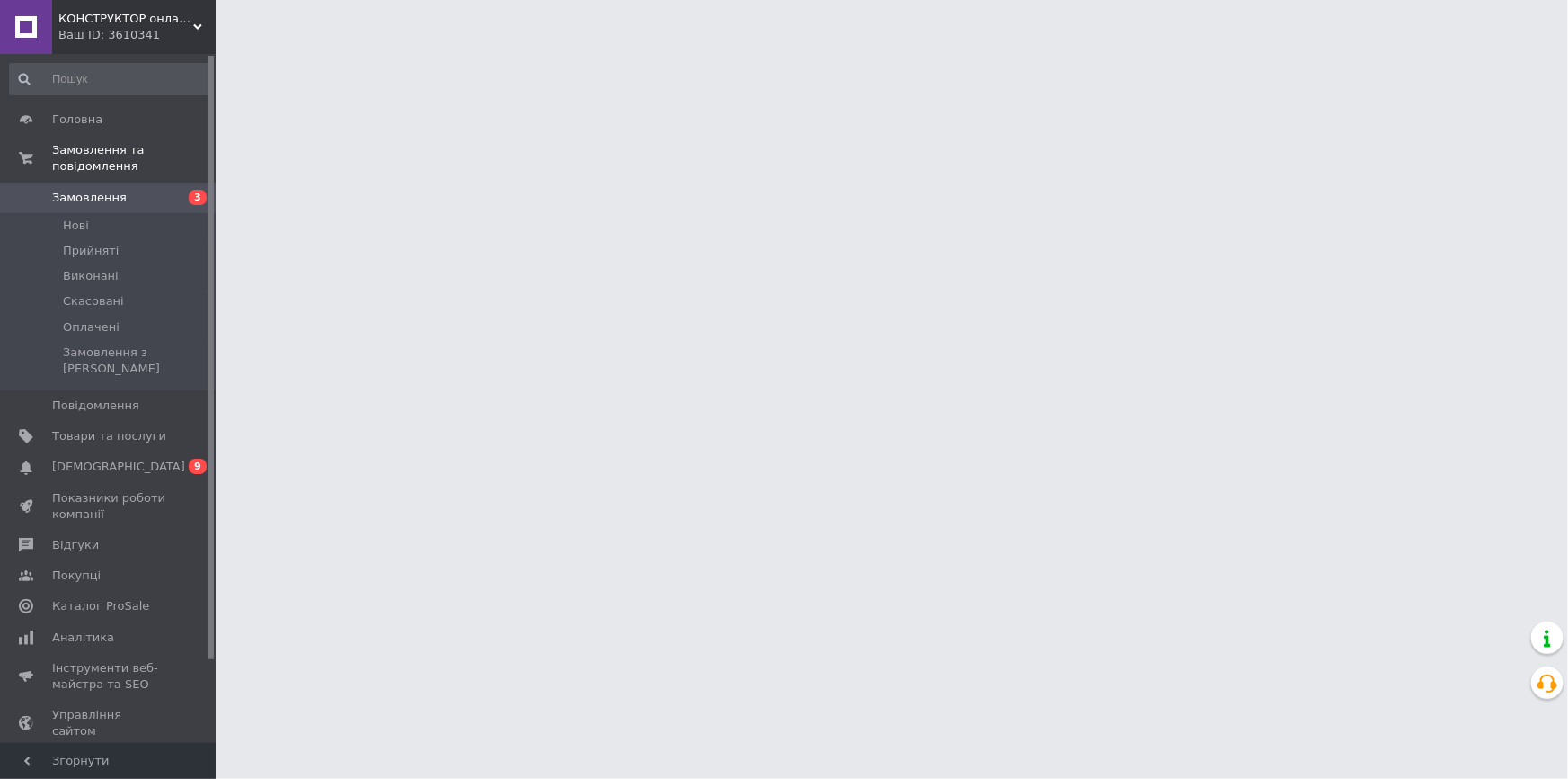
click at [115, 459] on span "[DEMOGRAPHIC_DATA]" at bounding box center [119, 466] width 133 height 17
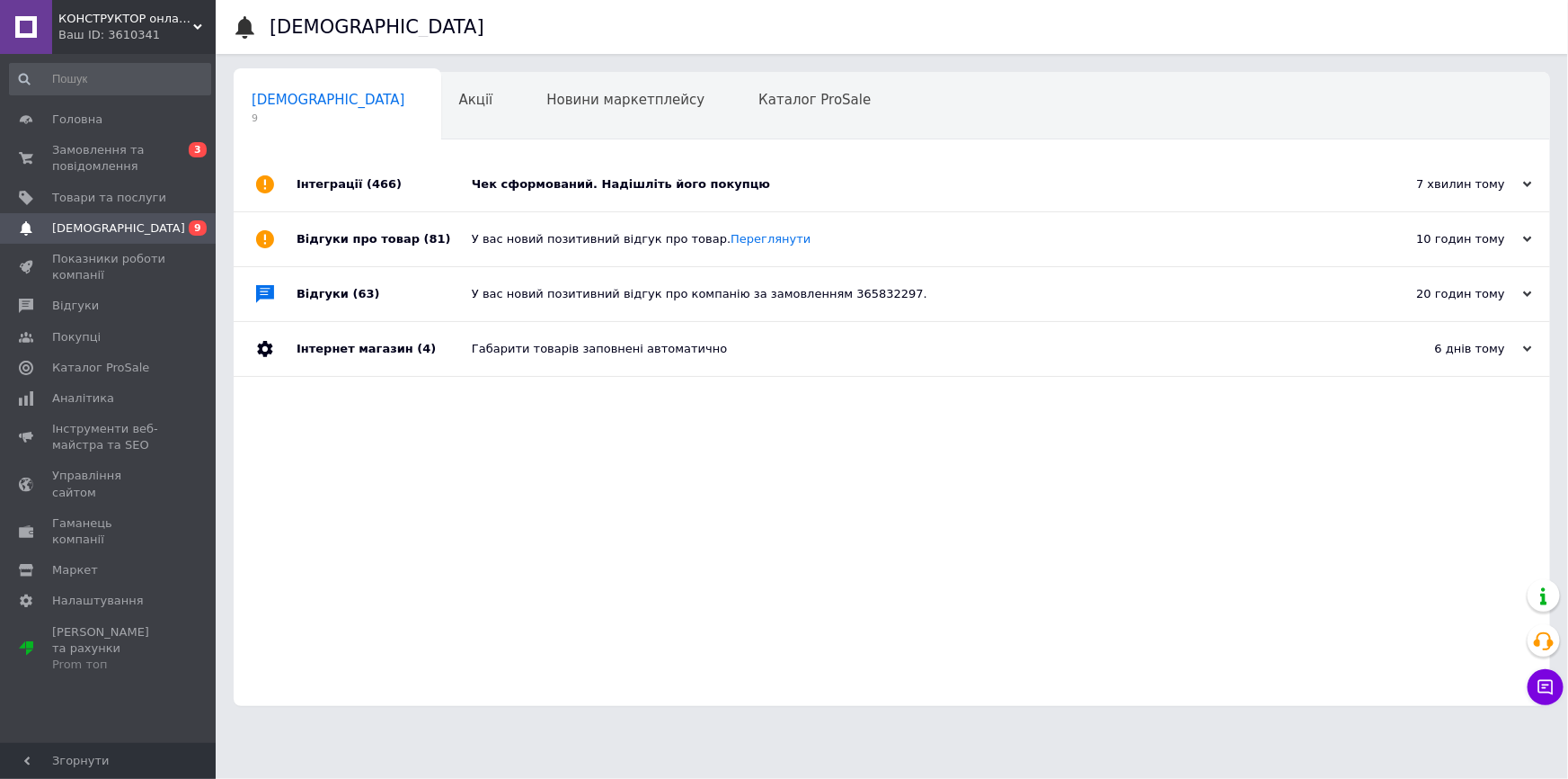
click at [553, 191] on div "Чек сформований. Надішліть його покупцю" at bounding box center [912, 184] width 880 height 17
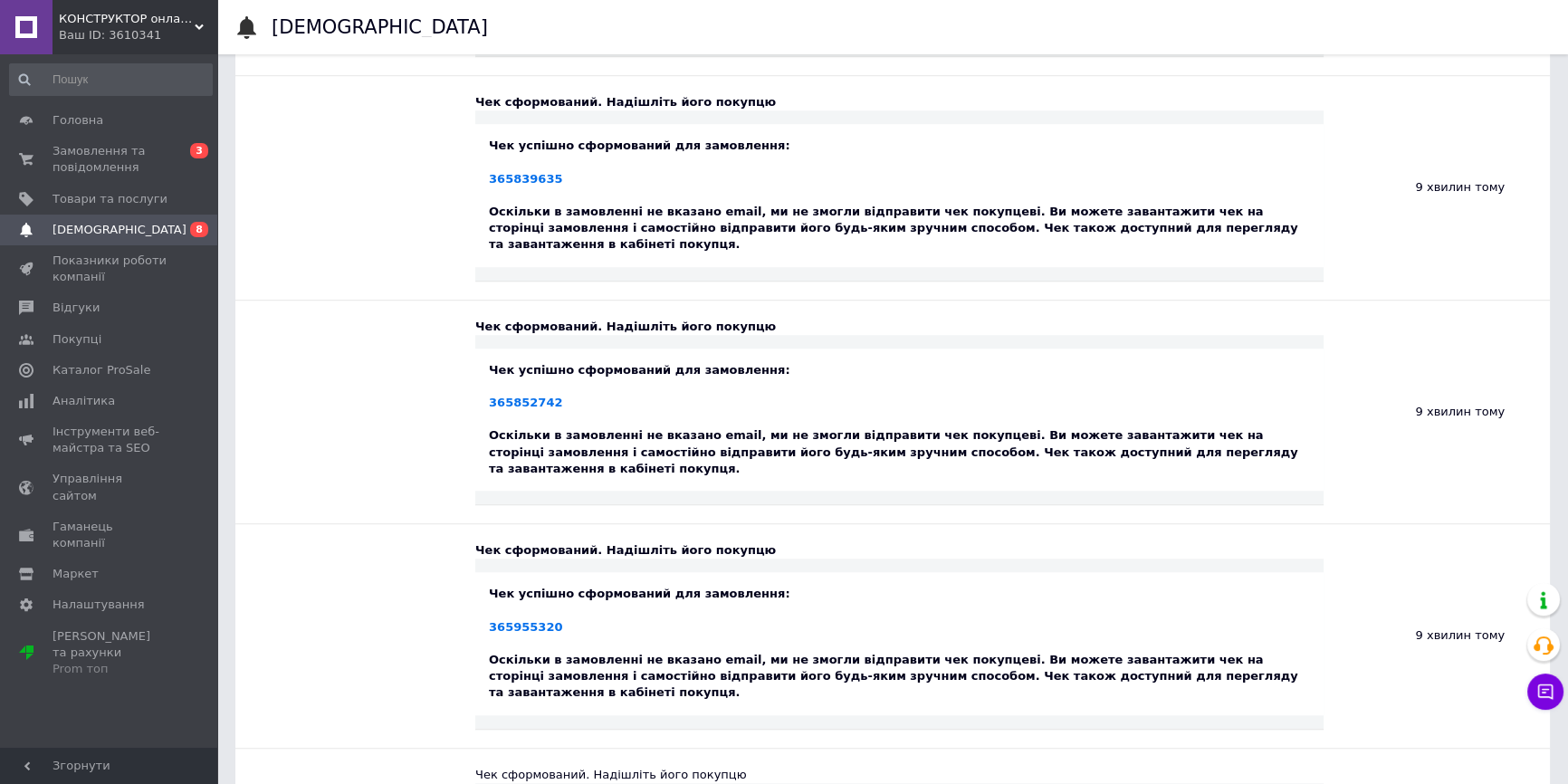
scroll to position [1891, 0]
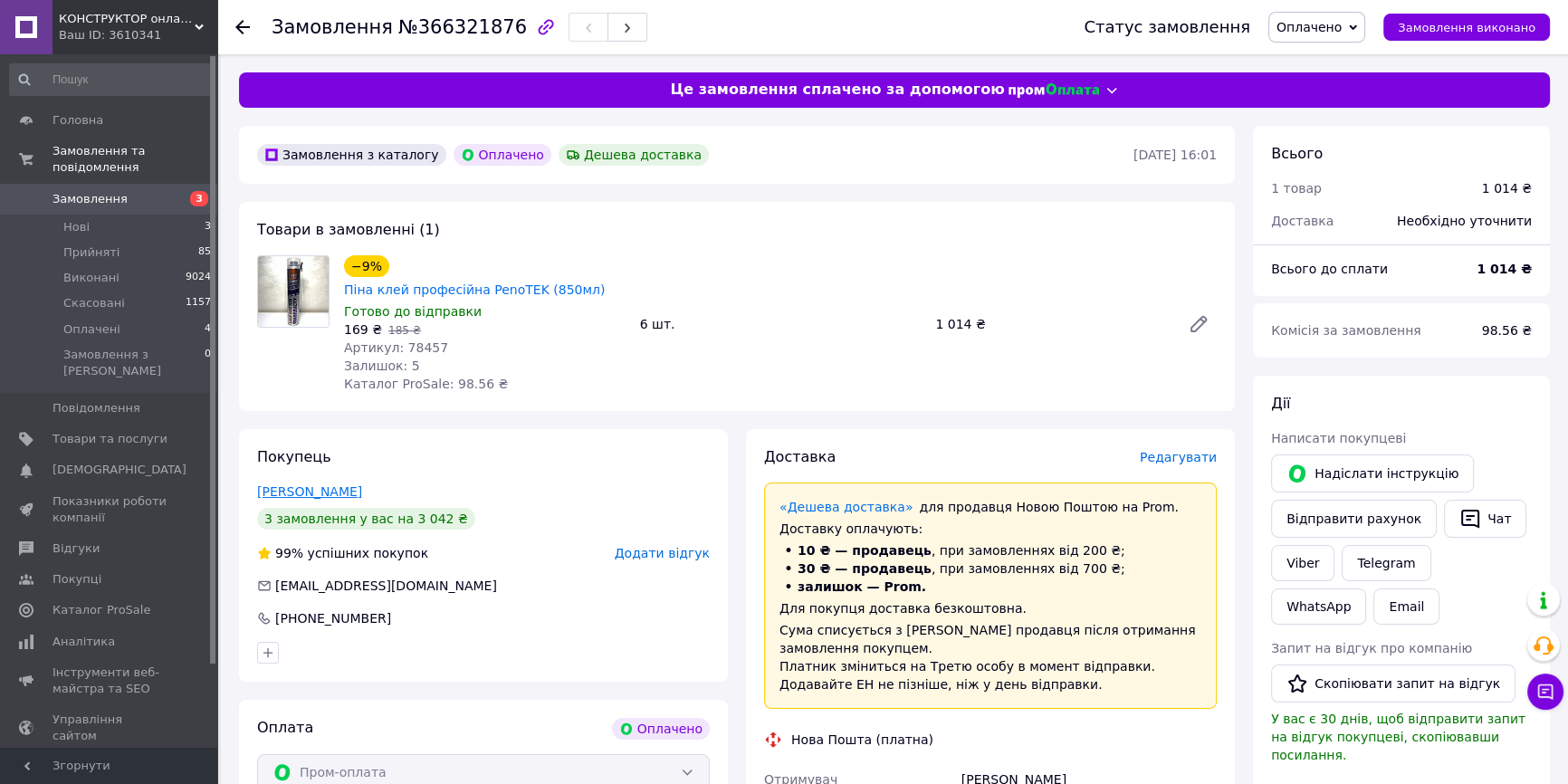
click at [309, 484] on link "[PERSON_NAME]" at bounding box center [310, 491] width 105 height 15
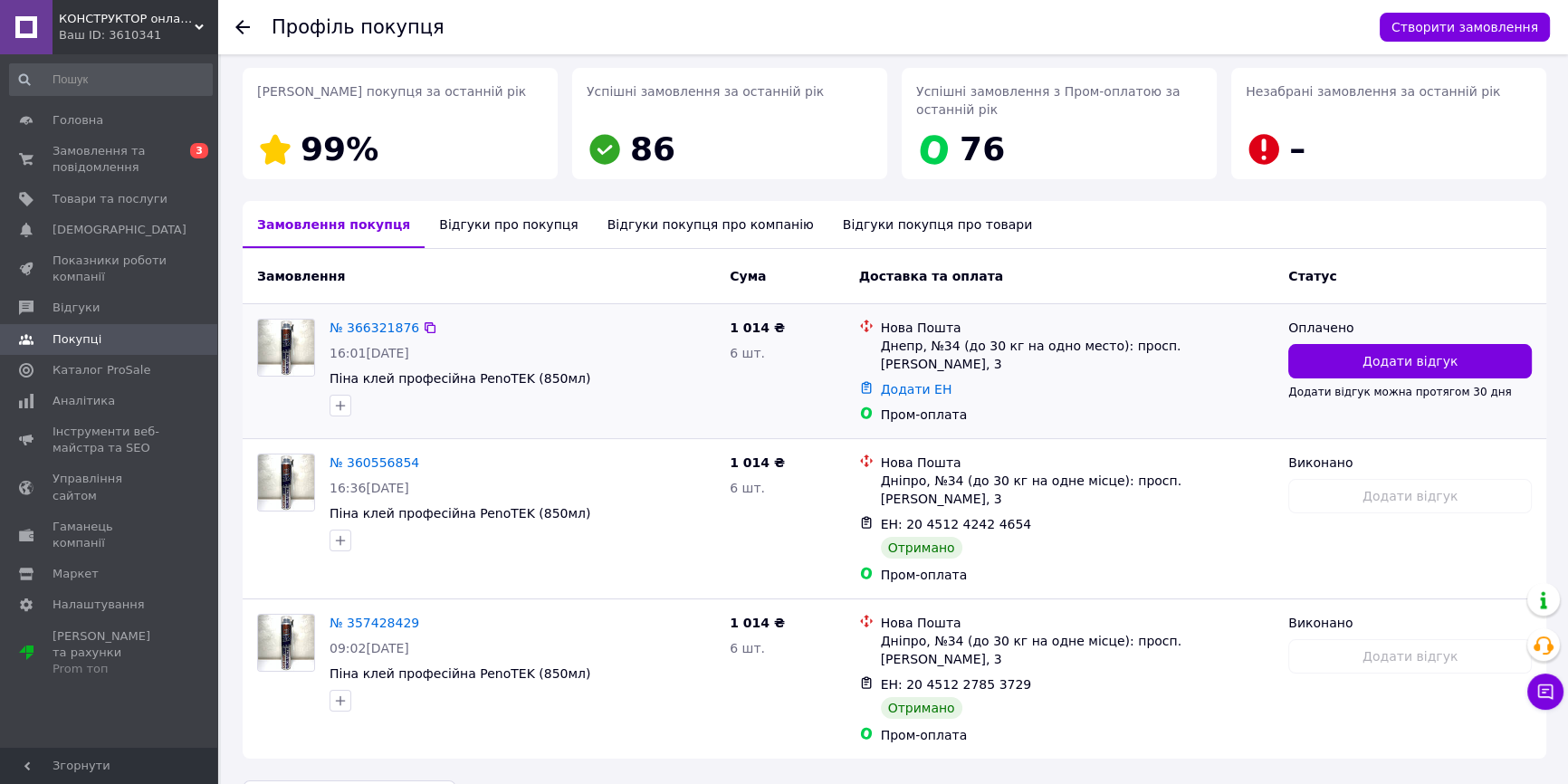
scroll to position [291, 0]
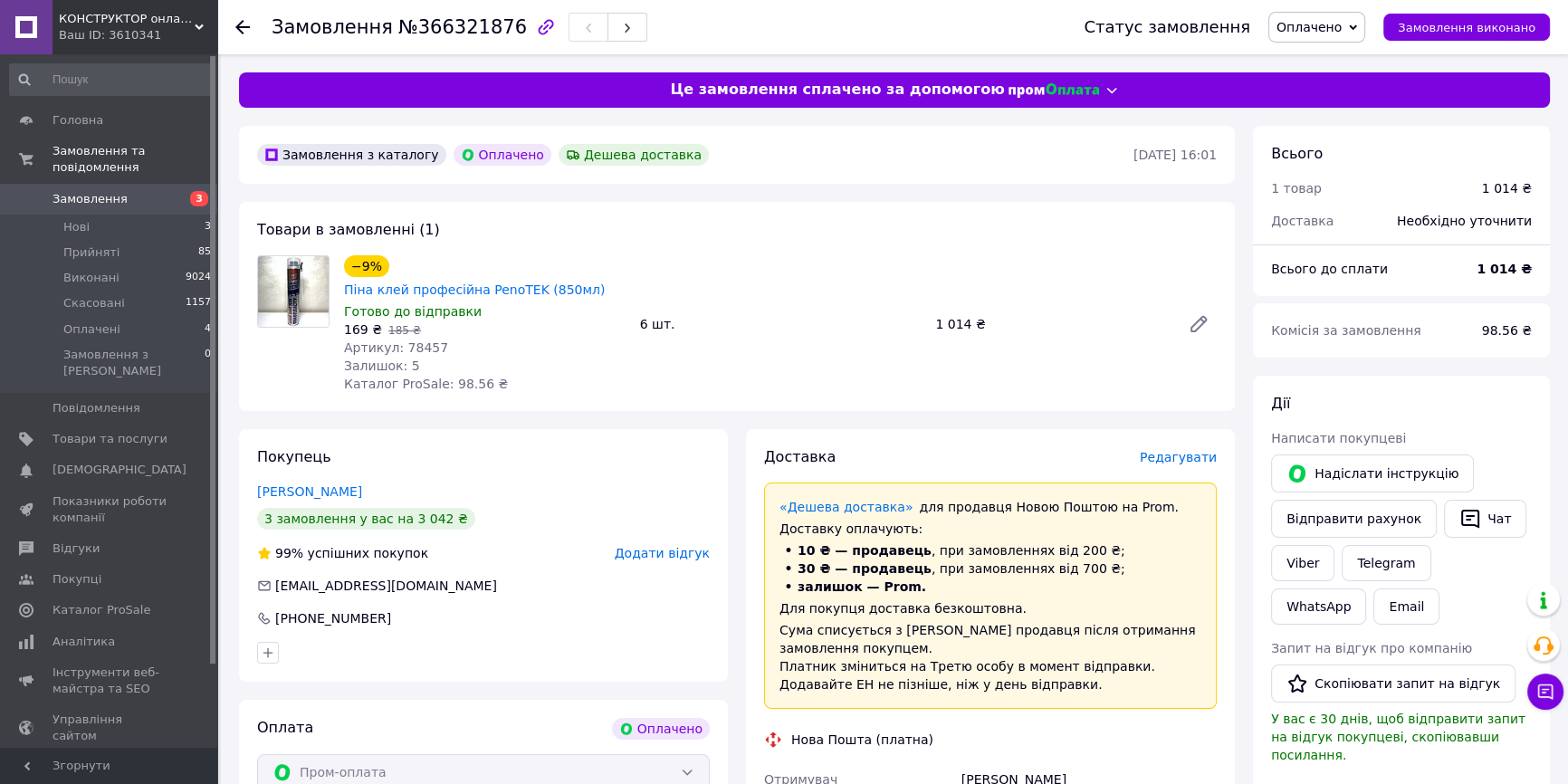
click at [1342, 32] on span "Оплачено" at bounding box center [1309, 27] width 65 height 15
click at [1325, 61] on li "Прийнято" at bounding box center [1316, 63] width 95 height 28
click at [1194, 450] on span "Редагувати" at bounding box center [1178, 457] width 77 height 15
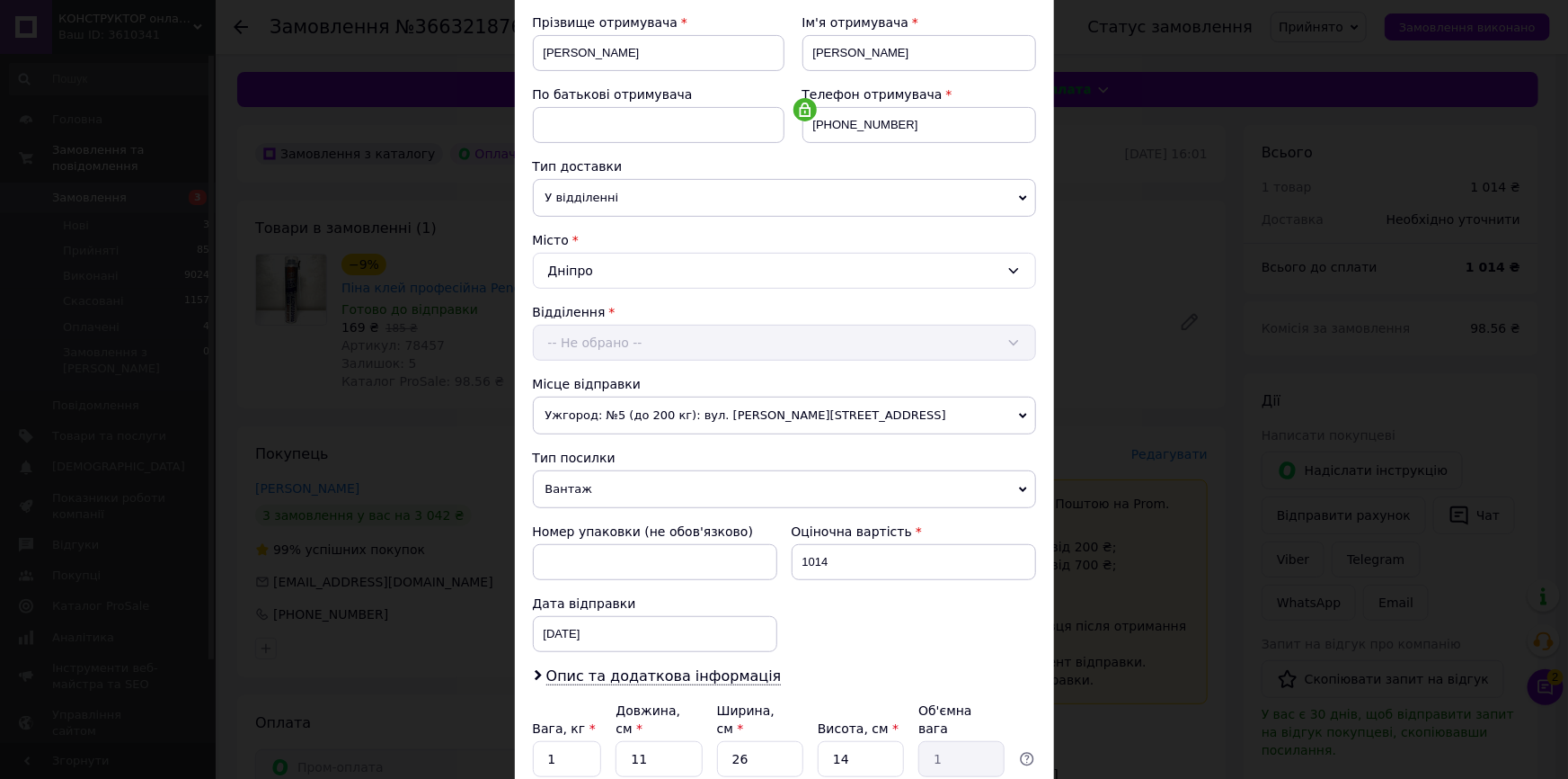
scroll to position [413, 0]
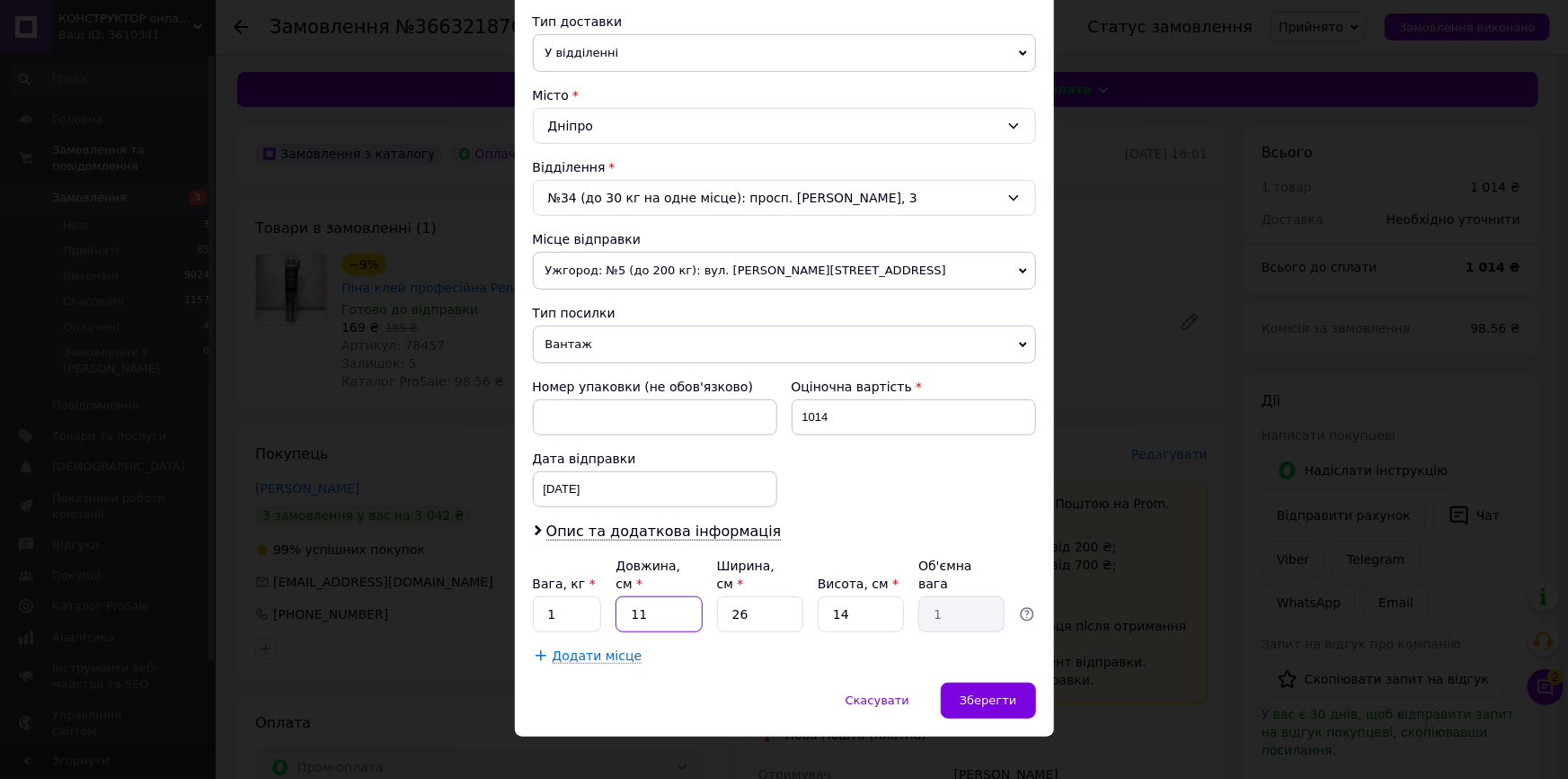
drag, startPoint x: 649, startPoint y: 602, endPoint x: 620, endPoint y: 602, distance: 29.0
click at [620, 602] on input "11" at bounding box center [658, 613] width 86 height 36
type input "2"
type input "0.18"
type input "27"
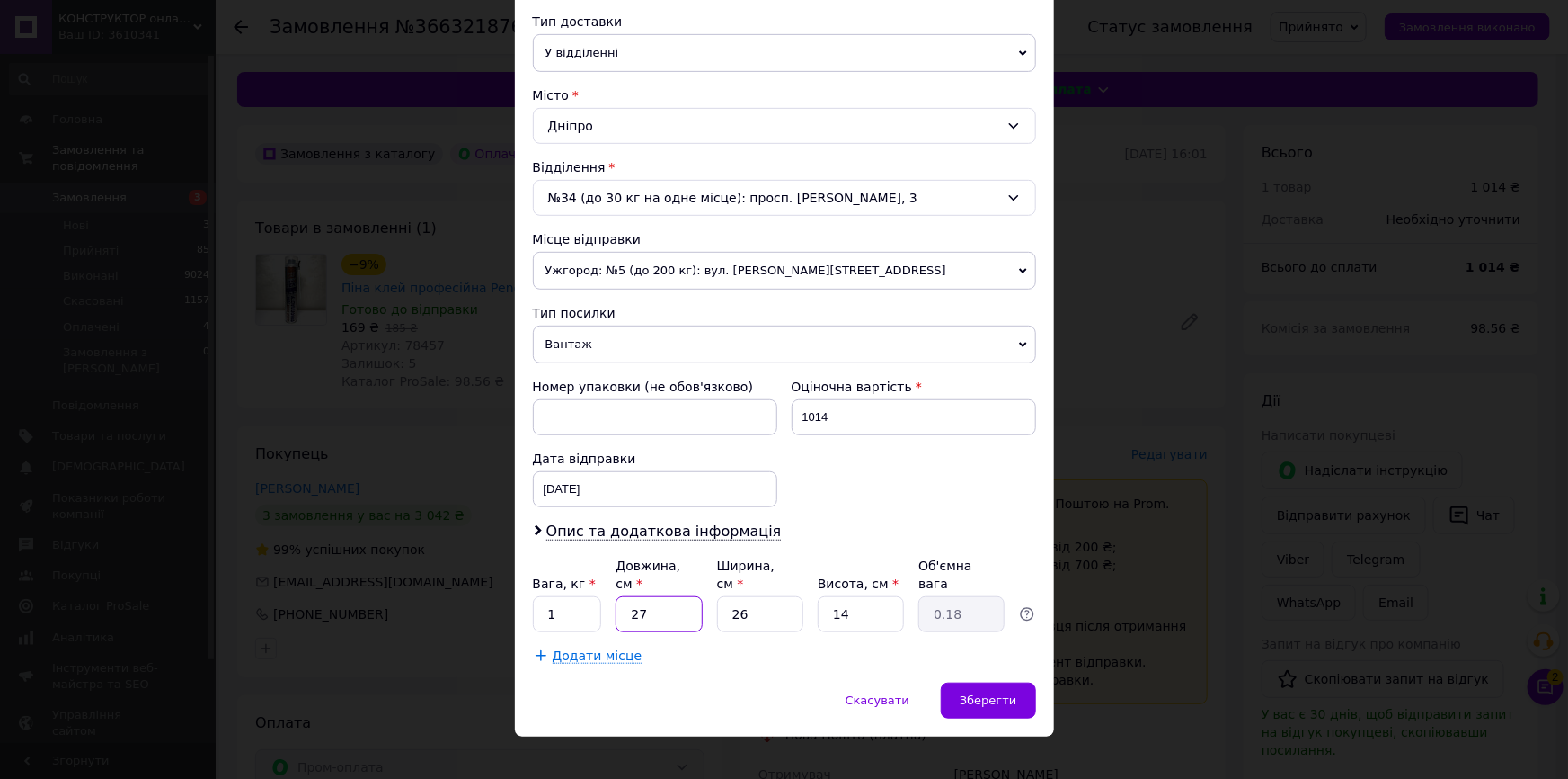
type input "2.46"
type input "27"
drag, startPoint x: 746, startPoint y: 594, endPoint x: 711, endPoint y: 595, distance: 35.0
click at [711, 595] on div "Вага, кг * 1 Довжина, см * 27 Ширина, см * 26 Висота, см * 14 Об'ємна вага 2.46" at bounding box center [784, 594] width 503 height 75
type input "2"
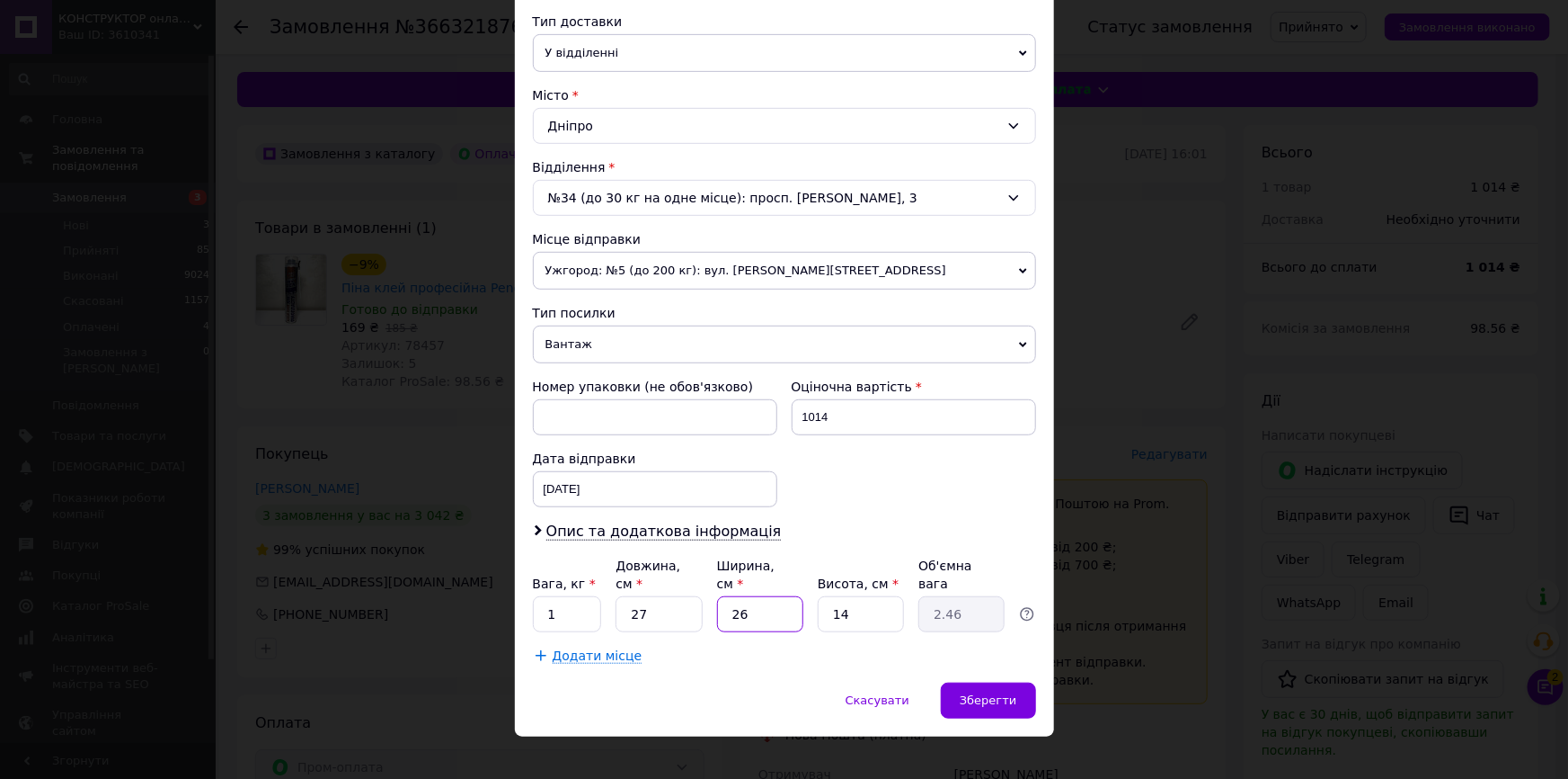
type input "0.19"
type input "21"
type input "1.98"
type input "21"
drag, startPoint x: 828, startPoint y: 595, endPoint x: 808, endPoint y: 598, distance: 20.2
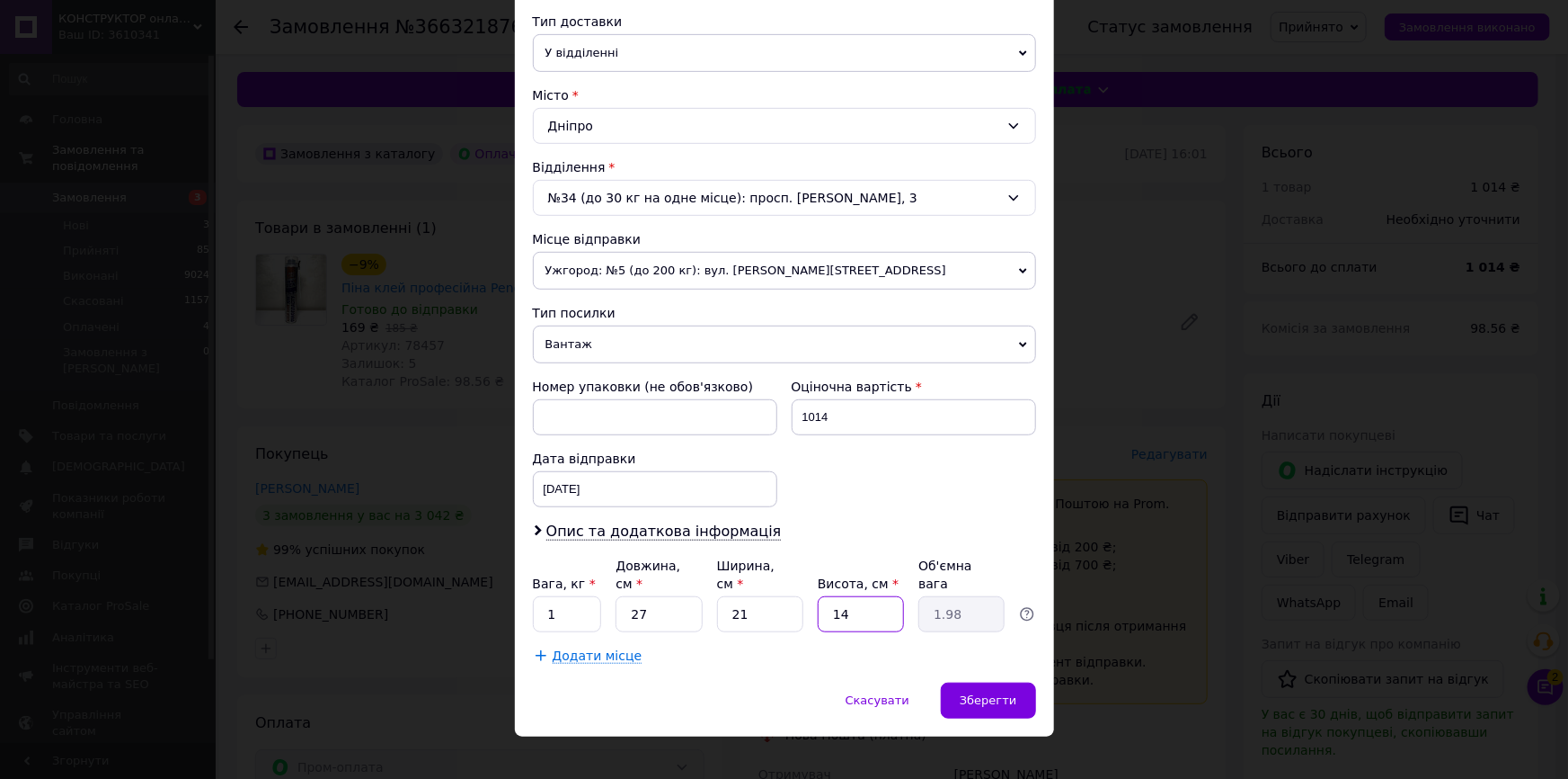
click at [808, 598] on div "Вага, кг * 1 Довжина, см * 27 Ширина, см * 21 Висота, см * 14 Об'ємна вага 1.98" at bounding box center [784, 594] width 503 height 75
type input "3"
type input "0.43"
type input "35"
type input "4.96"
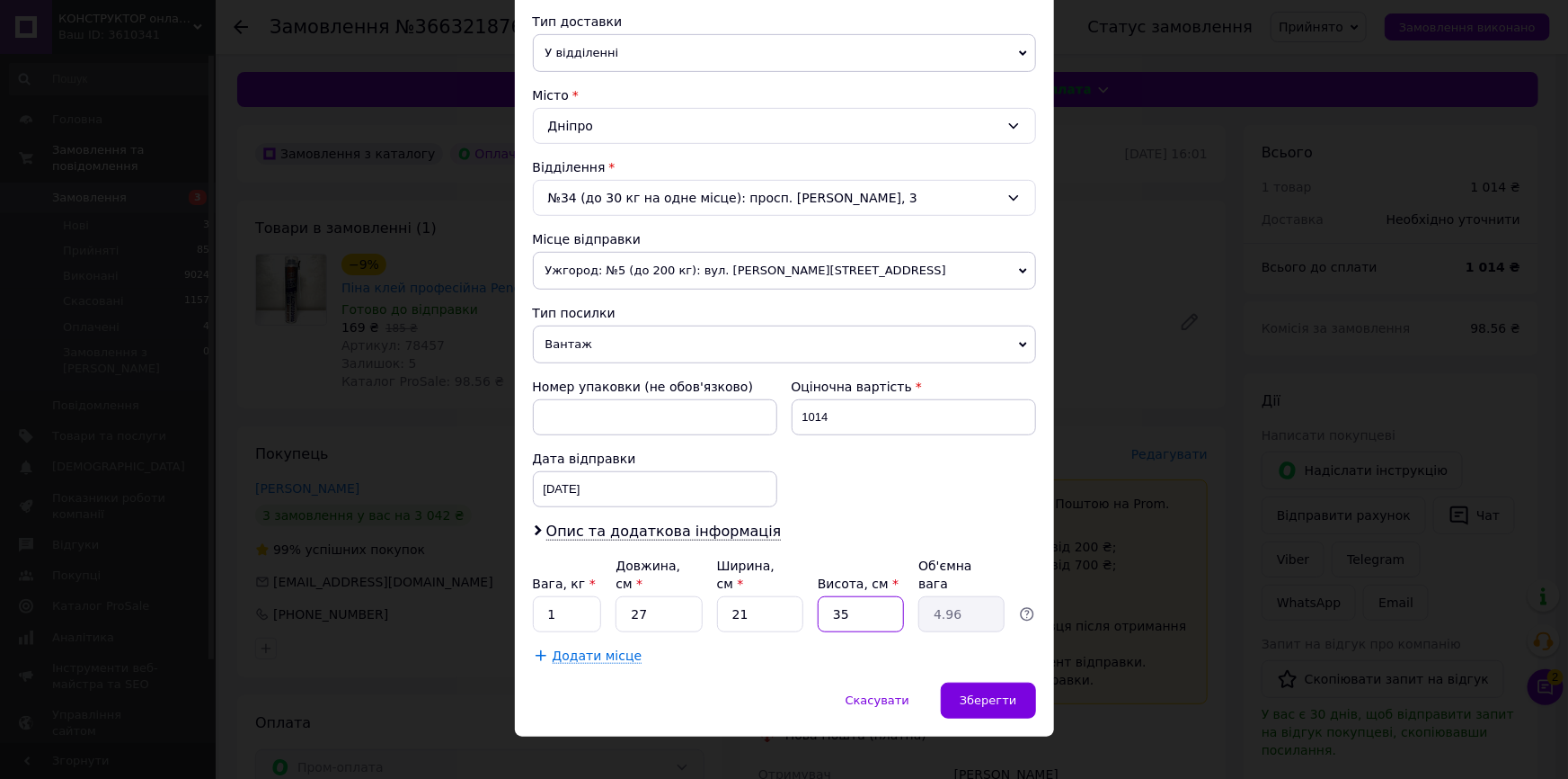
type input "35"
drag, startPoint x: 557, startPoint y: 589, endPoint x: 540, endPoint y: 591, distance: 17.1
click at [540, 596] on input "1" at bounding box center [567, 613] width 70 height 36
type input "3"
click at [986, 693] on span "Зберегти" at bounding box center [988, 700] width 57 height 14
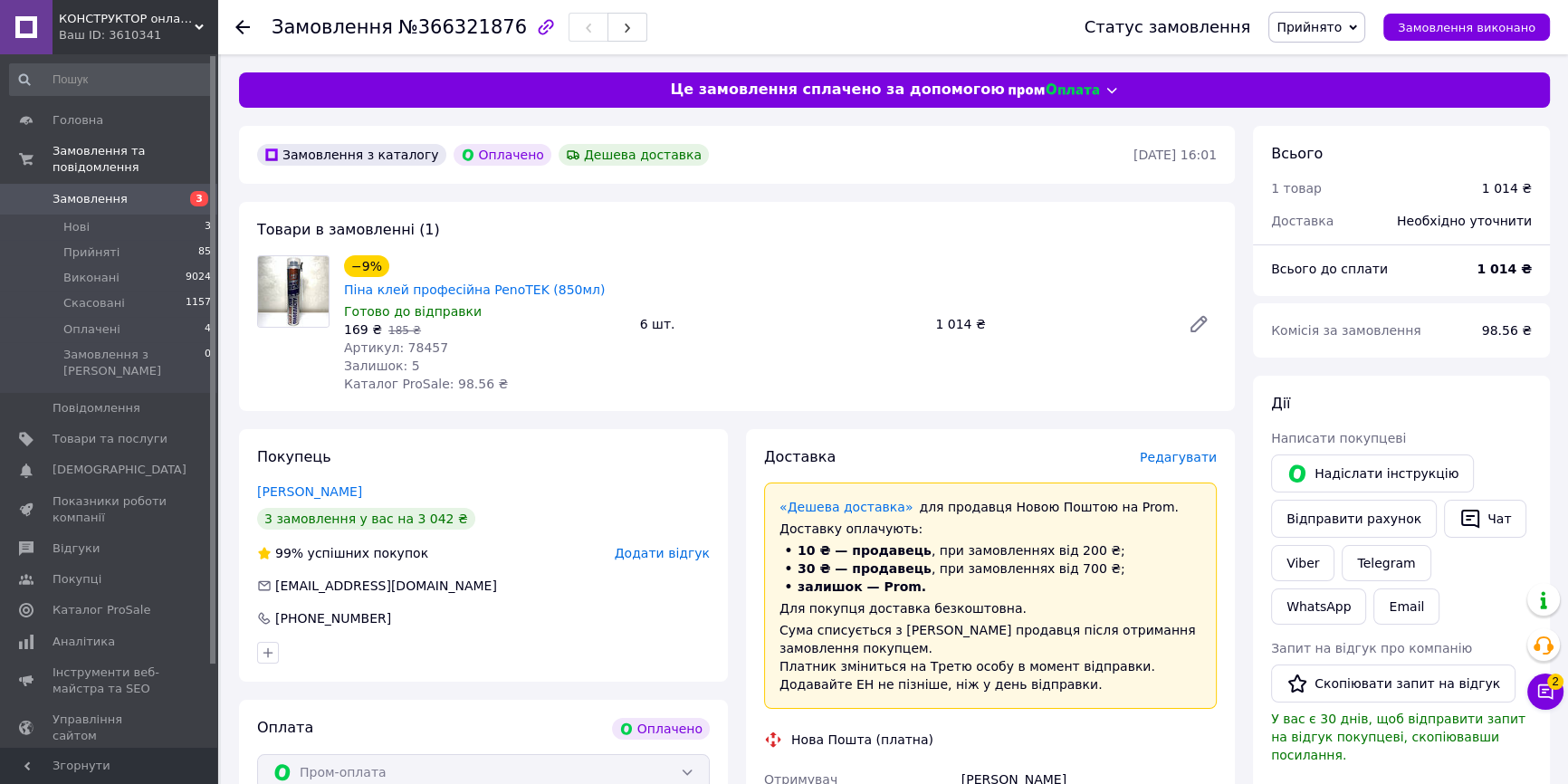
click at [1180, 450] on span "Редагувати" at bounding box center [1178, 457] width 77 height 15
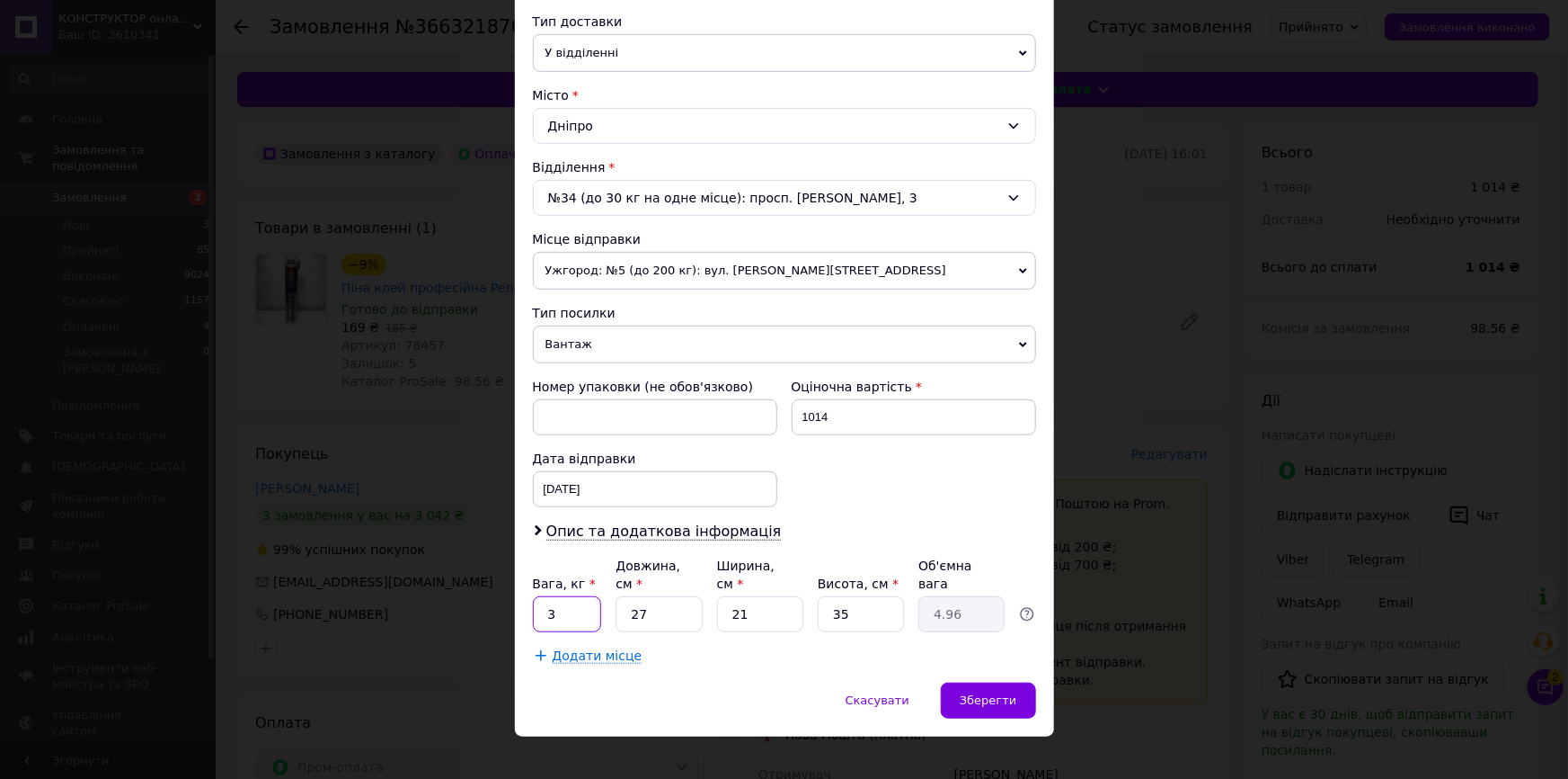
drag, startPoint x: 557, startPoint y: 594, endPoint x: 540, endPoint y: 594, distance: 17.0
click at [540, 596] on input "3" at bounding box center [567, 613] width 70 height 36
type input "4"
click at [985, 693] on span "Зберегти" at bounding box center [988, 700] width 57 height 14
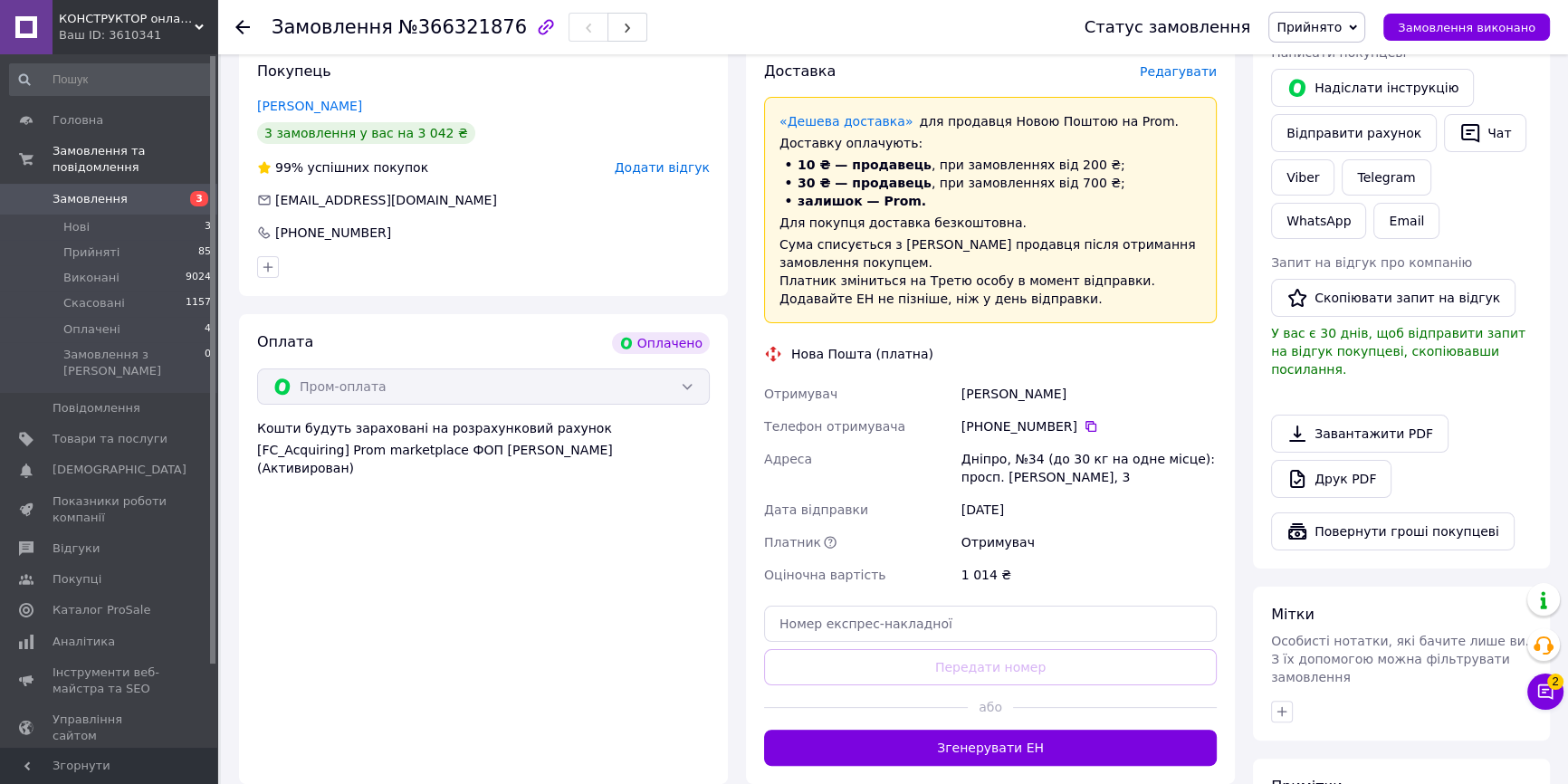
scroll to position [411, 0]
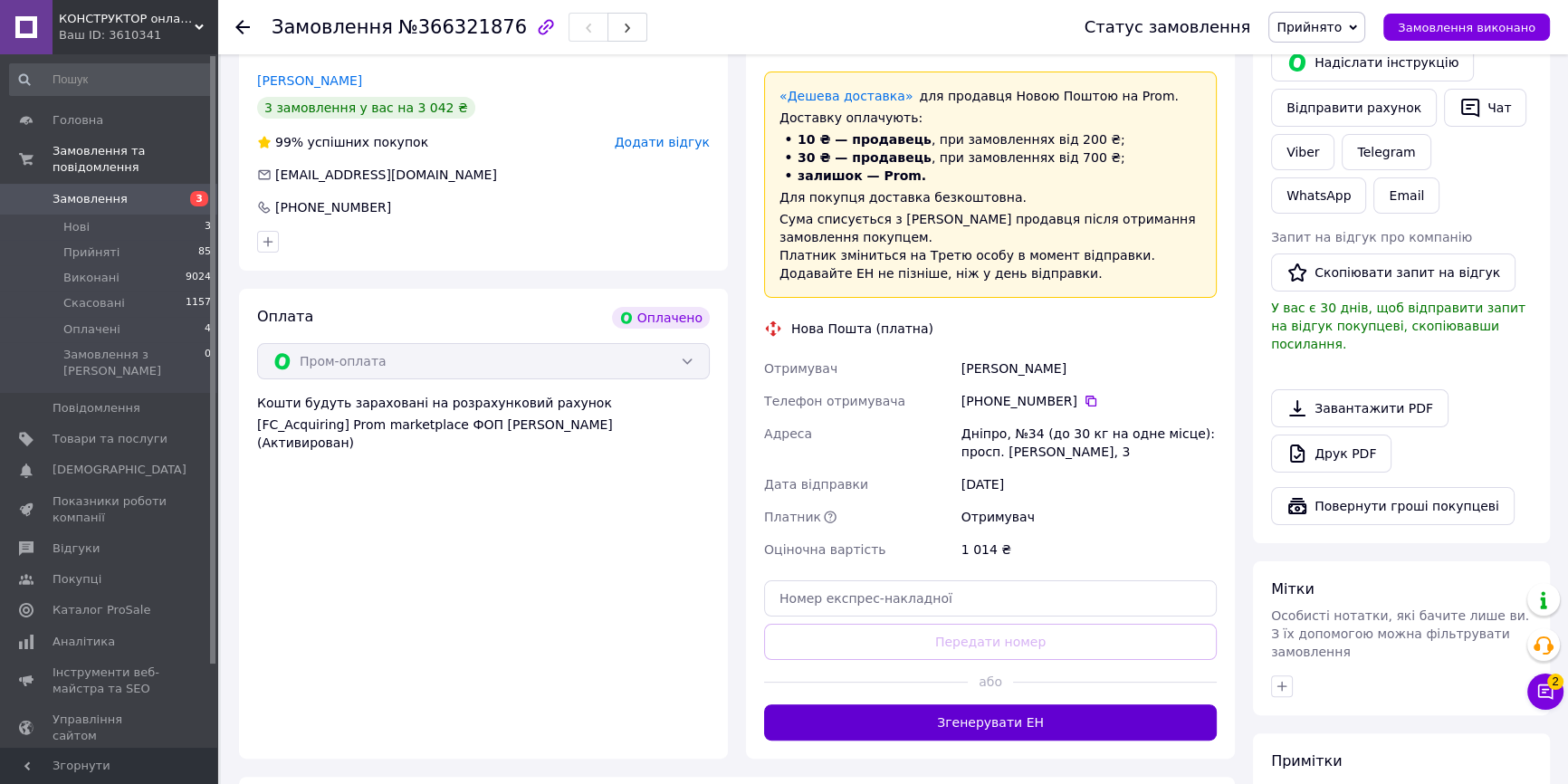
click at [1026, 704] on button "Згенерувати ЕН" at bounding box center [990, 722] width 453 height 36
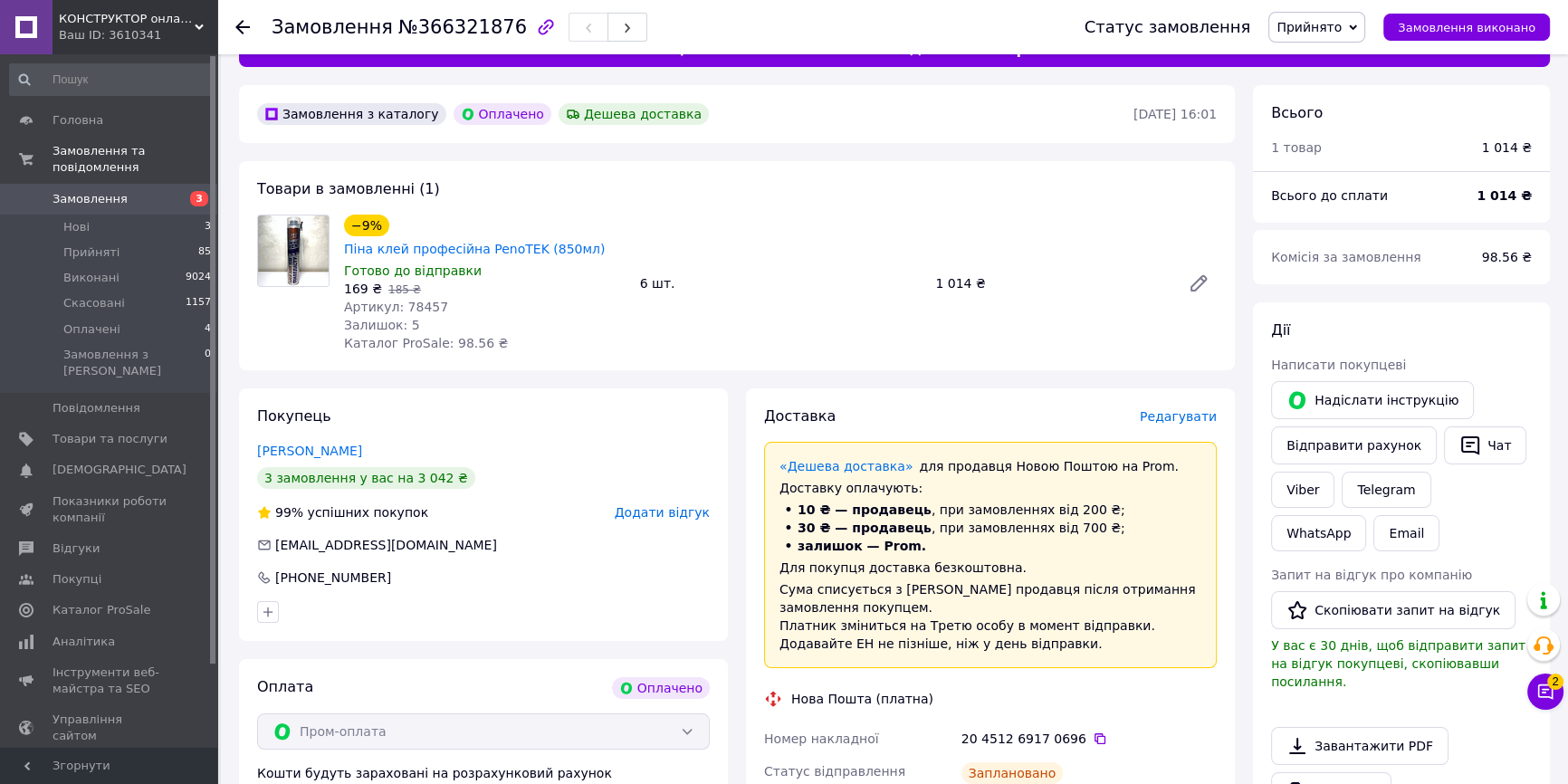
scroll to position [0, 0]
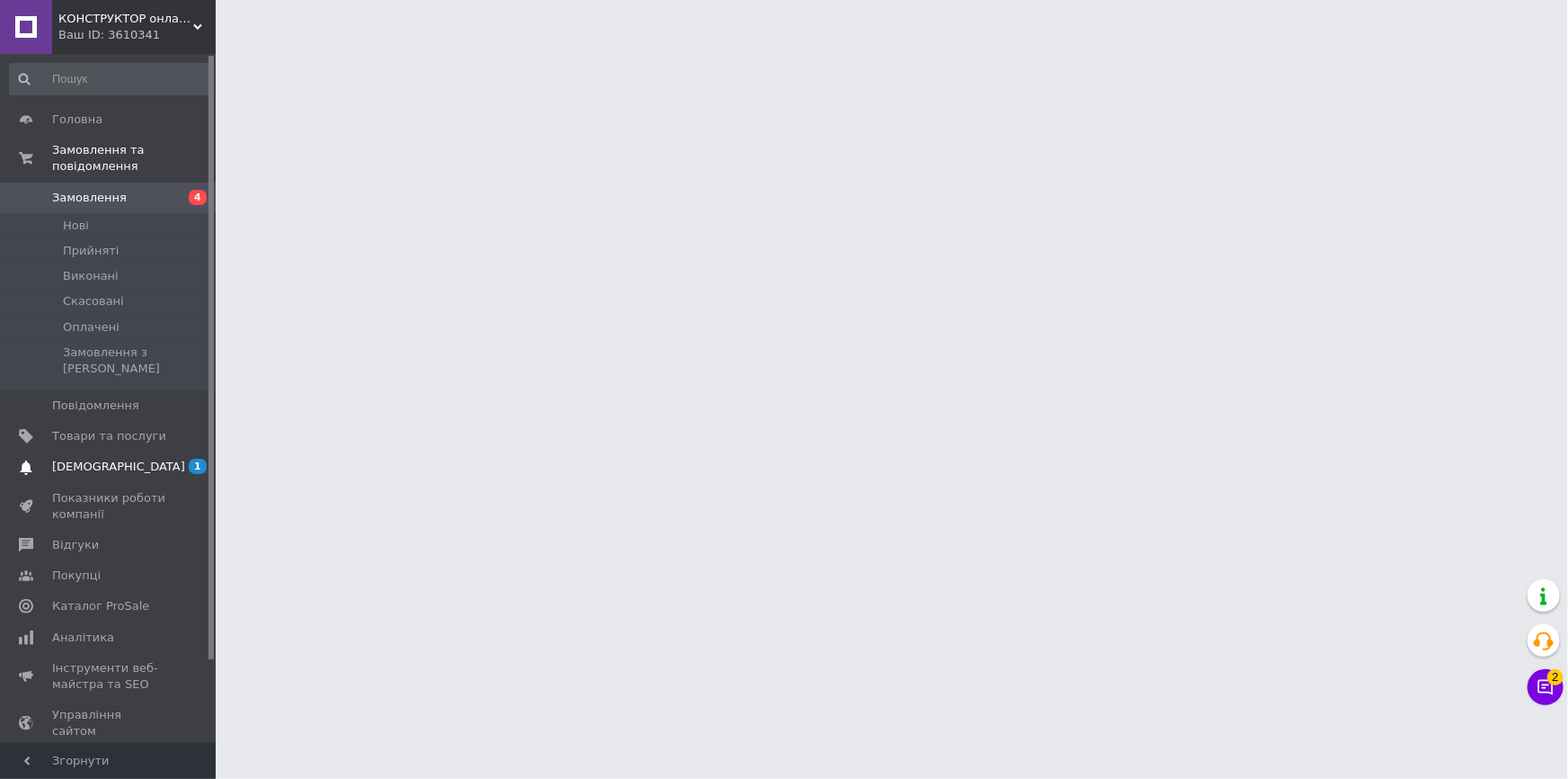
click at [138, 459] on span "[DEMOGRAPHIC_DATA]" at bounding box center [109, 466] width 115 height 17
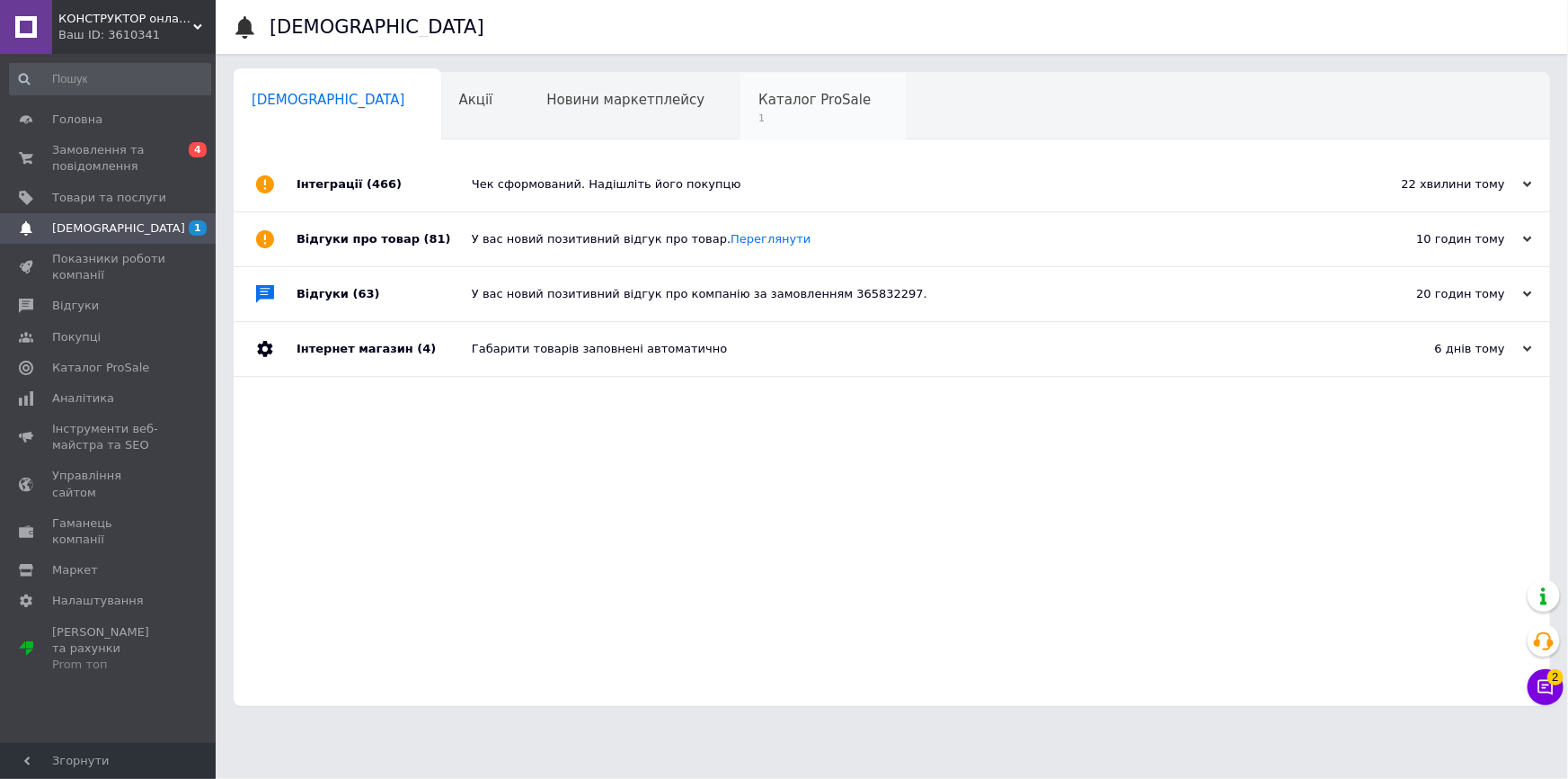
click at [758, 103] on span "Каталог ProSale" at bounding box center [814, 100] width 113 height 17
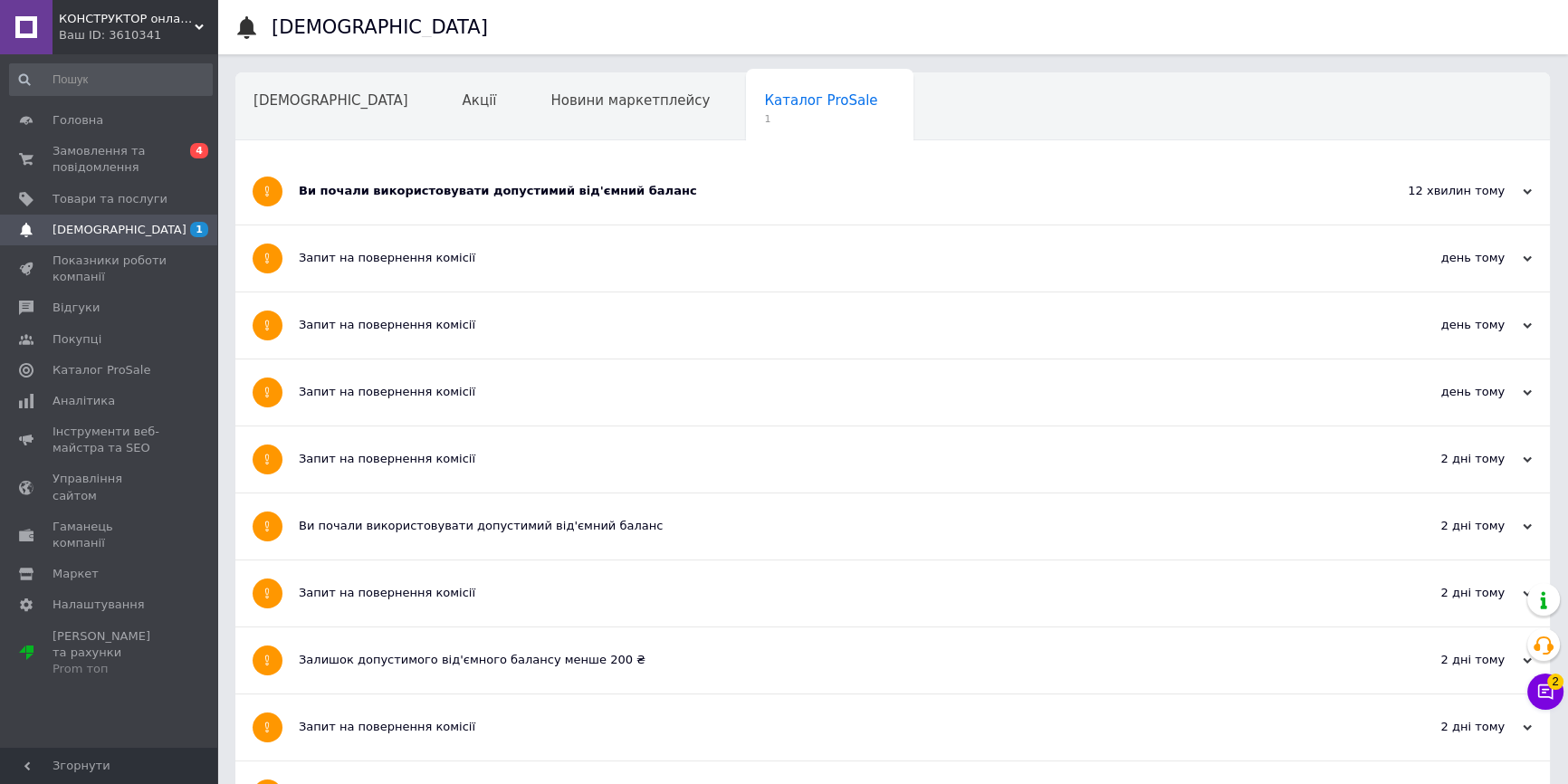
click at [461, 198] on div "Ви почали використовувати допустимий від'ємний баланс" at bounding box center [825, 190] width 1052 height 17
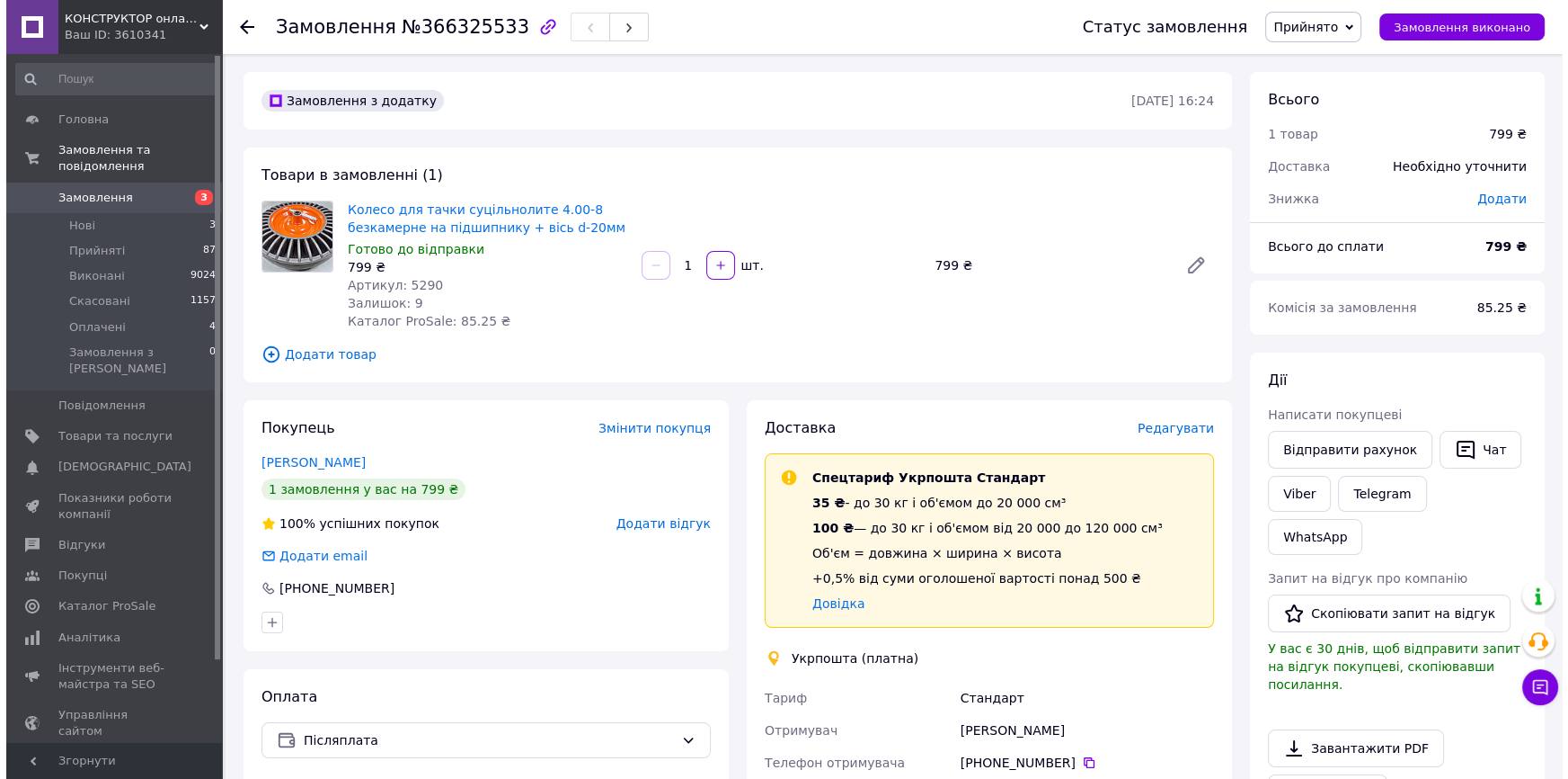
scroll to position [54, 0]
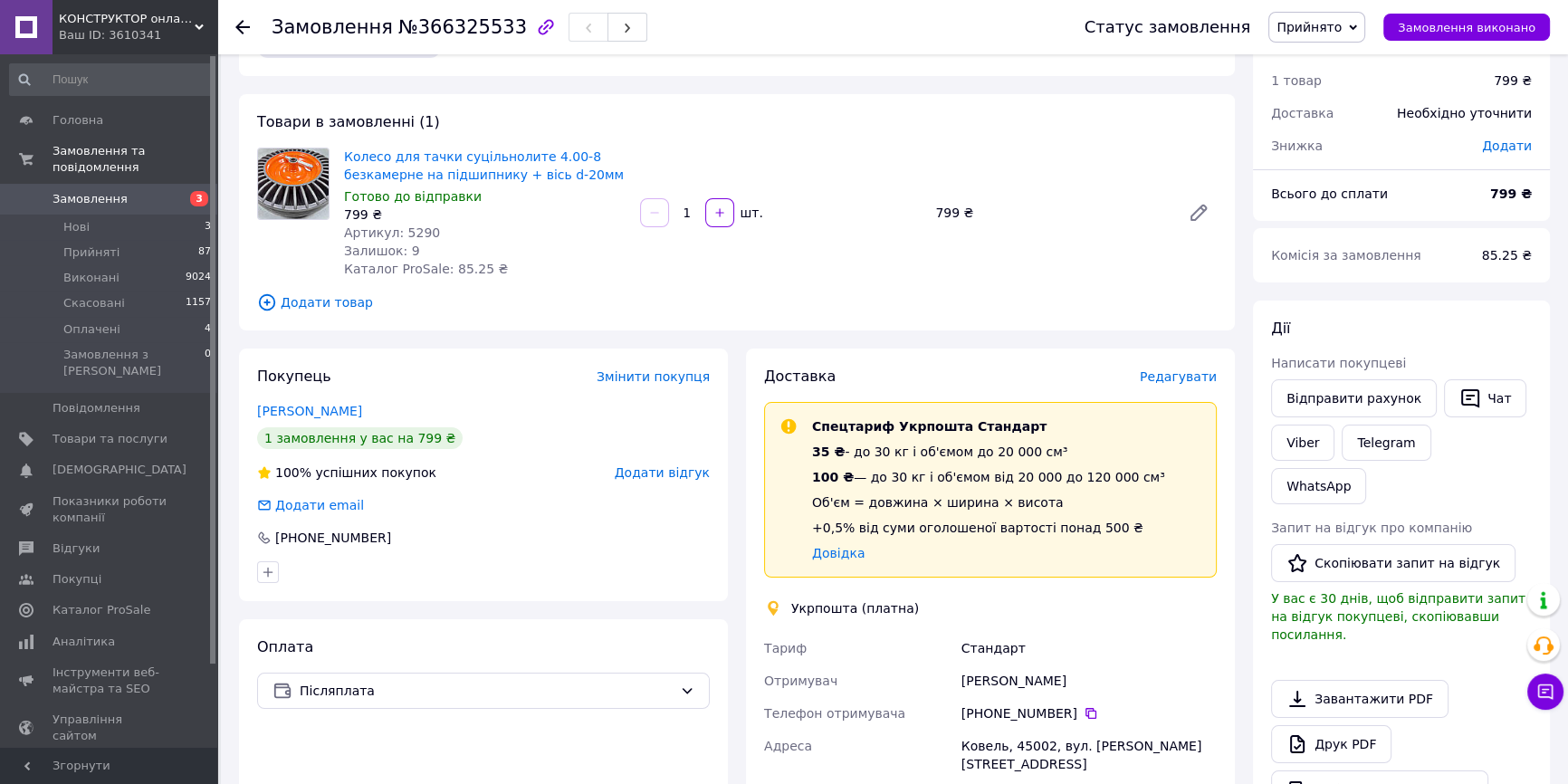
click at [1169, 376] on span "Редагувати" at bounding box center [1178, 376] width 77 height 15
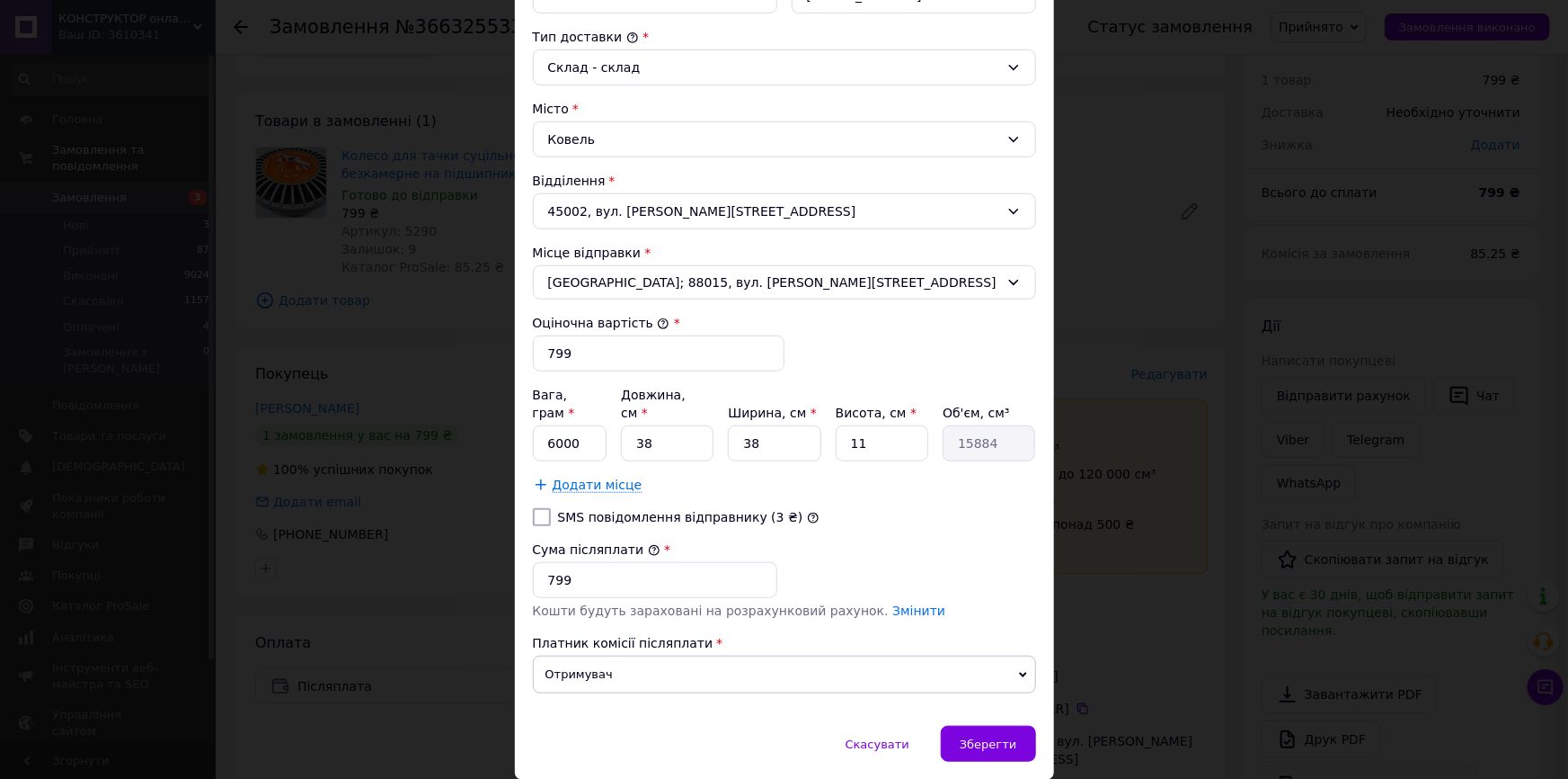
scroll to position [511, 0]
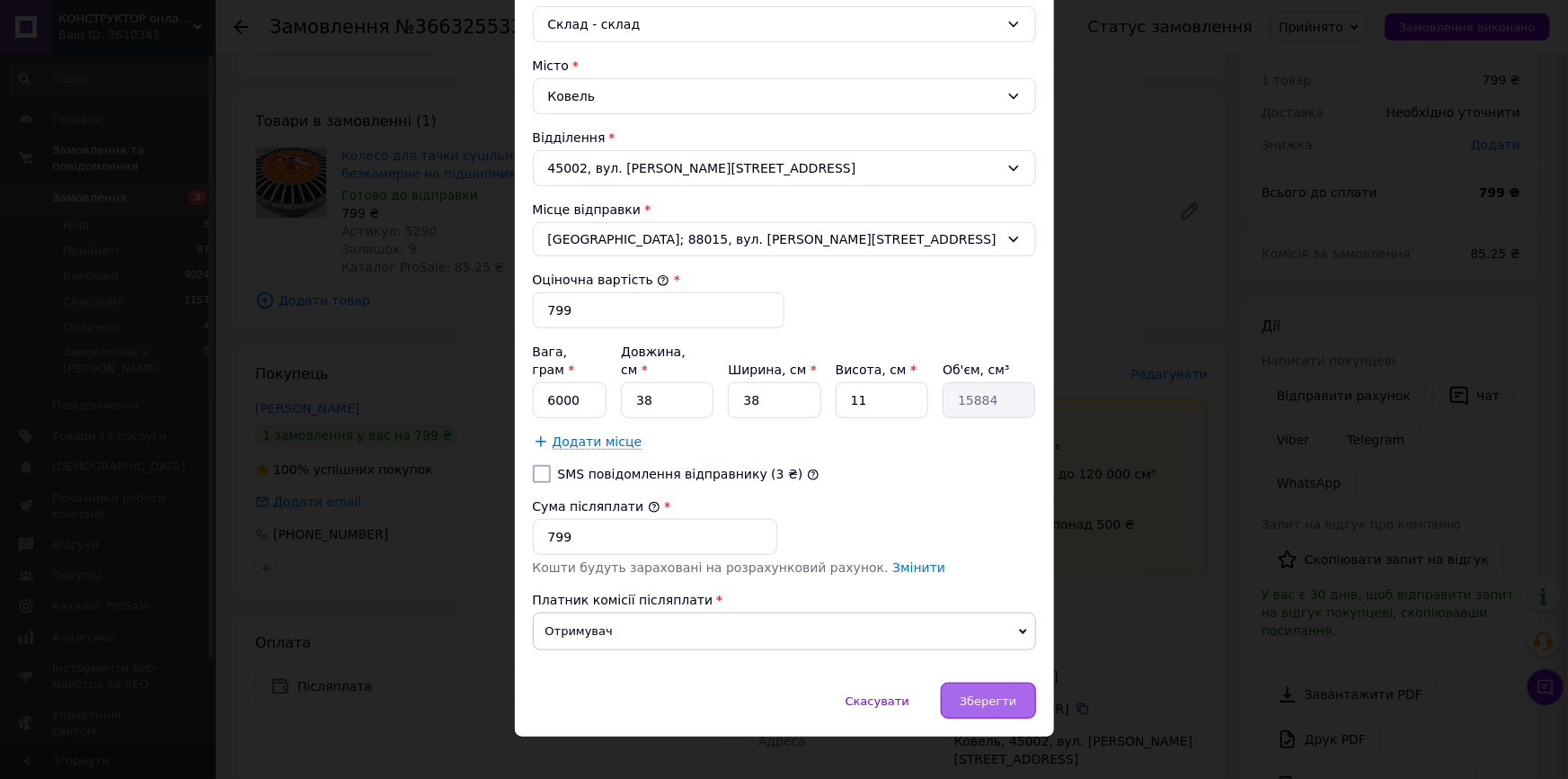
click at [987, 694] on span "Зберегти" at bounding box center [988, 701] width 57 height 14
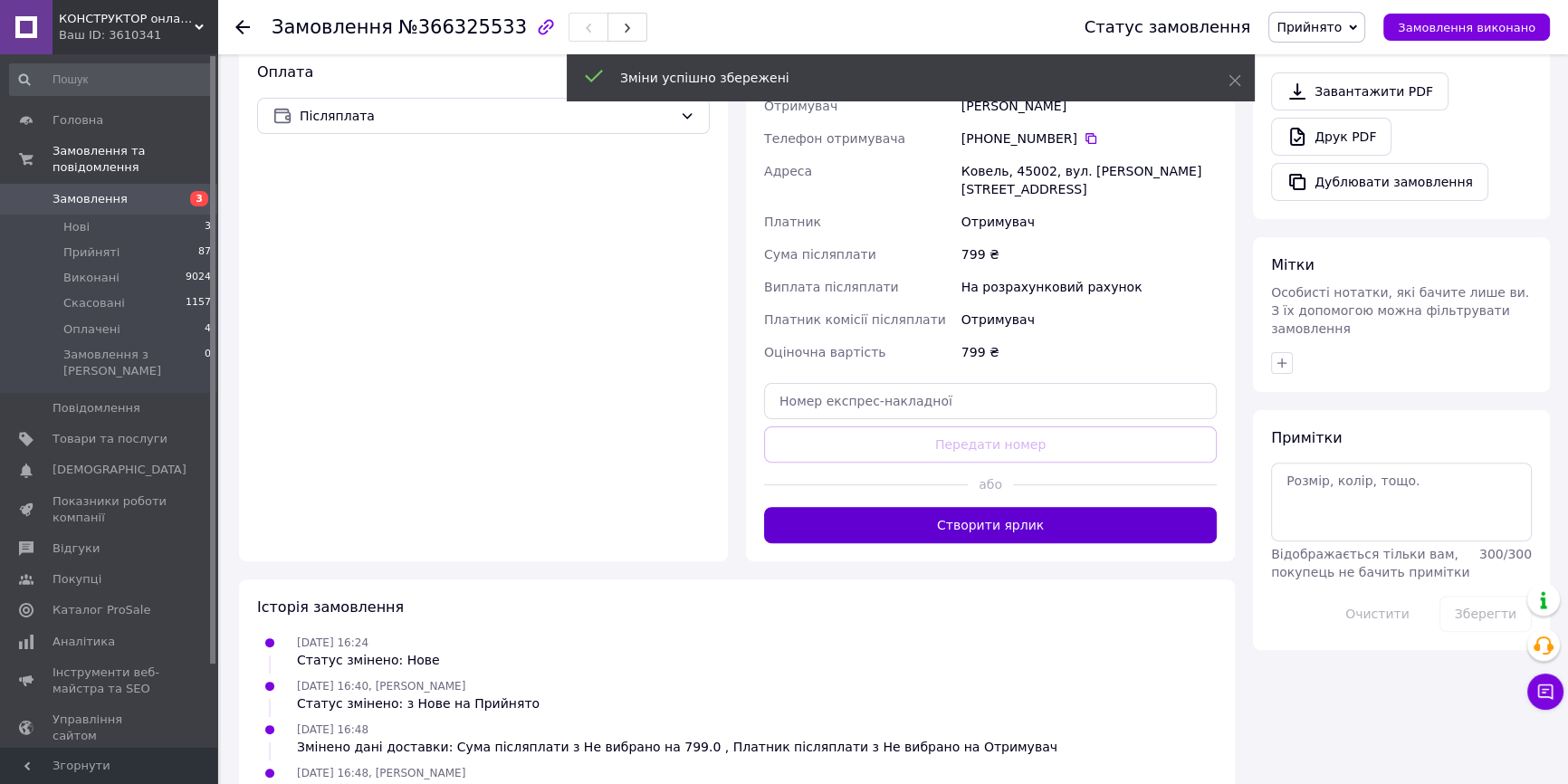
scroll to position [630, 0]
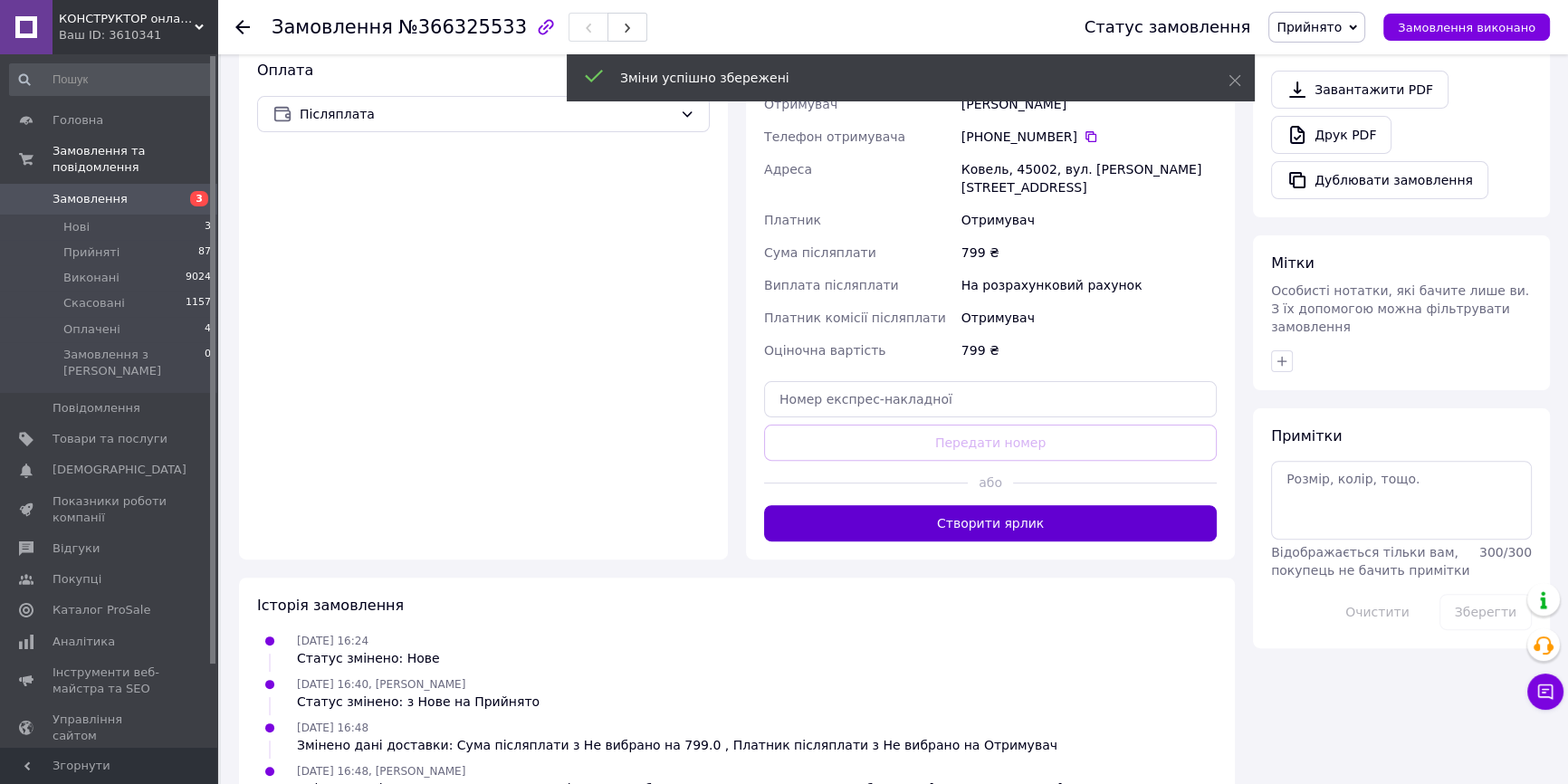
click at [966, 525] on button "Створити ярлик" at bounding box center [990, 523] width 453 height 36
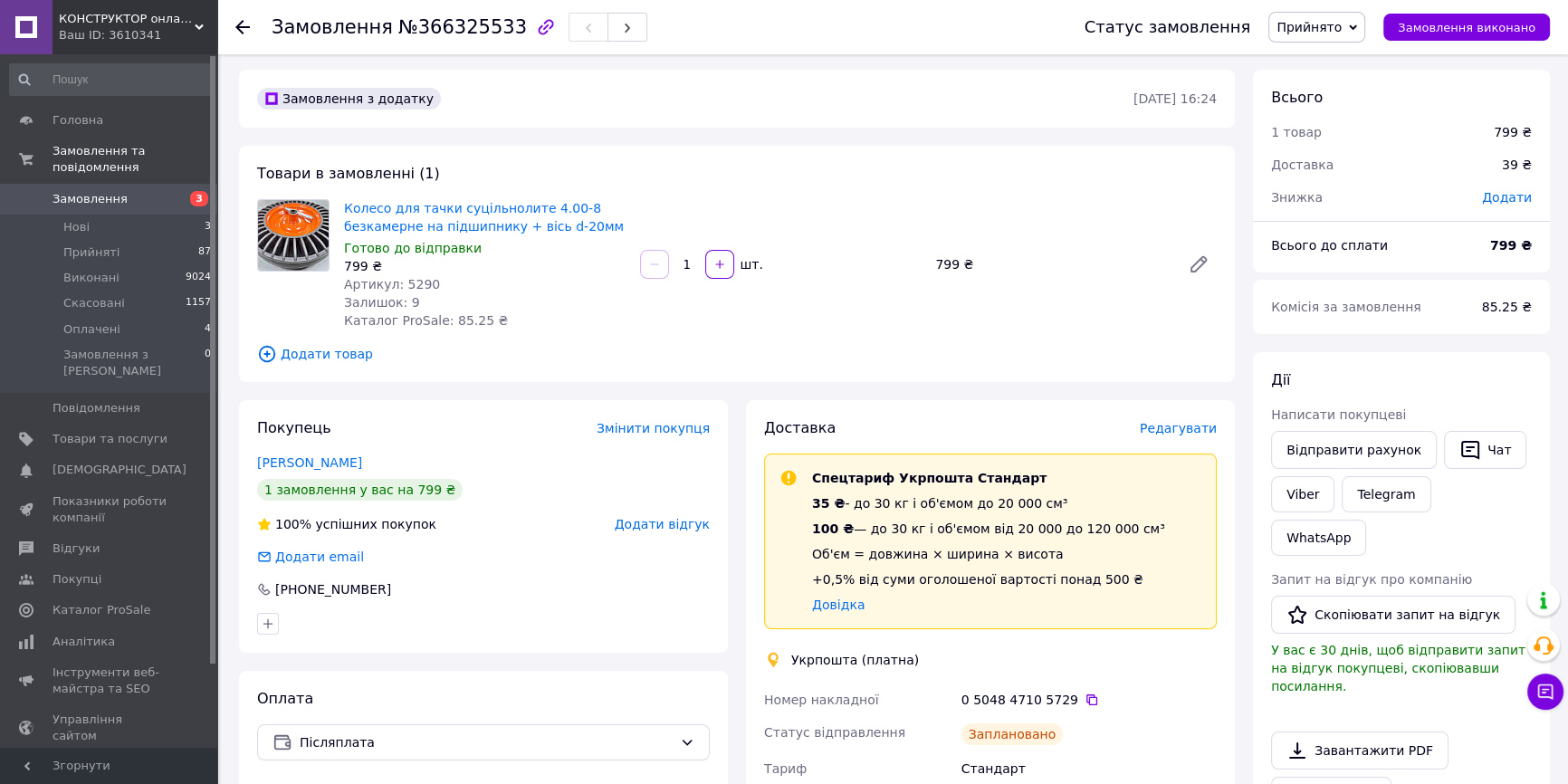
scroll to position [0, 0]
click at [105, 191] on span "Замовлення" at bounding box center [90, 199] width 75 height 17
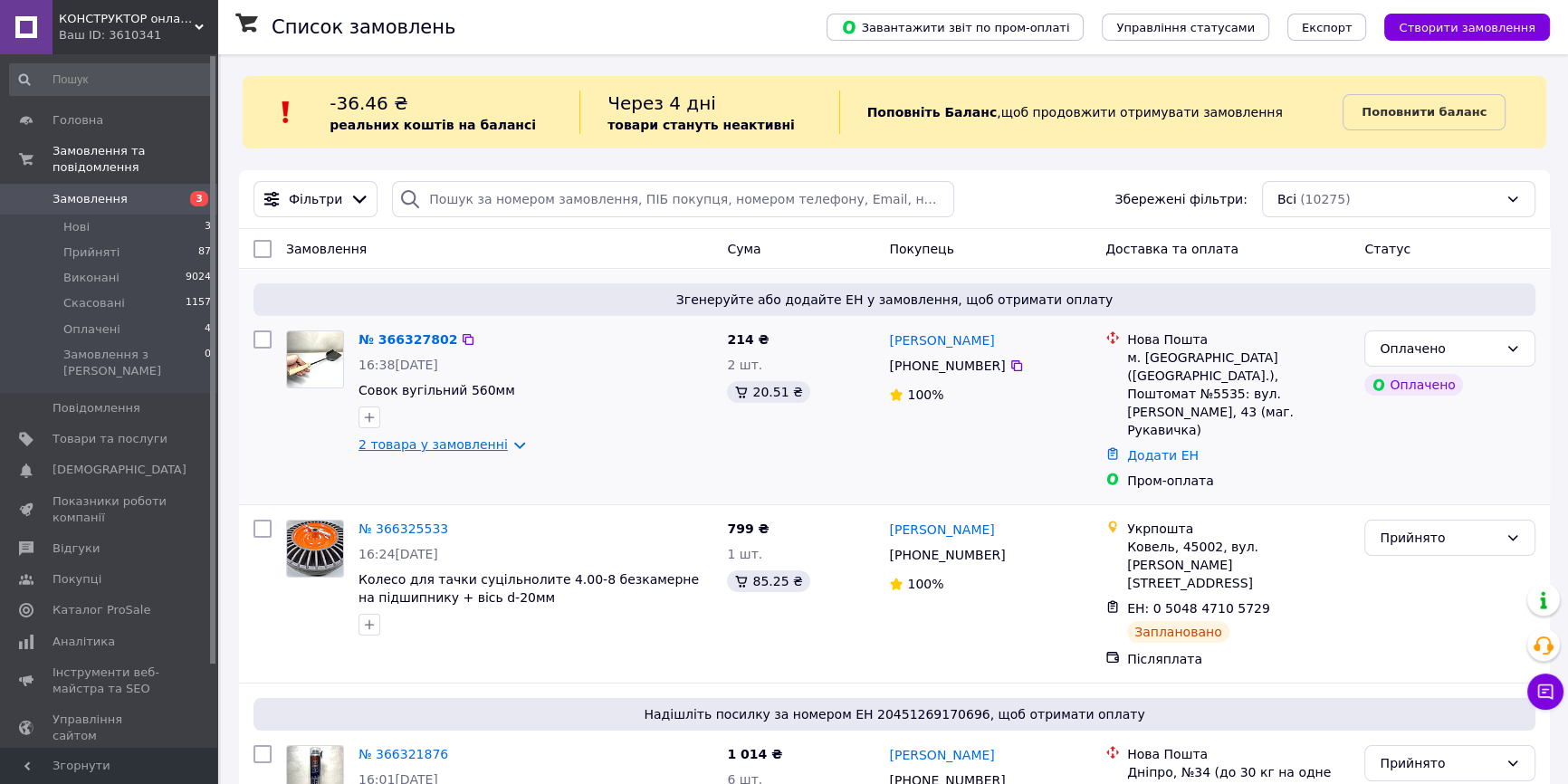
click at [496, 443] on link "2 товара у замовленні" at bounding box center [432, 444] width 149 height 15
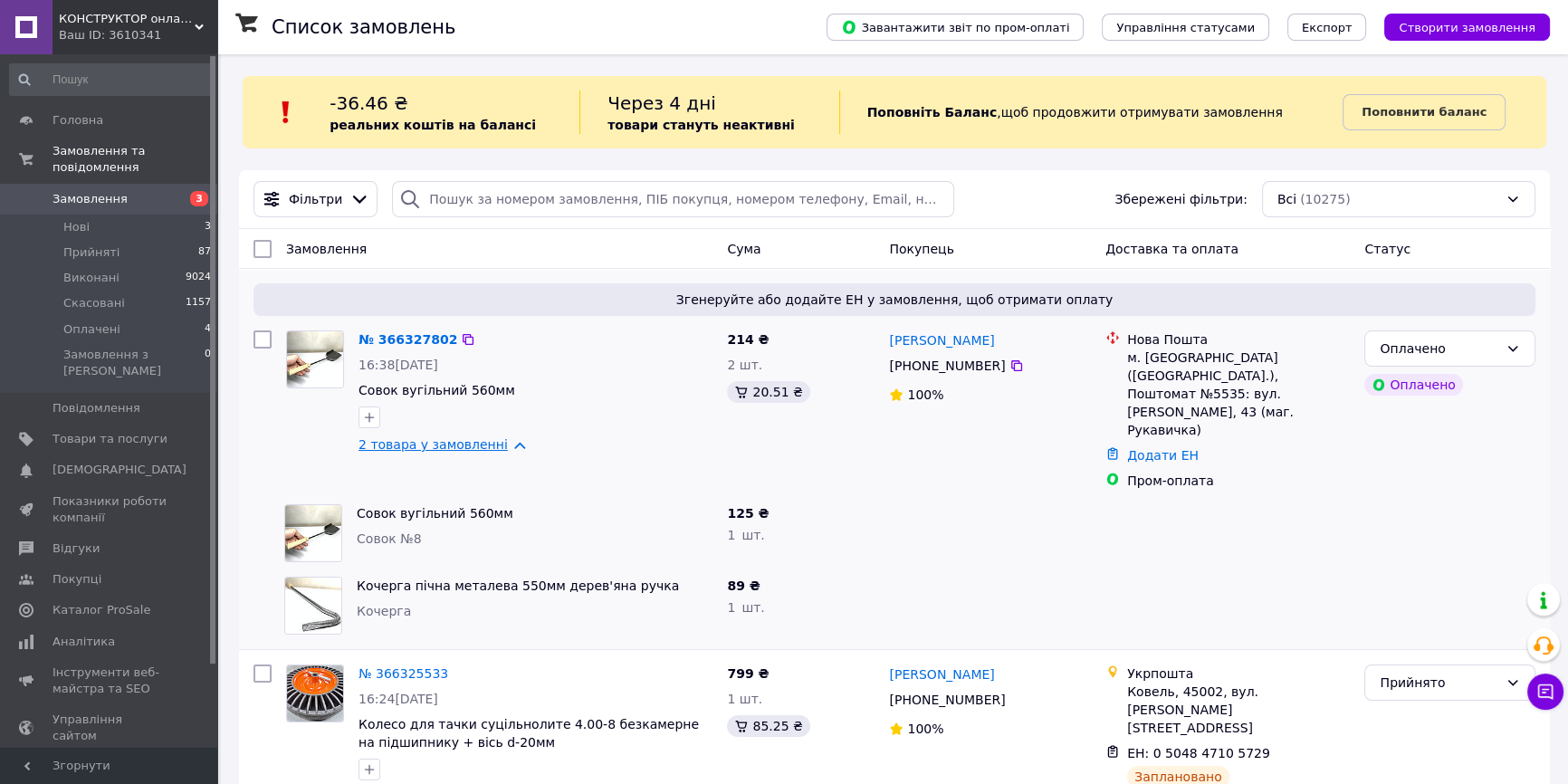
click at [498, 443] on link "2 товара у замовленні" at bounding box center [432, 444] width 149 height 15
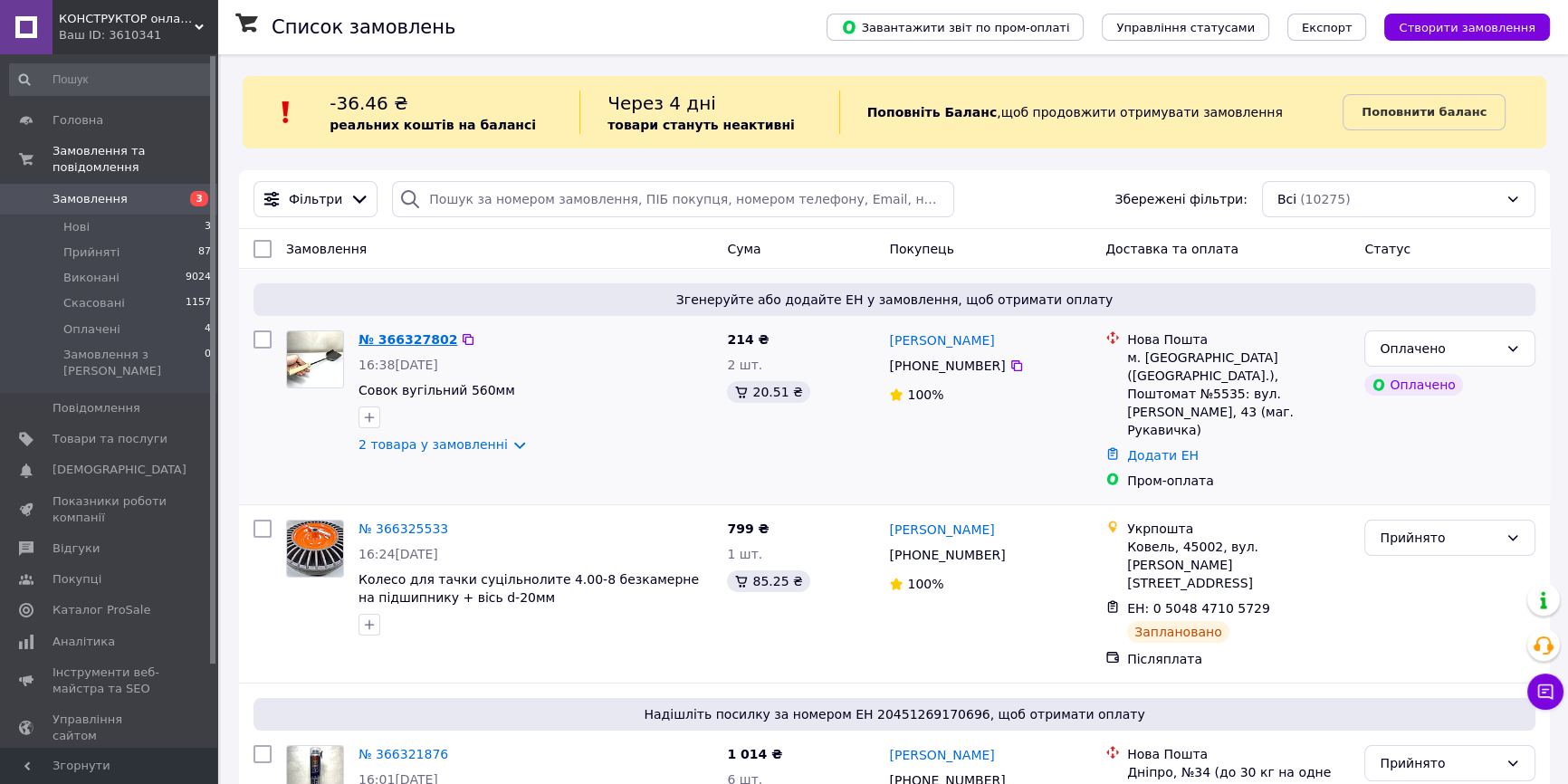
click at [414, 343] on link "№ 366327802" at bounding box center [408, 339] width 99 height 15
click at [154, 431] on span "Товари та послуги" at bounding box center [110, 439] width 115 height 17
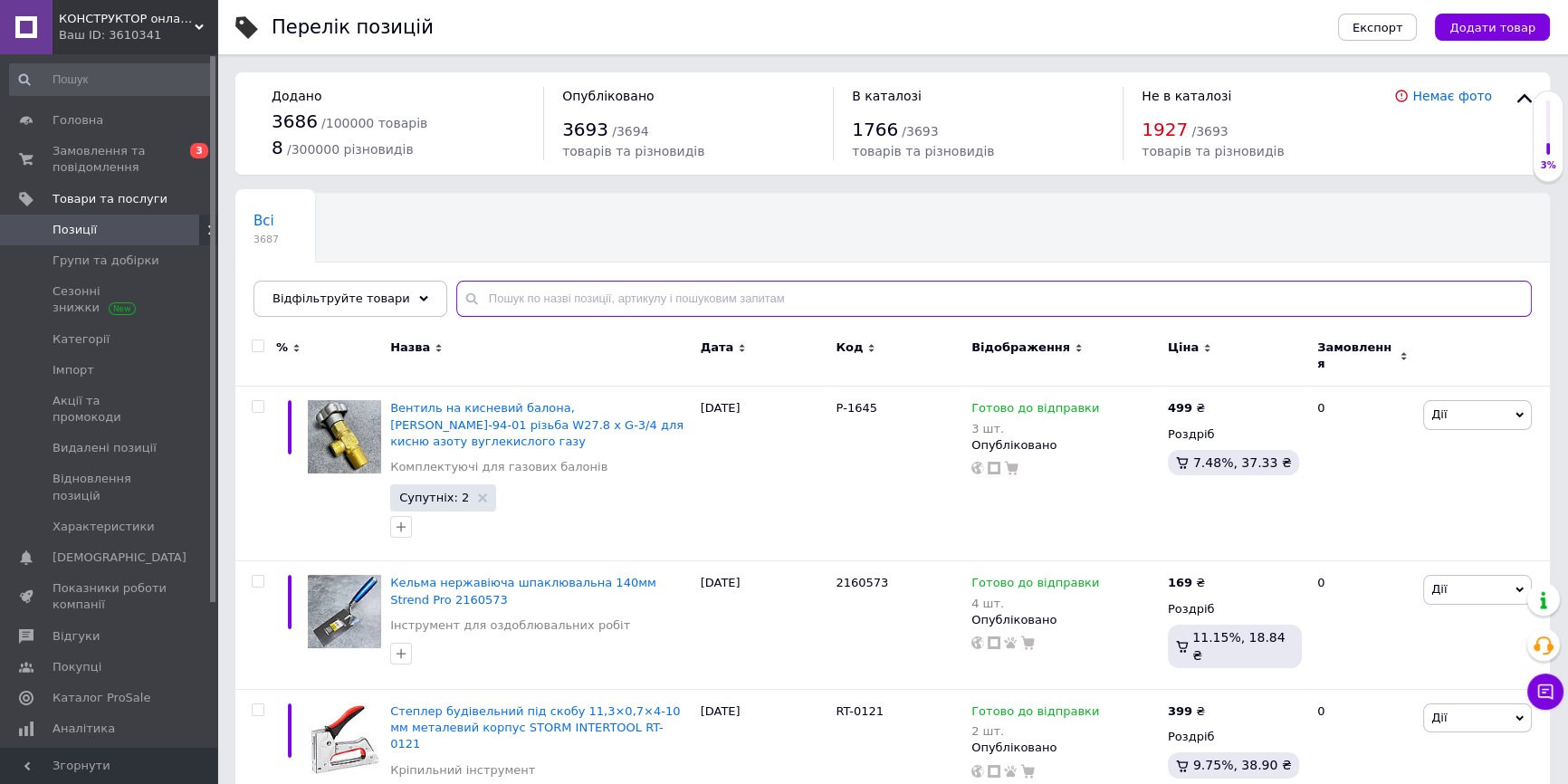
click at [603, 281] on input "text" at bounding box center [994, 298] width 1076 height 36
paste input "Совок №"
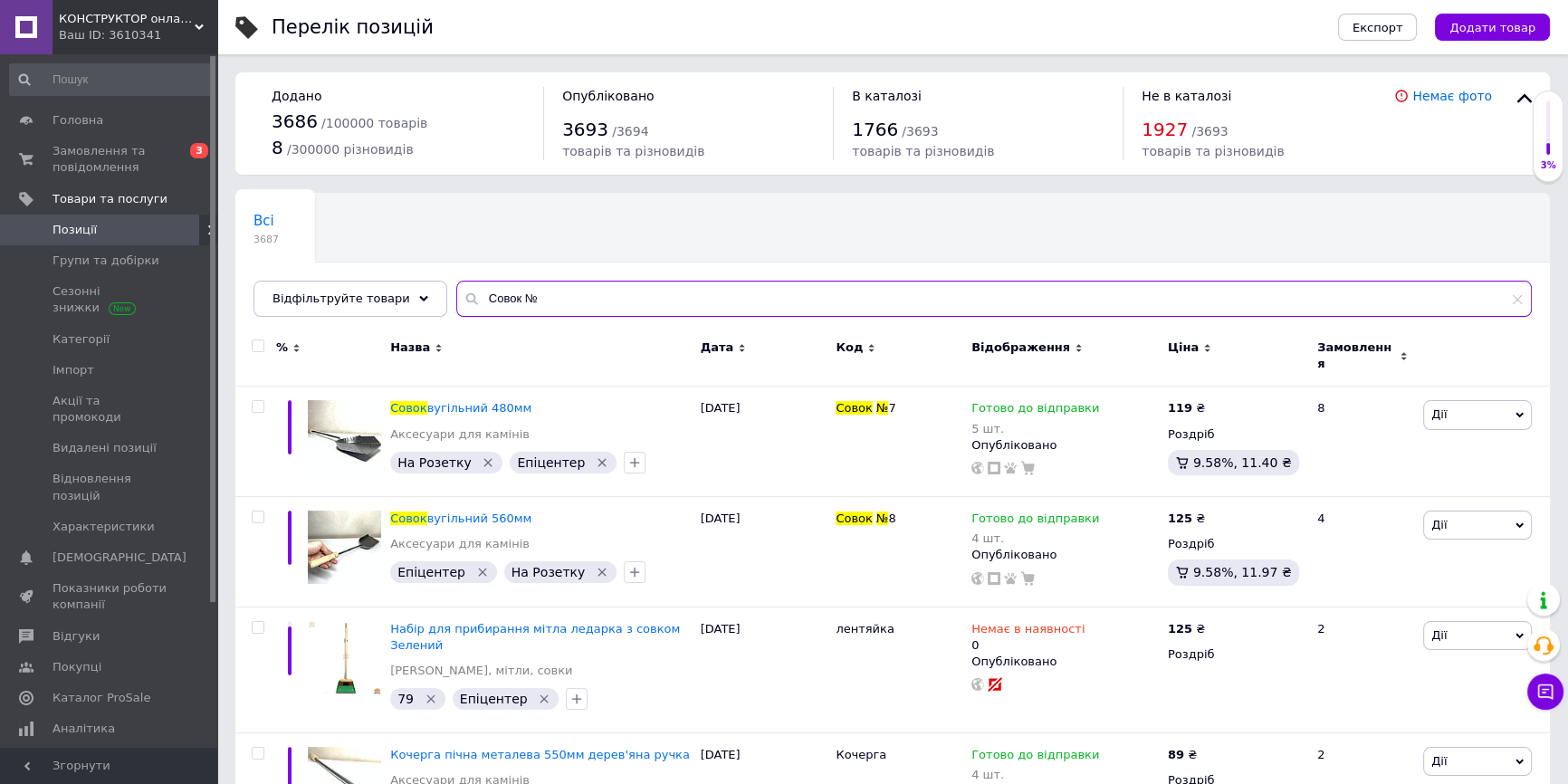
type input "Совок №"
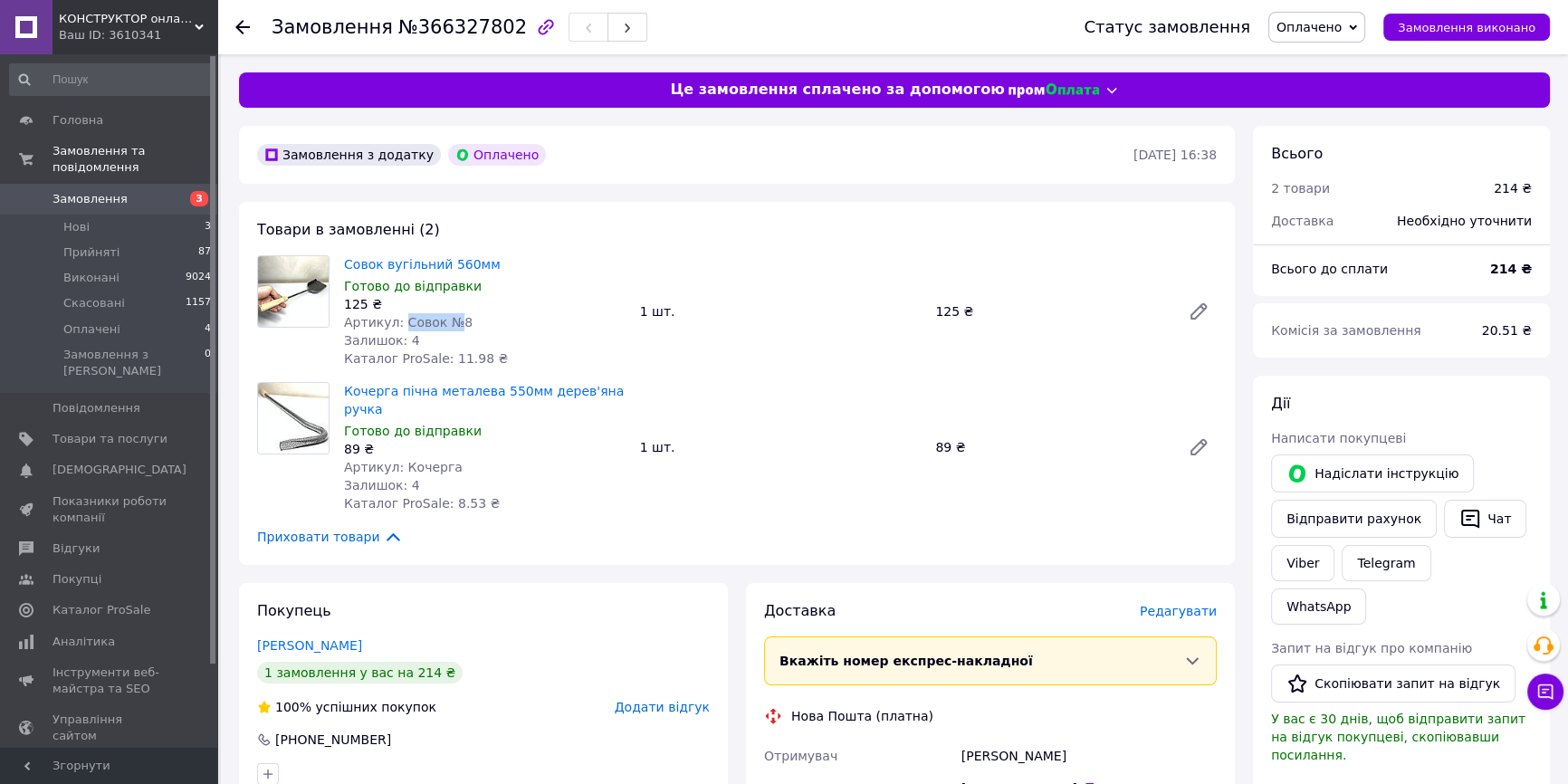
drag, startPoint x: 398, startPoint y: 318, endPoint x: 449, endPoint y: 319, distance: 51.0
click at [449, 319] on span "Артикул: Совок №8" at bounding box center [409, 321] width 128 height 15
copy span "Совок №"
click at [1341, 38] on span "Оплачено" at bounding box center [1316, 27] width 97 height 31
click at [1319, 62] on li "Прийнято" at bounding box center [1316, 63] width 95 height 28
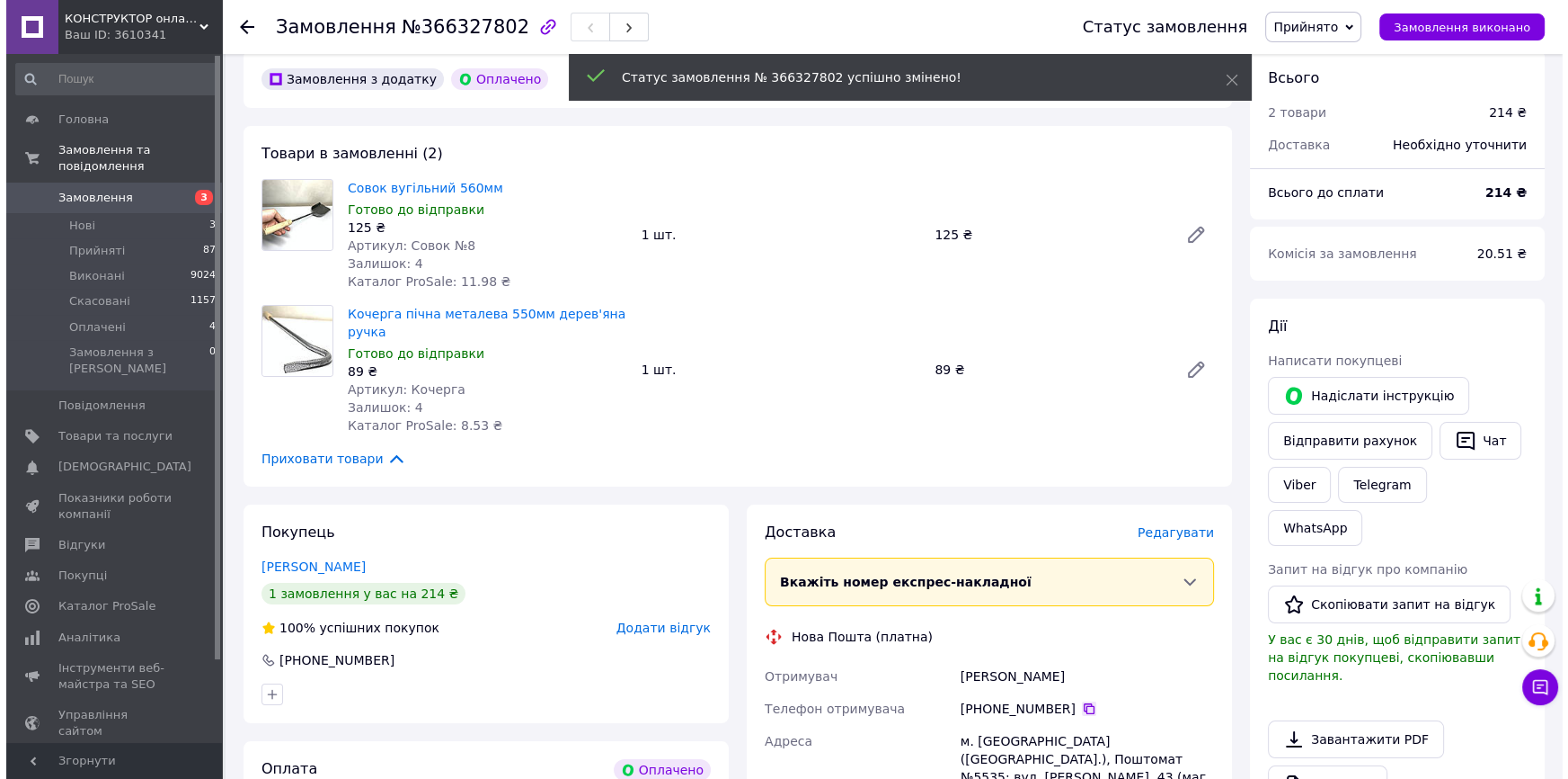
scroll to position [409, 0]
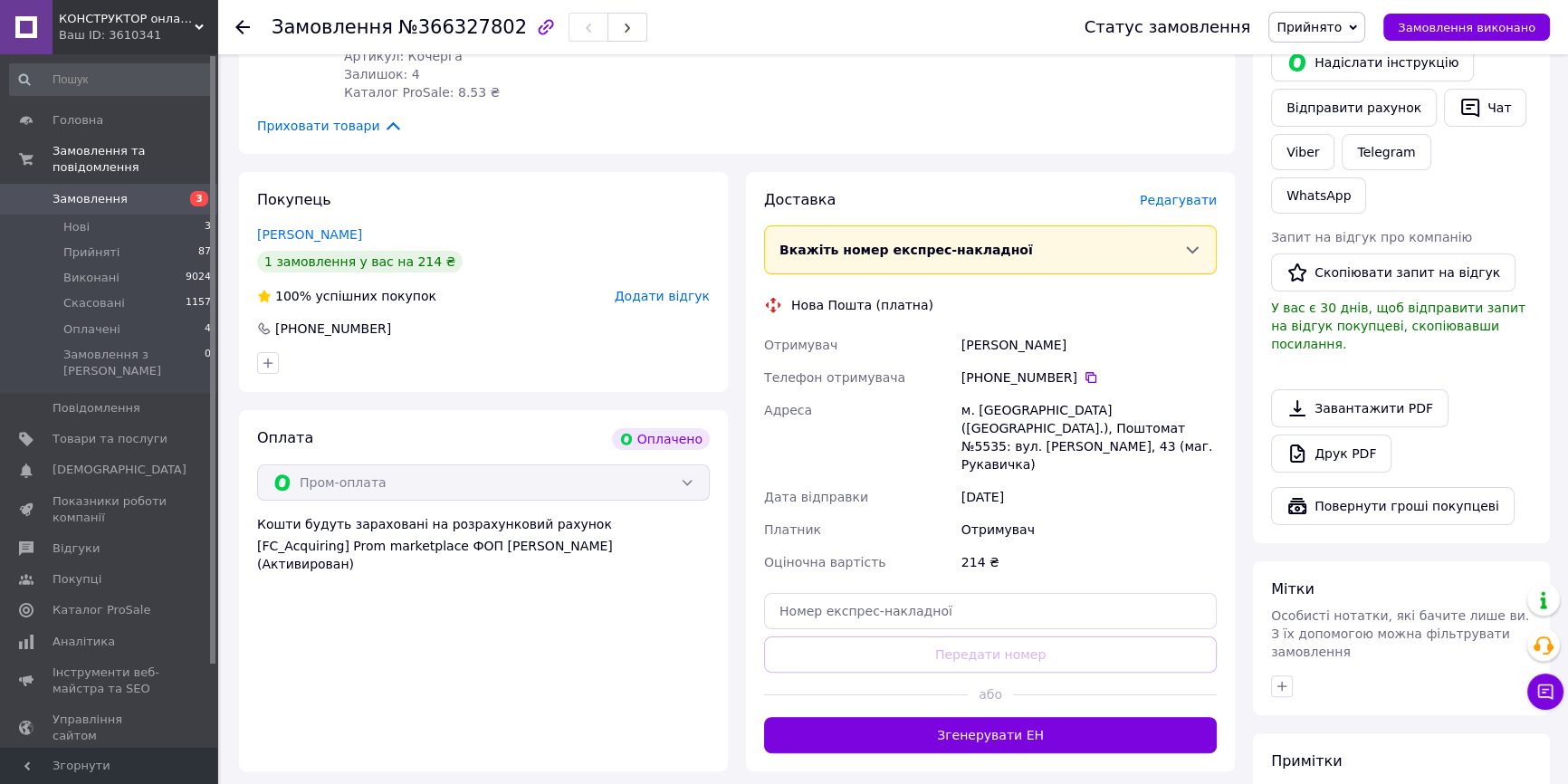
click at [1184, 192] on span "Редагувати" at bounding box center [1178, 199] width 77 height 15
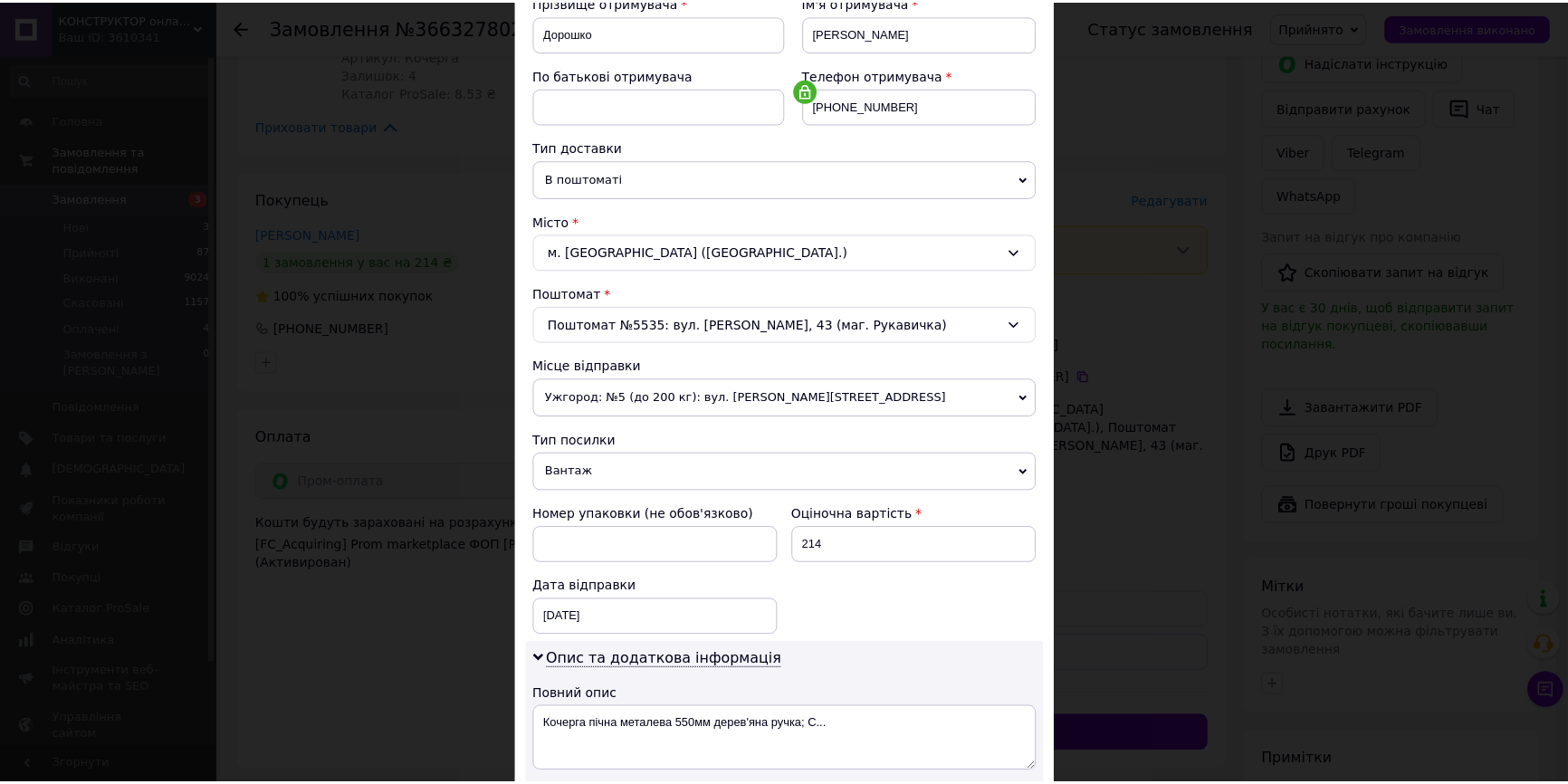
scroll to position [576, 0]
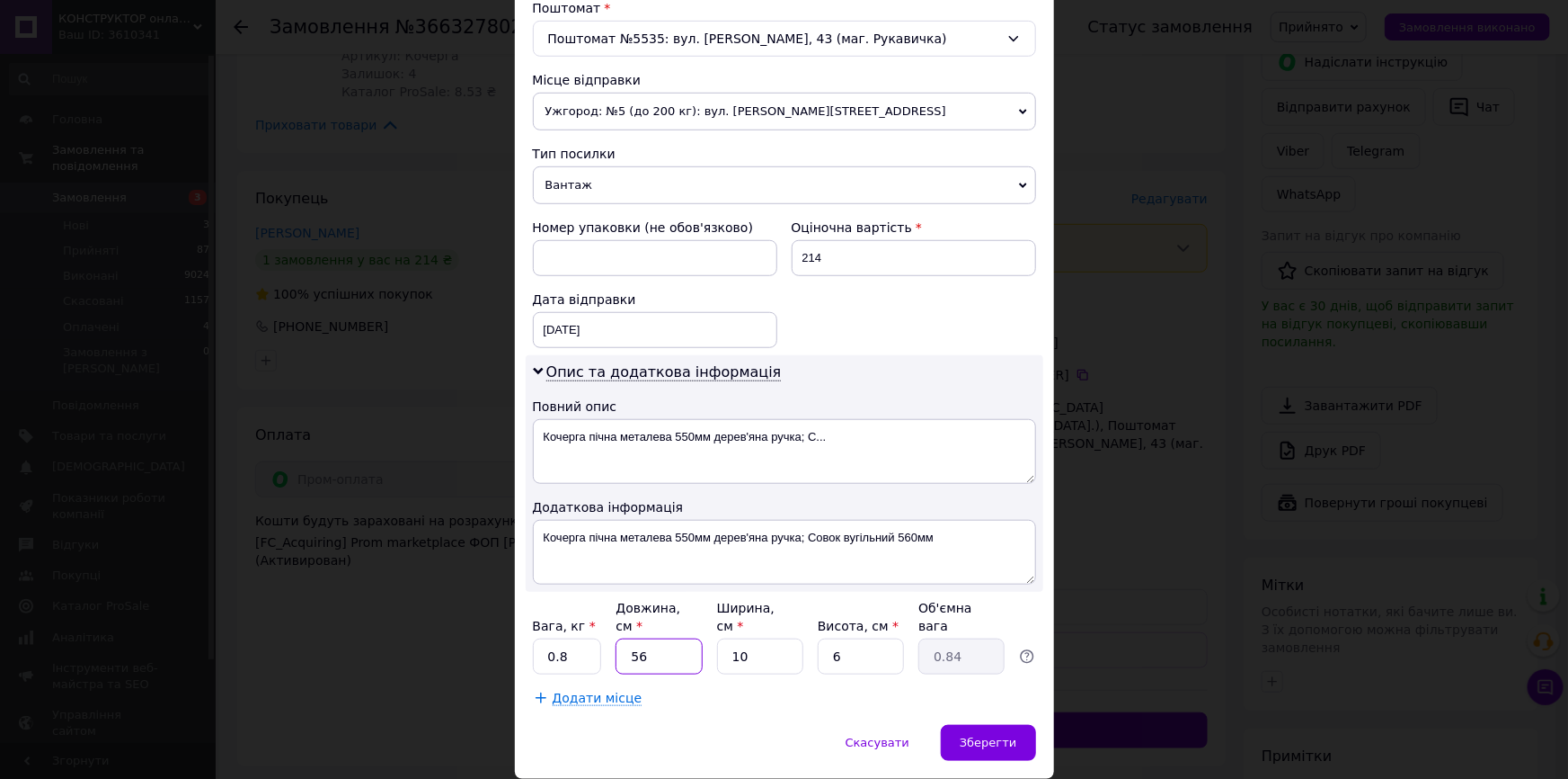
drag, startPoint x: 639, startPoint y: 635, endPoint x: 604, endPoint y: 637, distance: 35.1
click at [604, 637] on div "Вага, кг * 0.8 Довжина, см * 56 Ширина, см * 10 Висота, см * 6 Об'ємна вага 0.84" at bounding box center [784, 636] width 503 height 75
type input "6"
type input "0.1"
type input "63"
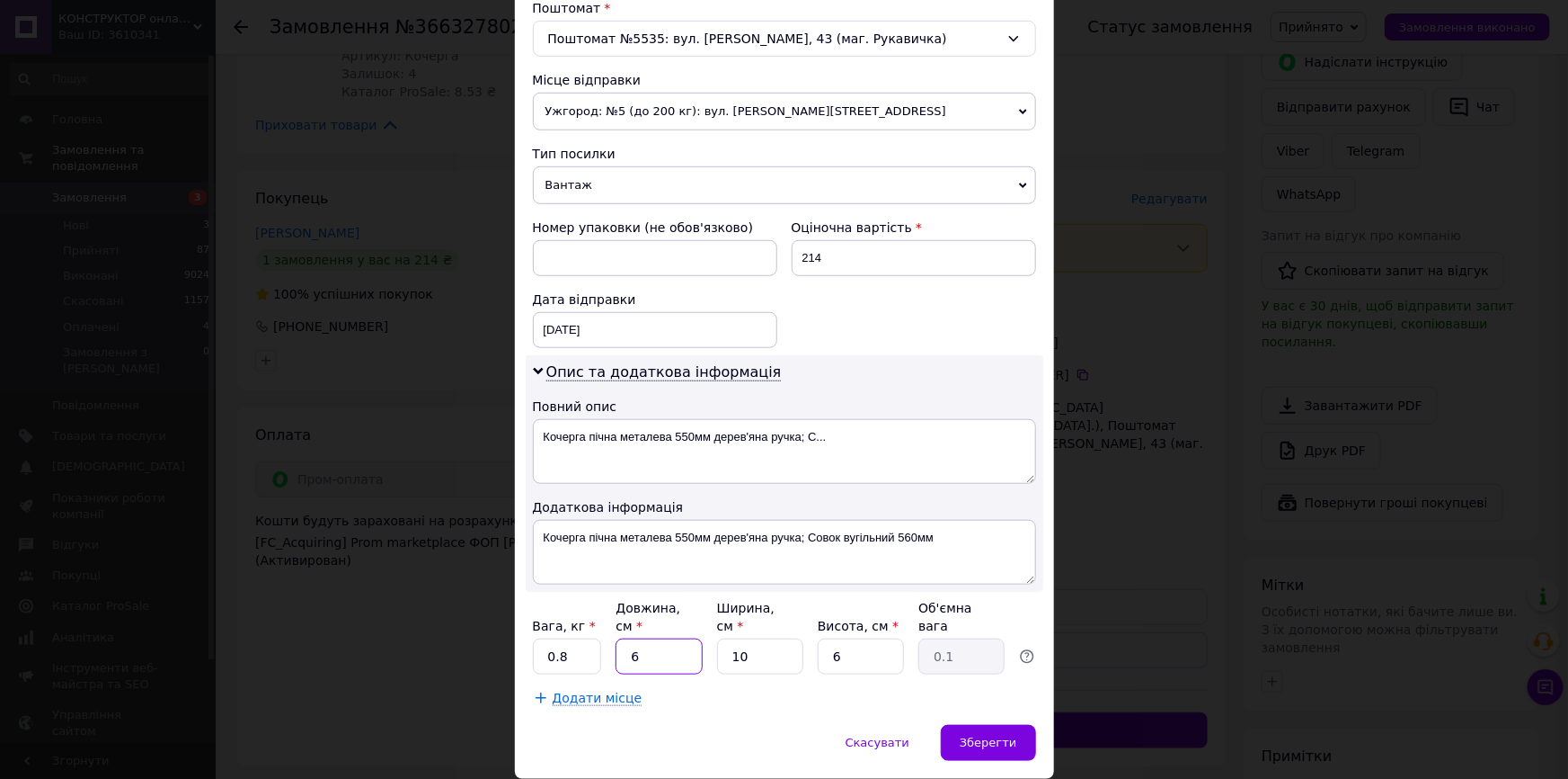
type input "0.95"
type input "63"
drag, startPoint x: 745, startPoint y: 634, endPoint x: 714, endPoint y: 638, distance: 31.3
click at [717, 638] on input "10" at bounding box center [760, 656] width 86 height 36
type input "1"
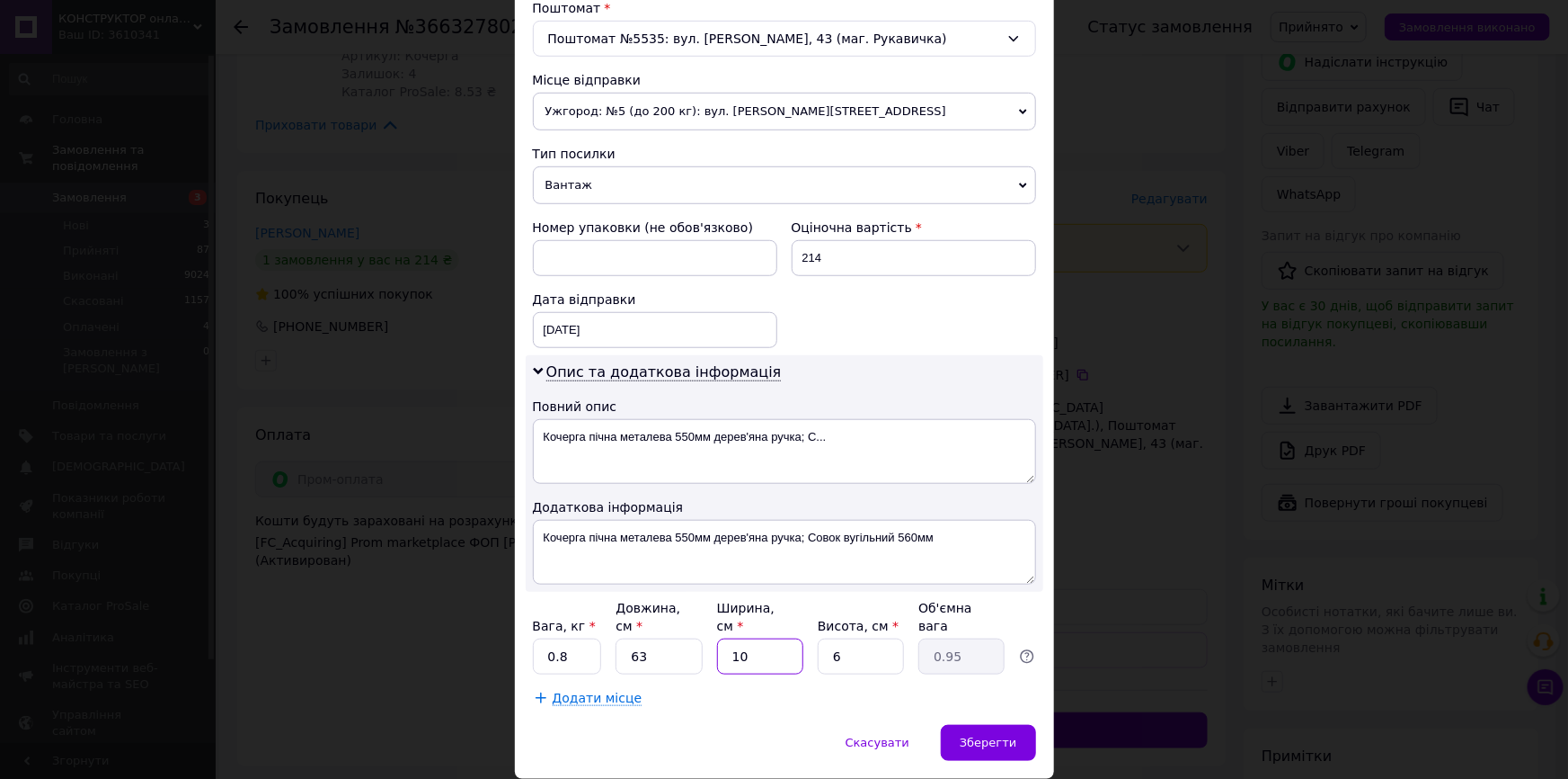
type input "0.1"
type input "16"
type input "1.51"
type input "16"
click at [1007, 736] on span "Зберегти" at bounding box center [988, 743] width 57 height 14
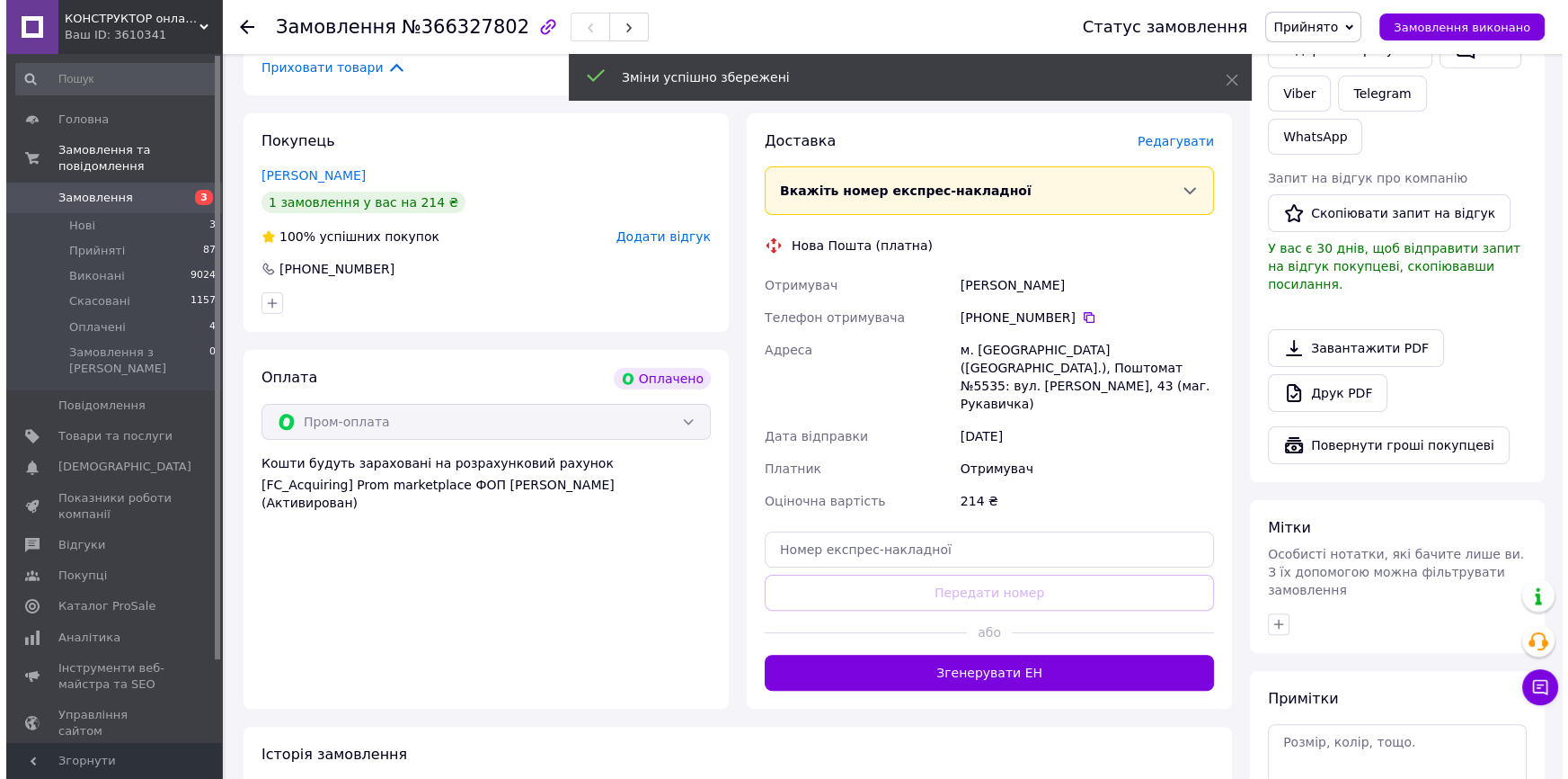
scroll to position [463, 0]
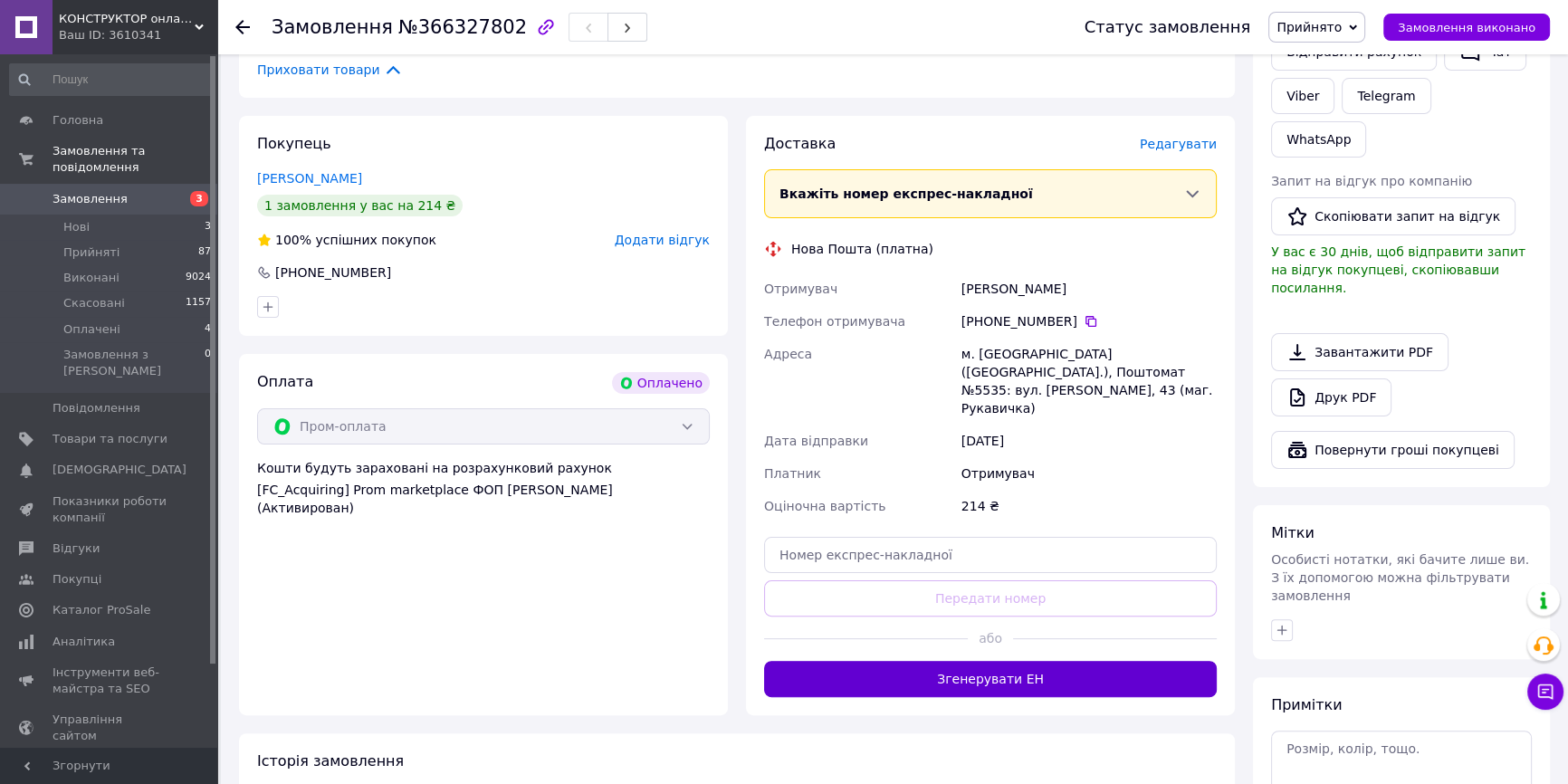
click at [982, 661] on button "Згенерувати ЕН" at bounding box center [990, 678] width 453 height 36
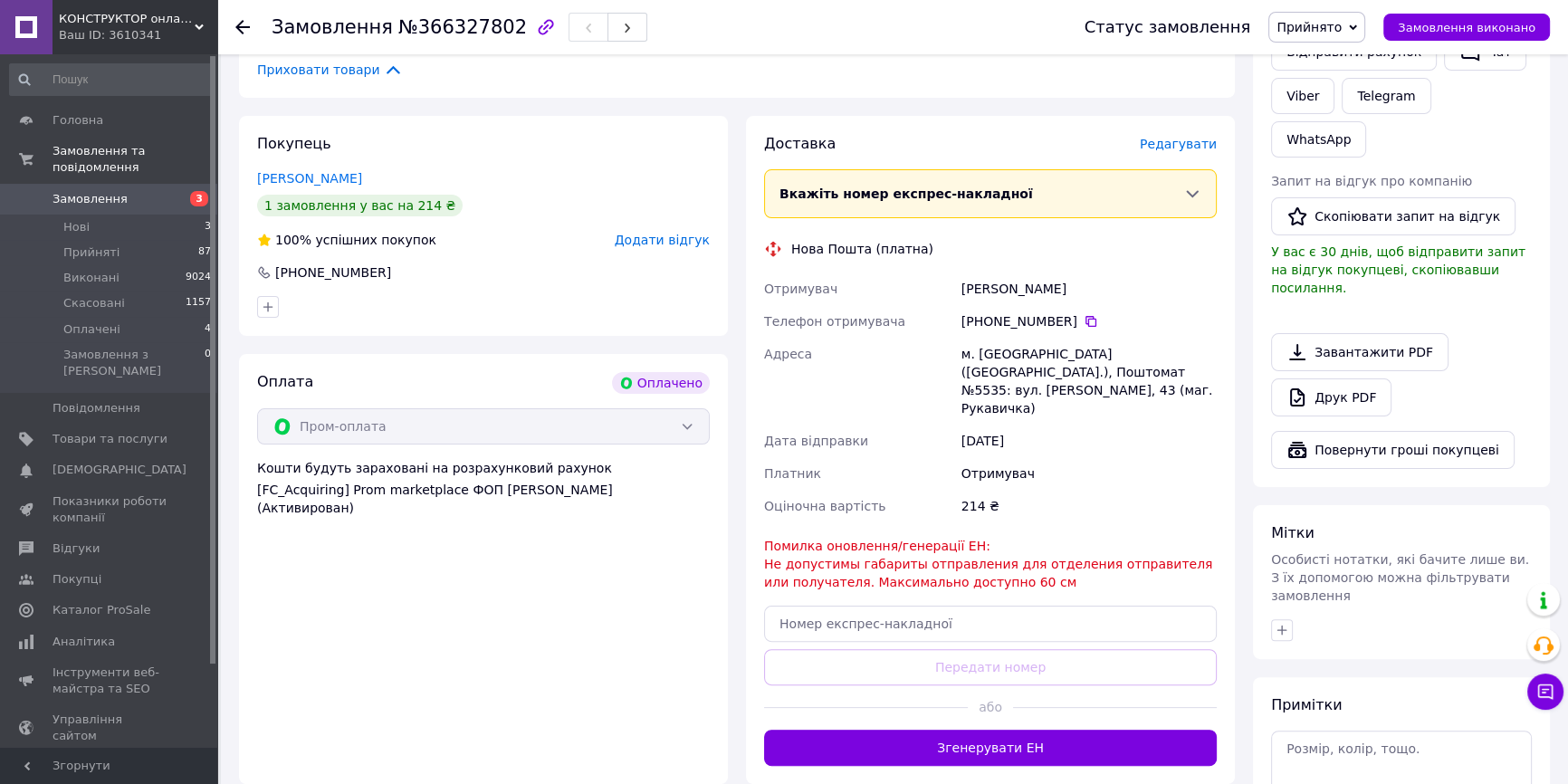
click at [1157, 137] on span "Редагувати" at bounding box center [1178, 144] width 77 height 15
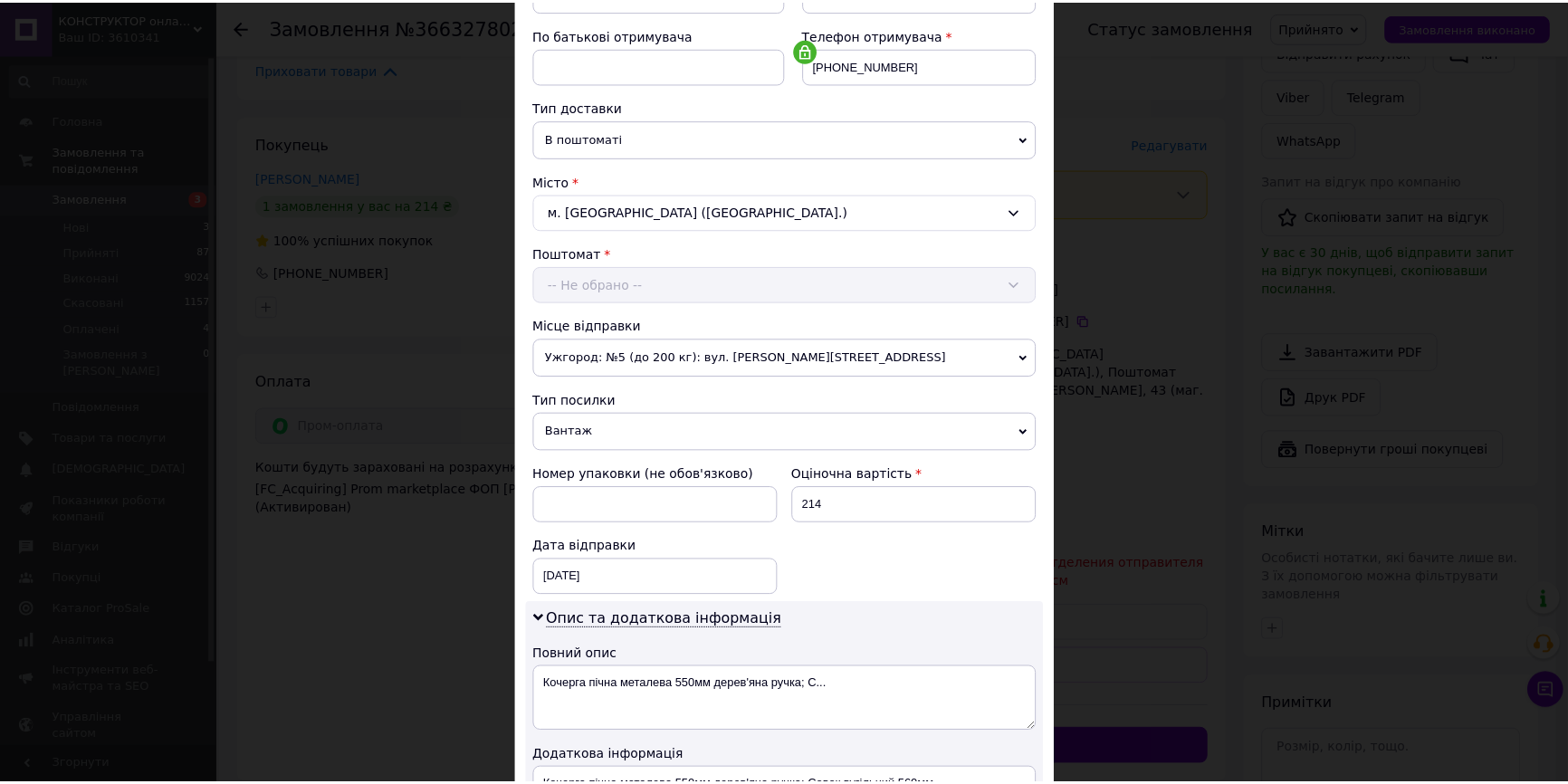
scroll to position [576, 0]
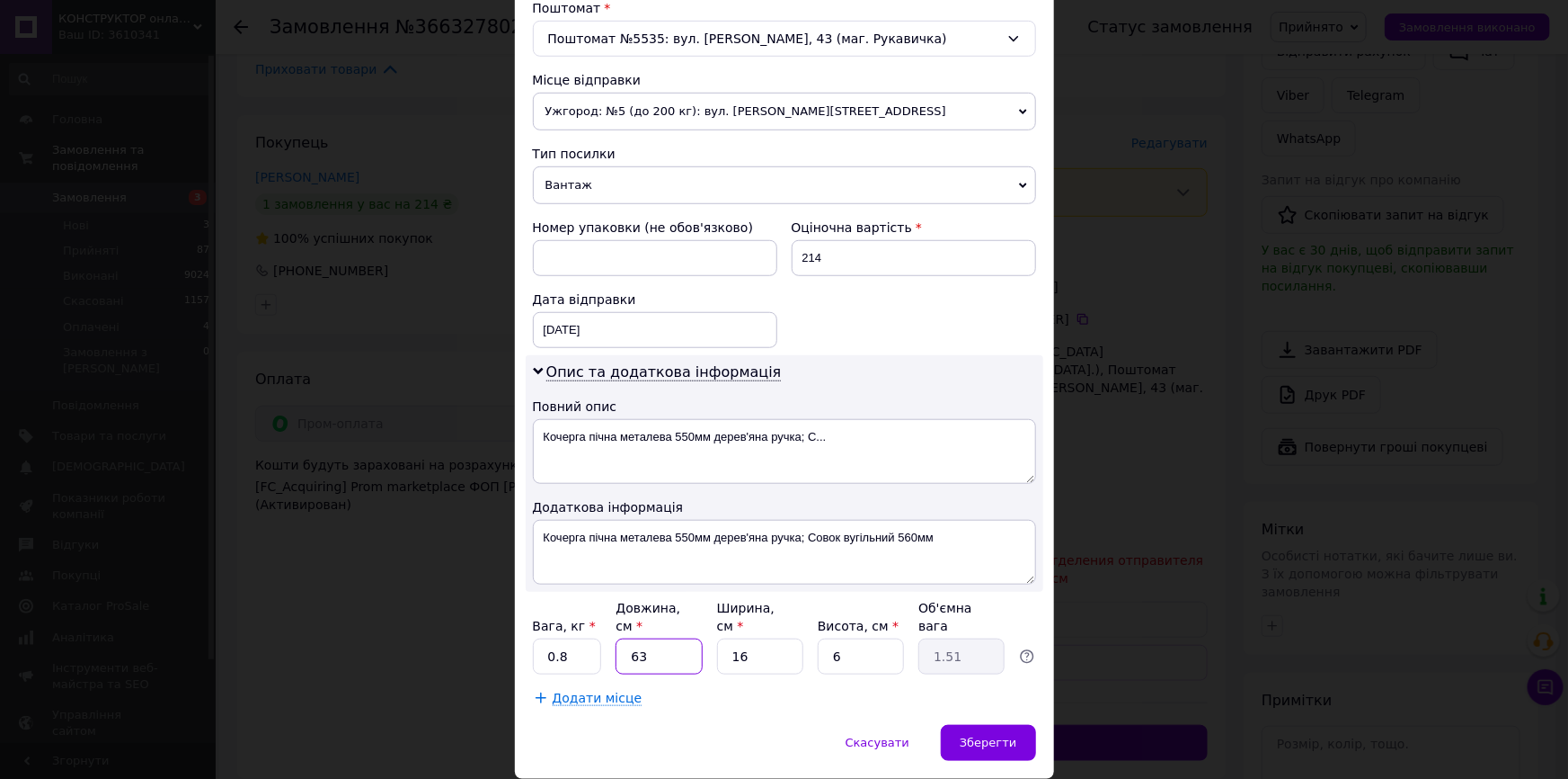
drag, startPoint x: 659, startPoint y: 621, endPoint x: 625, endPoint y: 625, distance: 34.2
click at [625, 638] on input "63" at bounding box center [658, 656] width 86 height 36
type input "6"
type input "0.14"
type input "60"
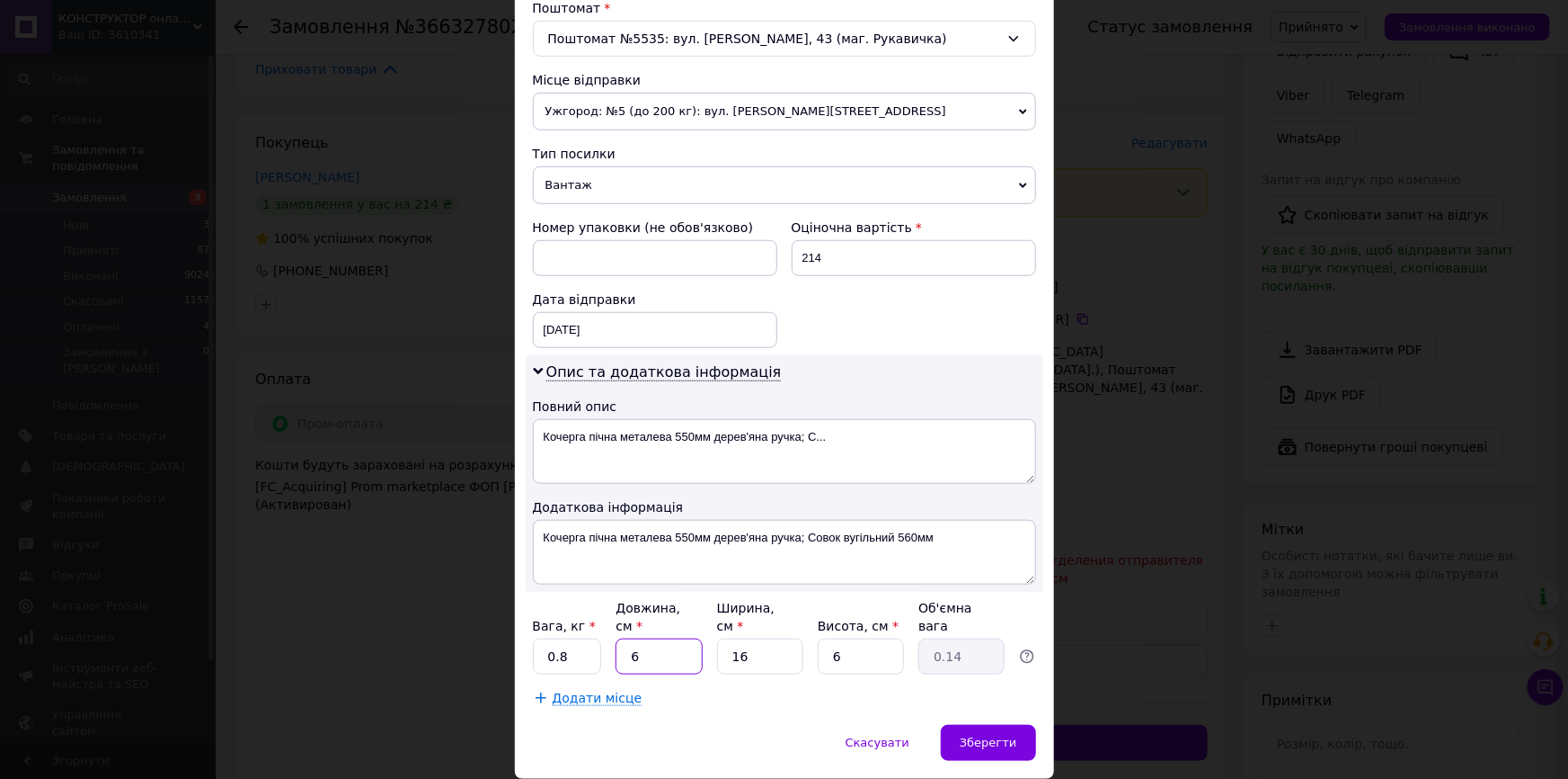
type input "1.44"
type input "60"
drag, startPoint x: 581, startPoint y: 634, endPoint x: 538, endPoint y: 634, distance: 43.0
click at [538, 638] on input "0.8" at bounding box center [567, 656] width 70 height 36
type input "1"
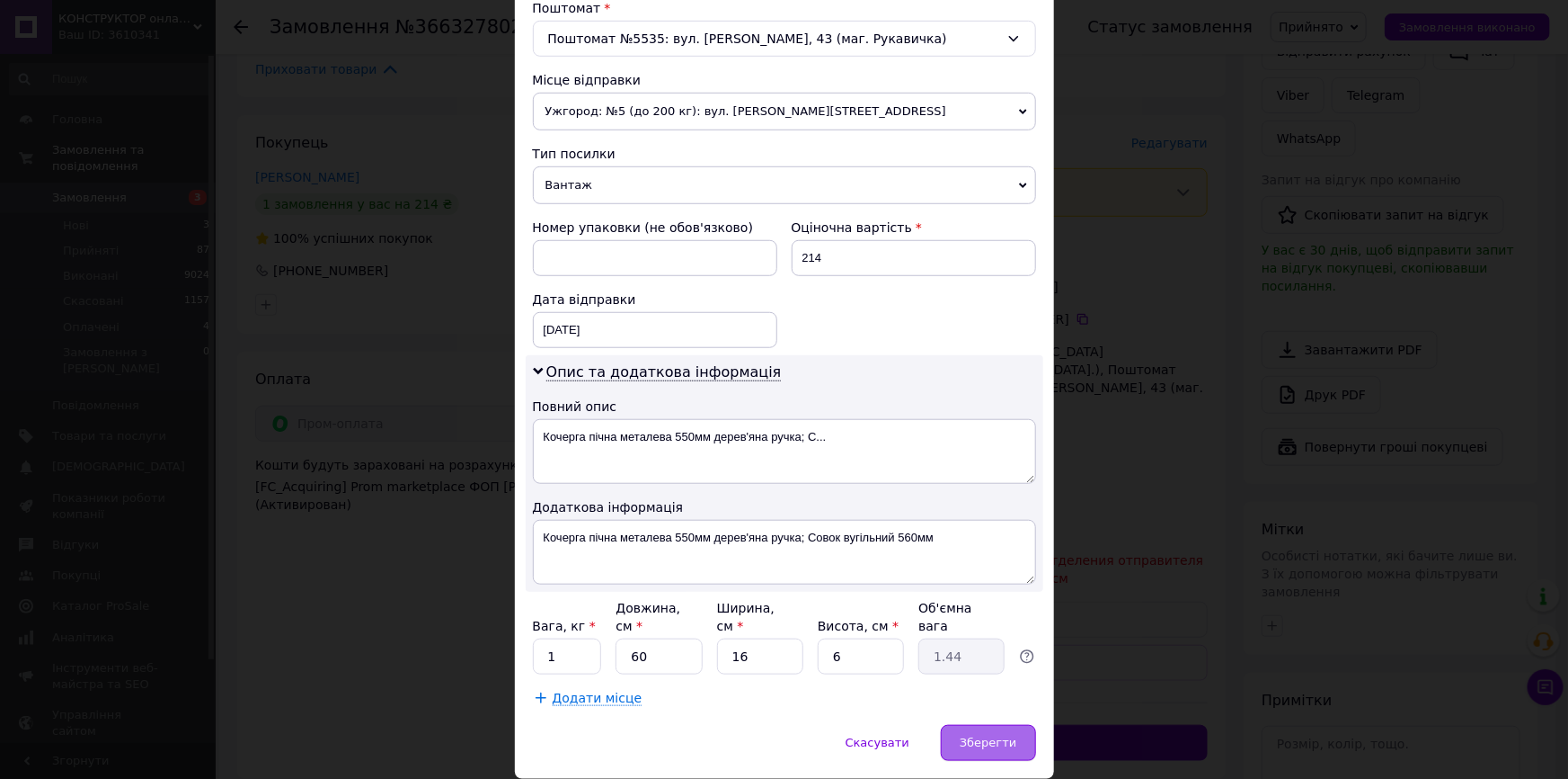
click at [971, 736] on span "Зберегти" at bounding box center [988, 743] width 57 height 14
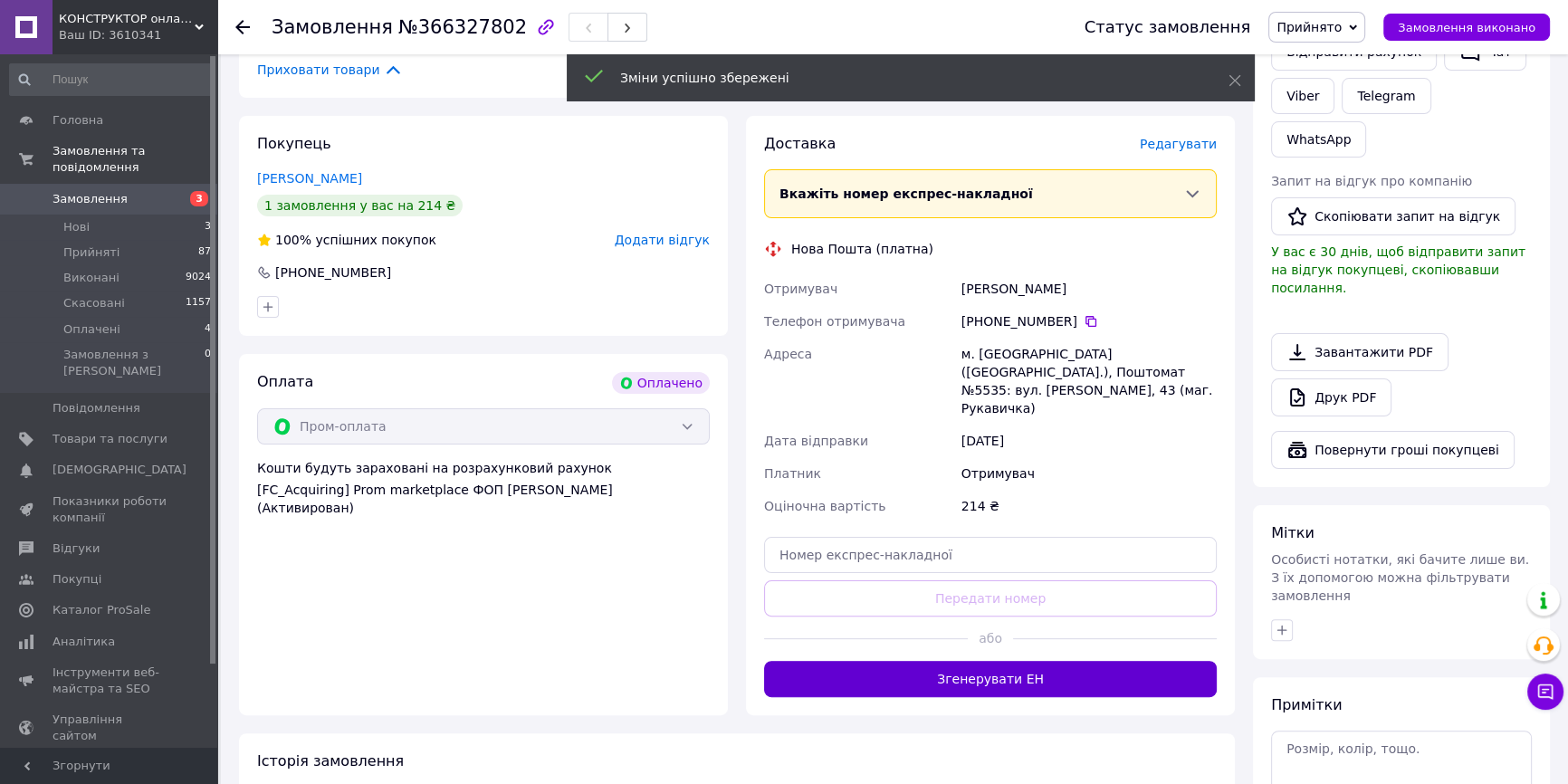
click at [981, 661] on button "Згенерувати ЕН" at bounding box center [990, 678] width 453 height 36
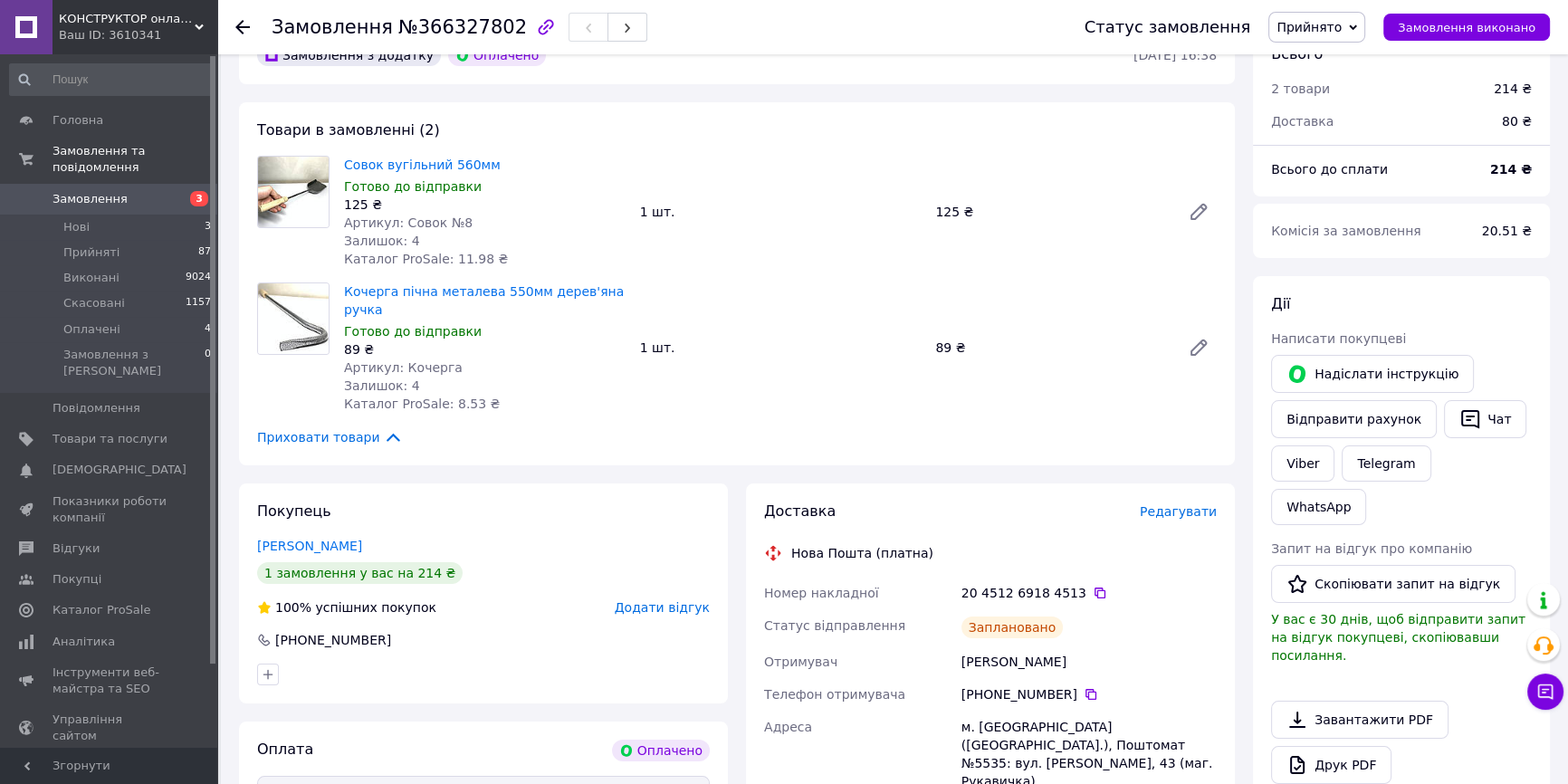
scroll to position [0, 0]
